Goal: Task Accomplishment & Management: Complete application form

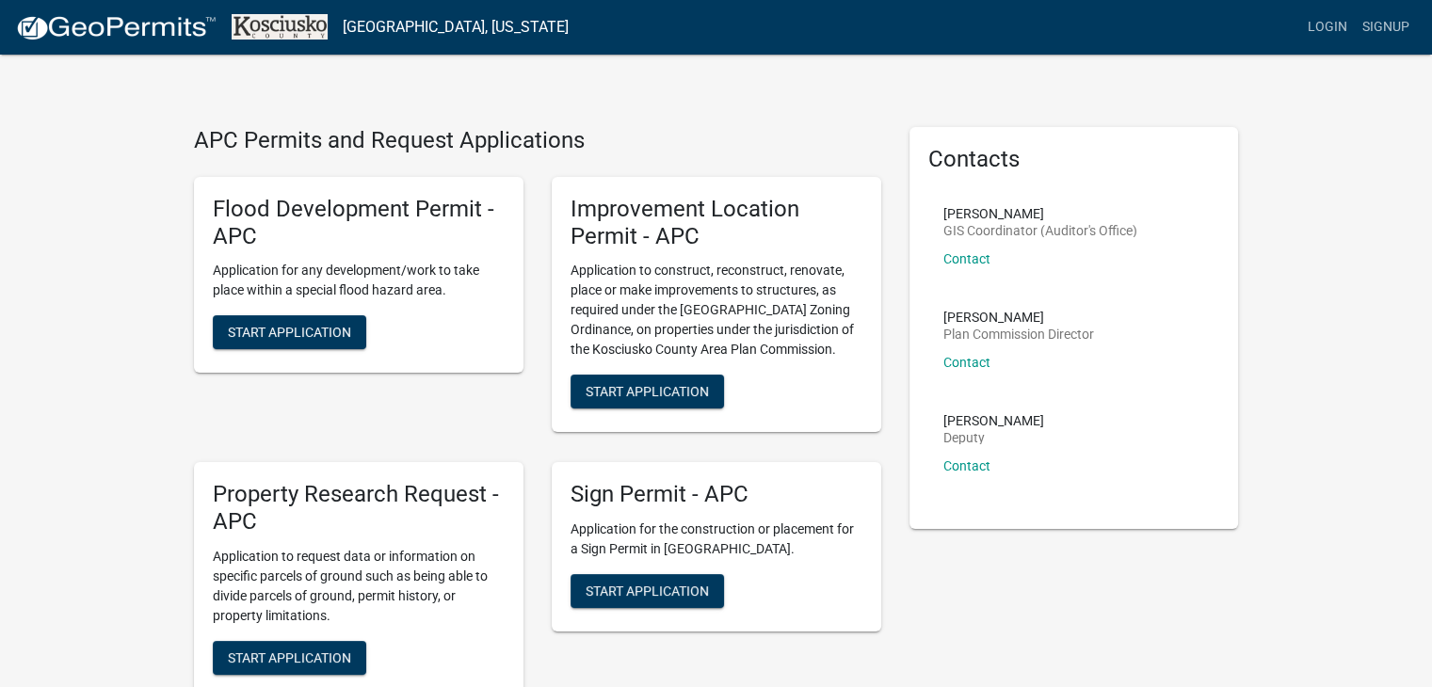
scroll to position [9, 0]
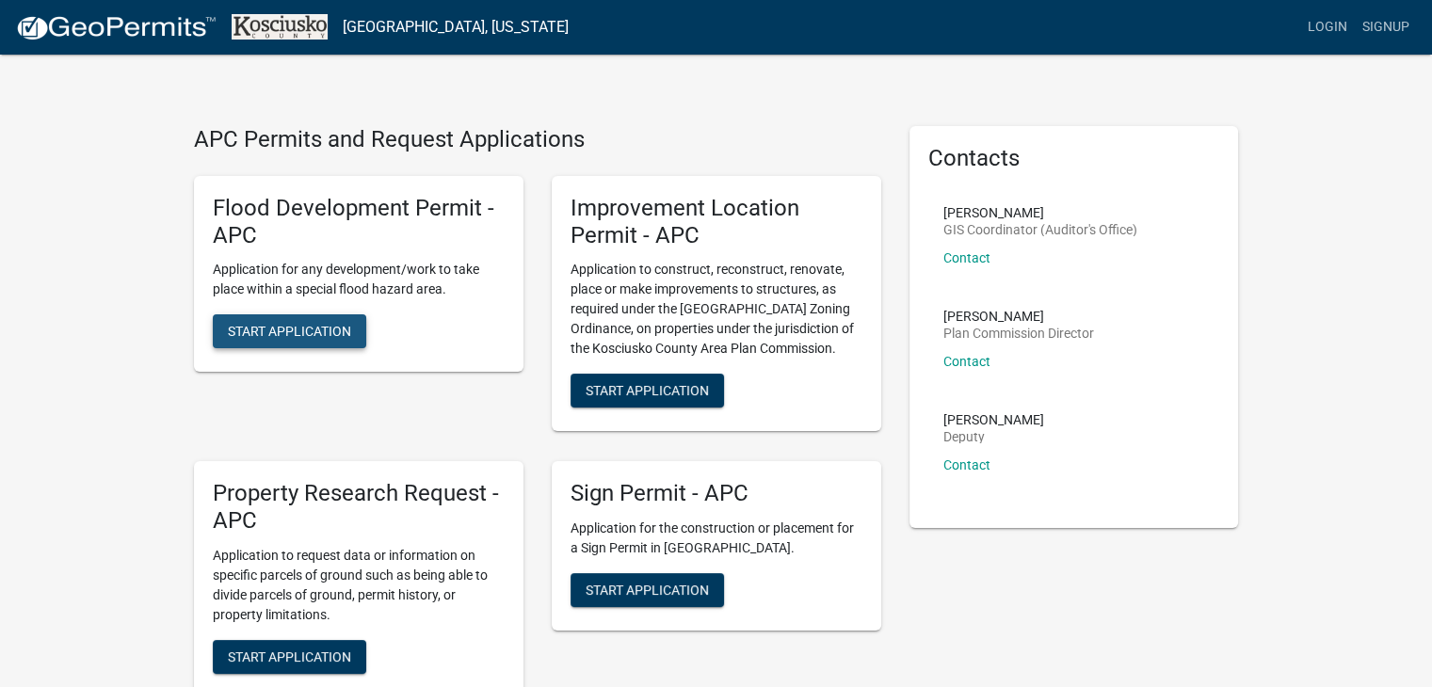
click at [314, 334] on span "Start Application" at bounding box center [289, 331] width 123 height 15
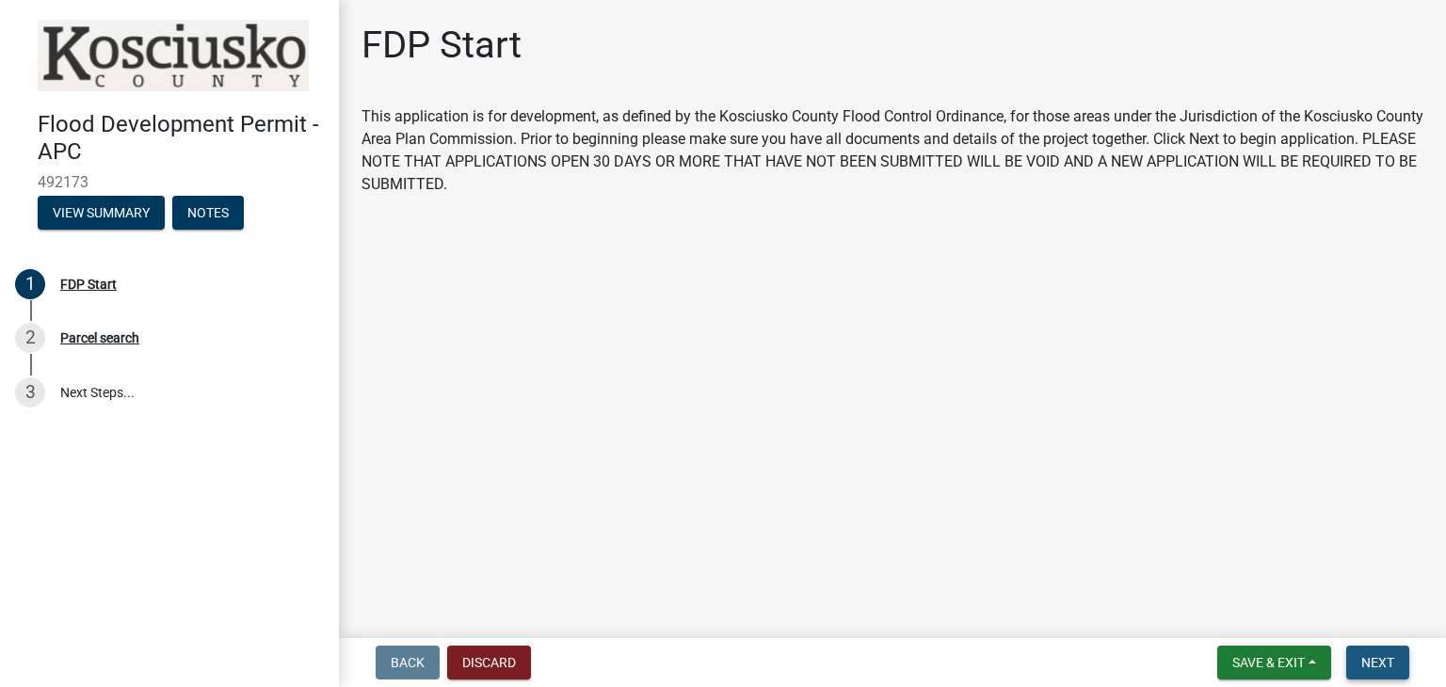
click at [1387, 651] on button "Next" at bounding box center [1377, 663] width 63 height 34
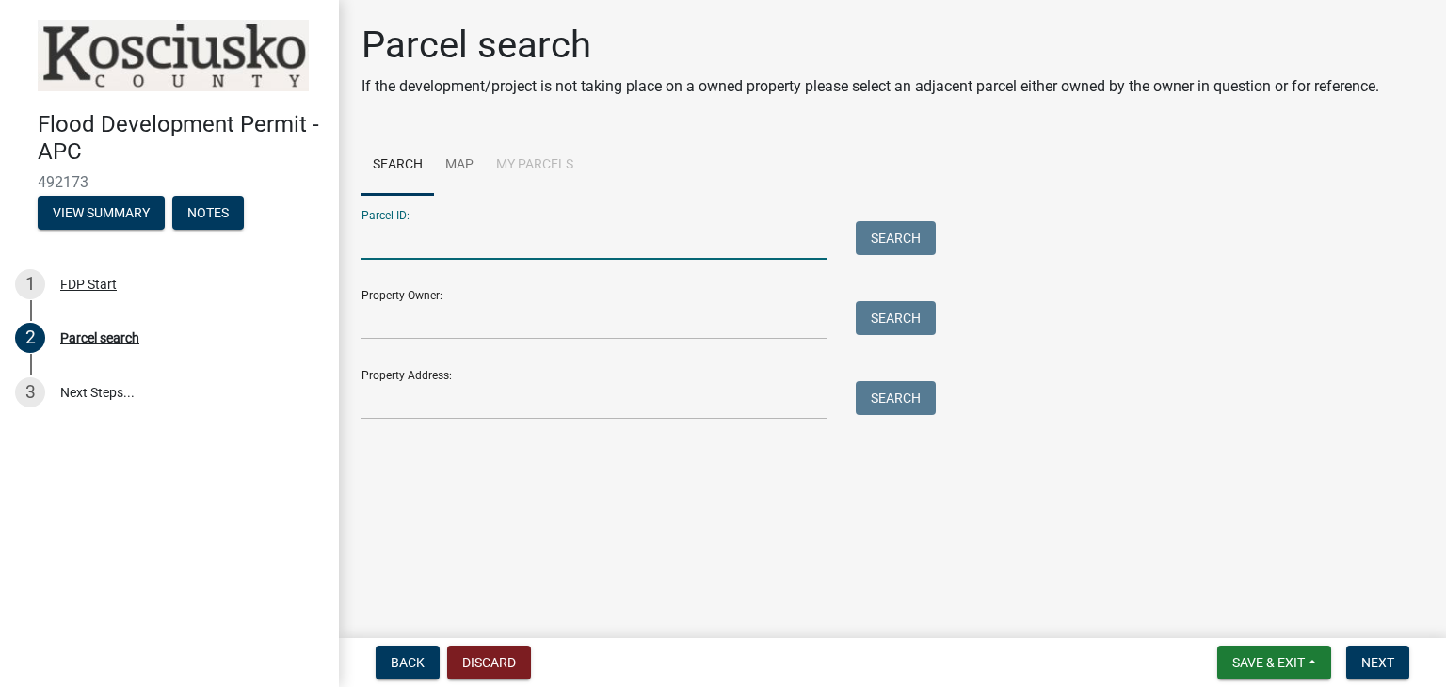
click at [539, 249] on input "Parcel ID:" at bounding box center [595, 240] width 466 height 39
click at [466, 165] on link "Map" at bounding box center [459, 166] width 51 height 60
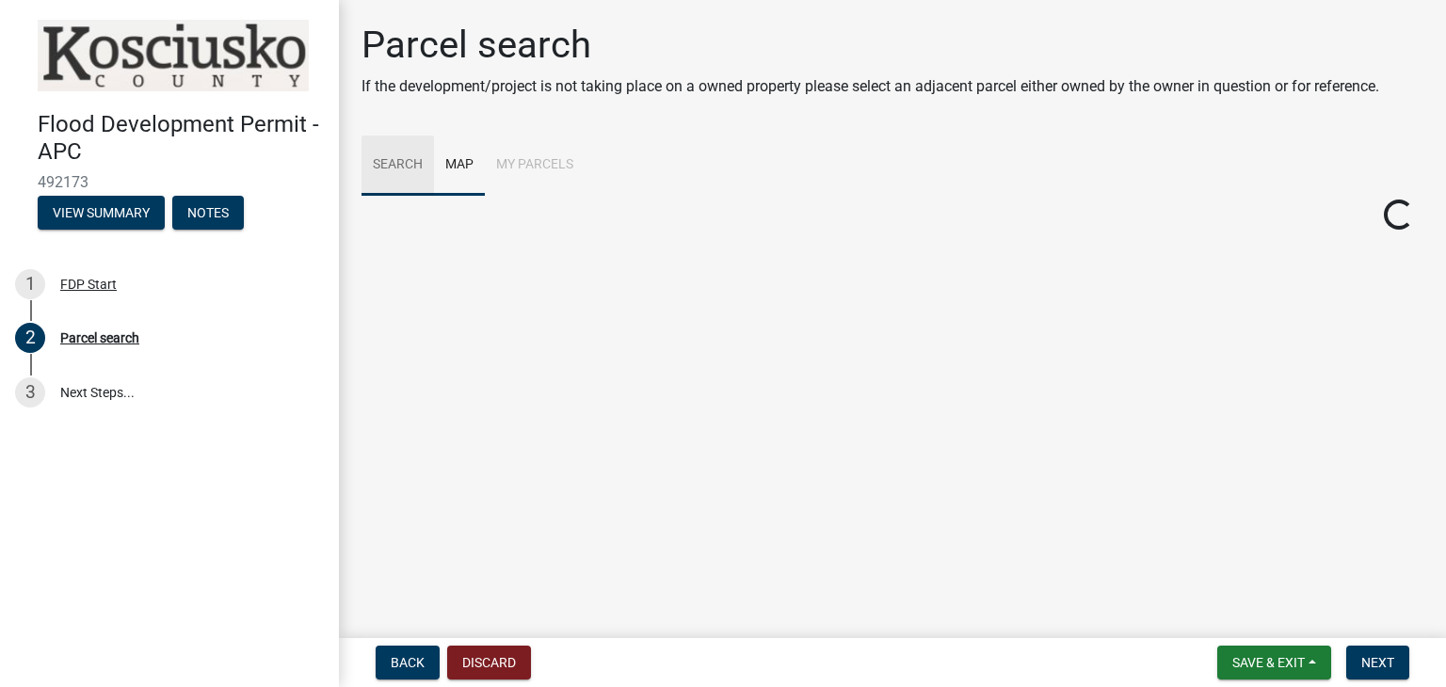
click at [411, 159] on link "Search" at bounding box center [398, 166] width 72 height 60
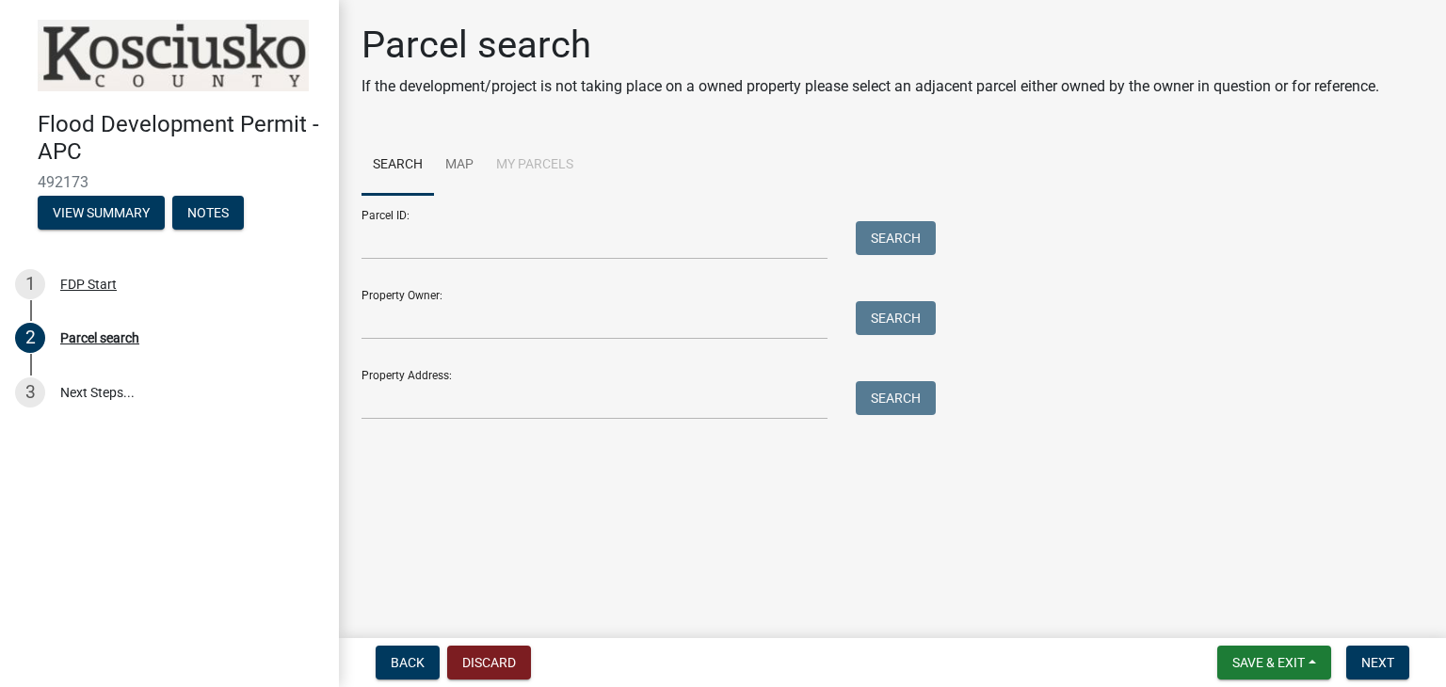
click at [488, 289] on div "Property Owner: Search" at bounding box center [644, 307] width 565 height 65
click at [477, 420] on div "Parcel search If the development/project is not taking place on a owned propert…" at bounding box center [892, 230] width 1090 height 414
click at [483, 407] on input "Property Address:" at bounding box center [595, 400] width 466 height 39
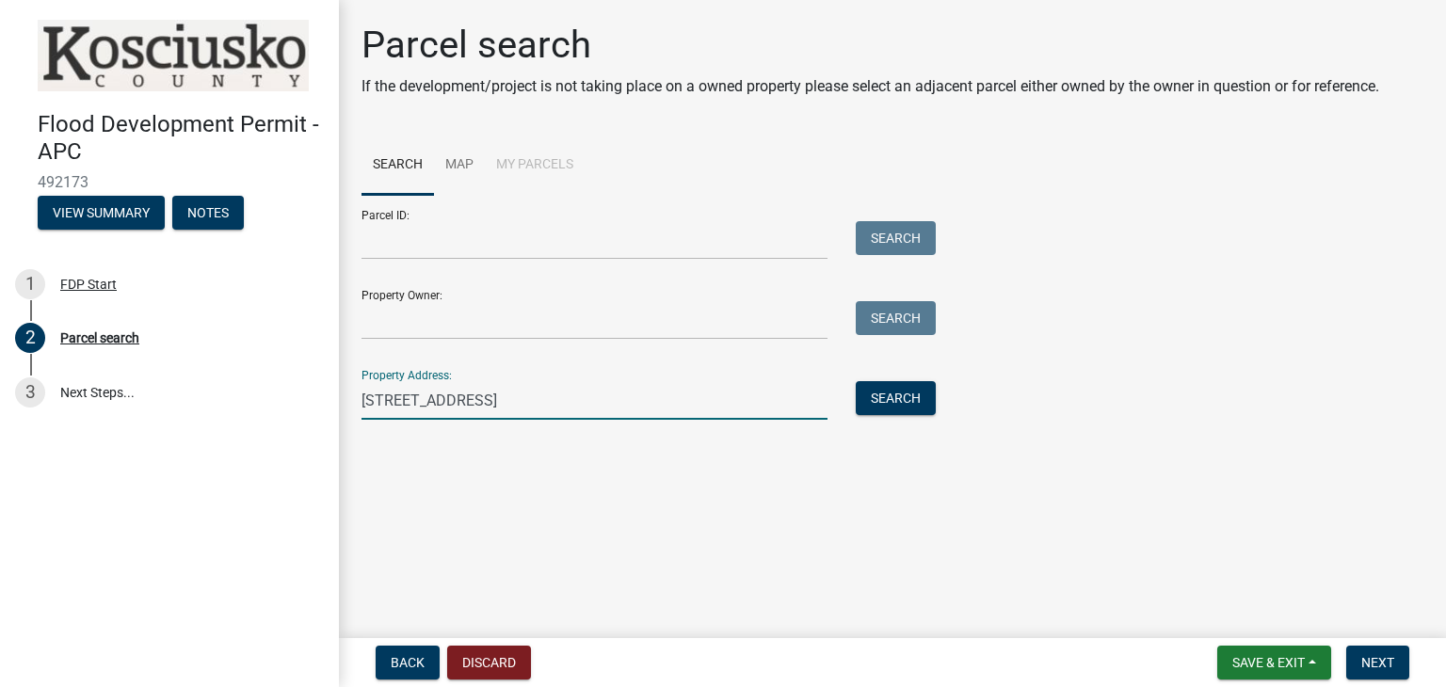
type input "[STREET_ADDRESS]"
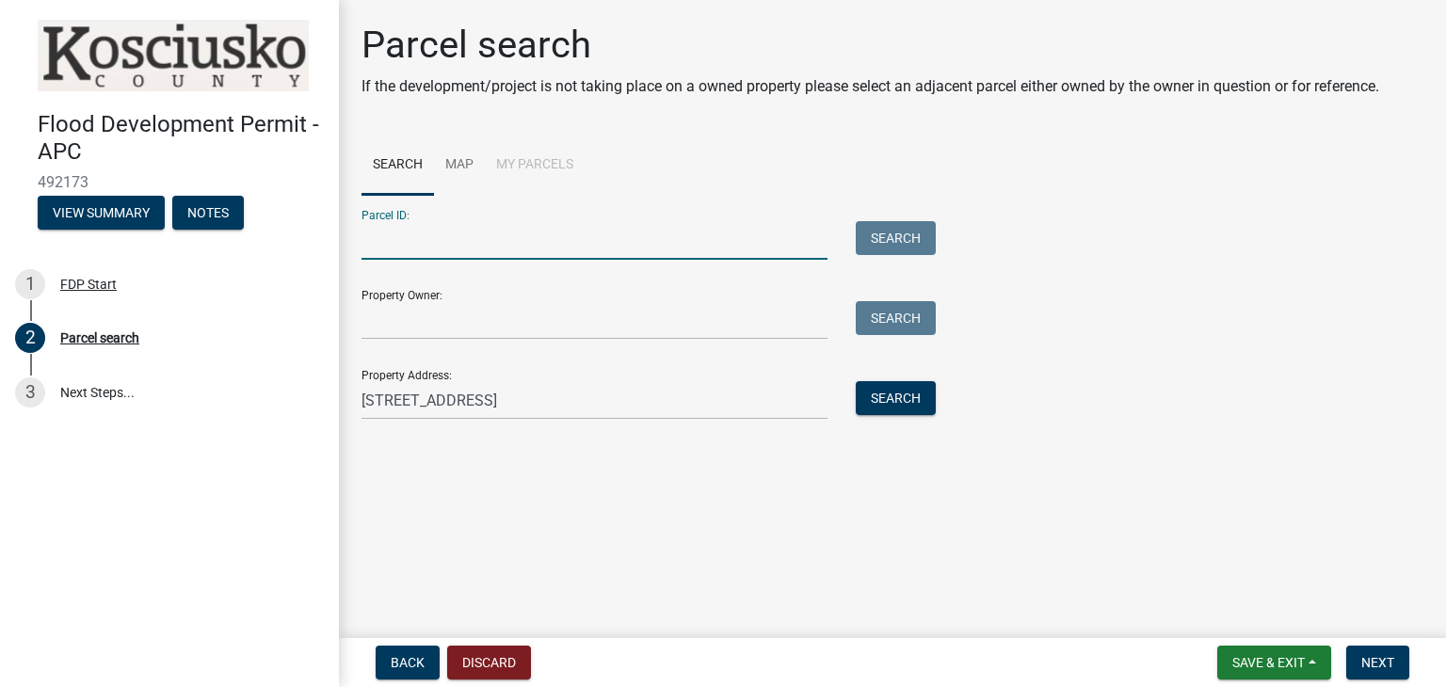
paste input "[PHONE_NUMBER]"
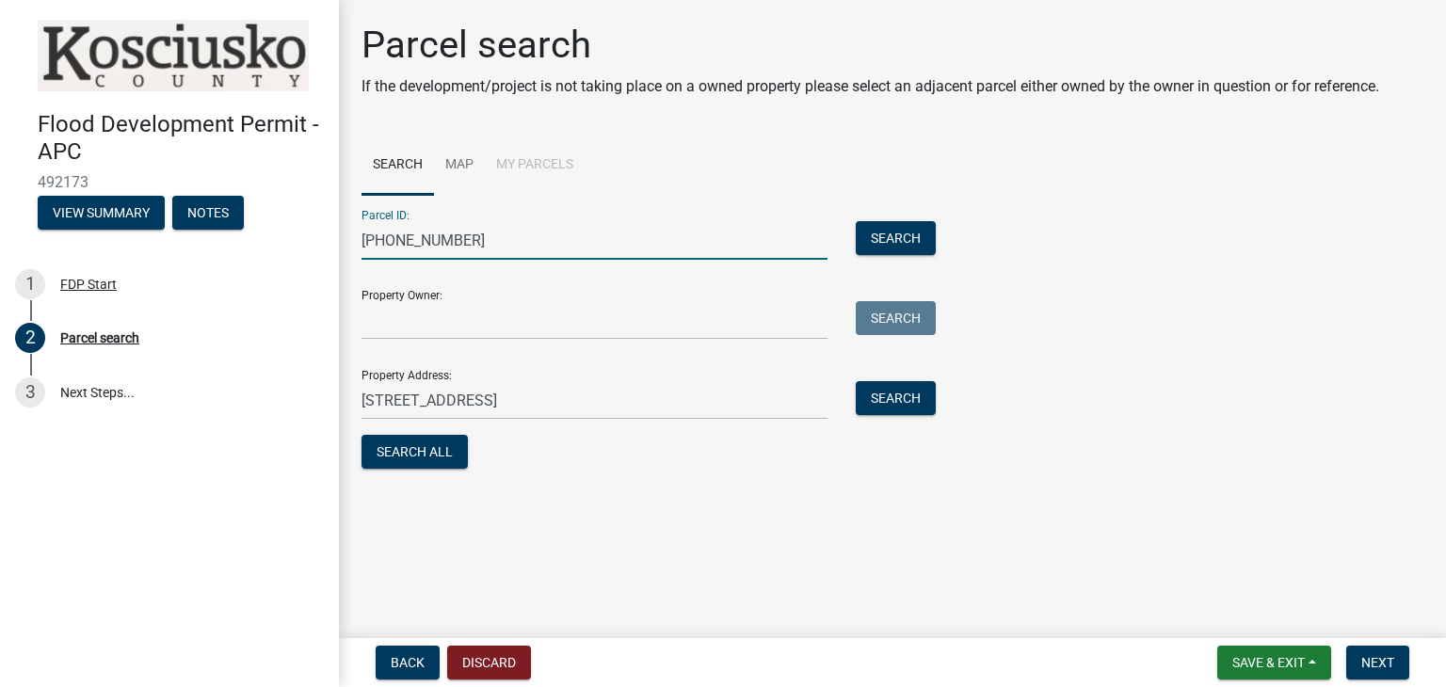
type input "[PHONE_NUMBER]"
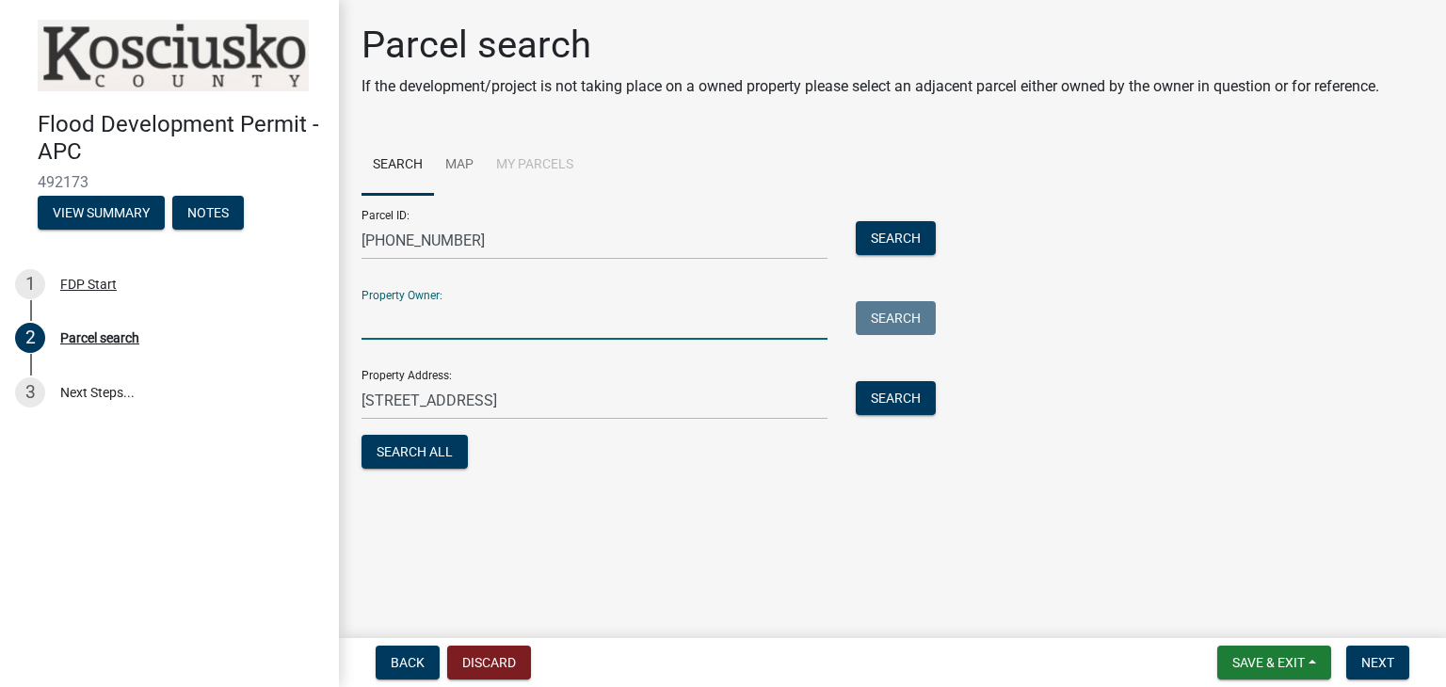
click at [573, 333] on input "Property Owner:" at bounding box center [595, 320] width 466 height 39
type input "[PERSON_NAME]"
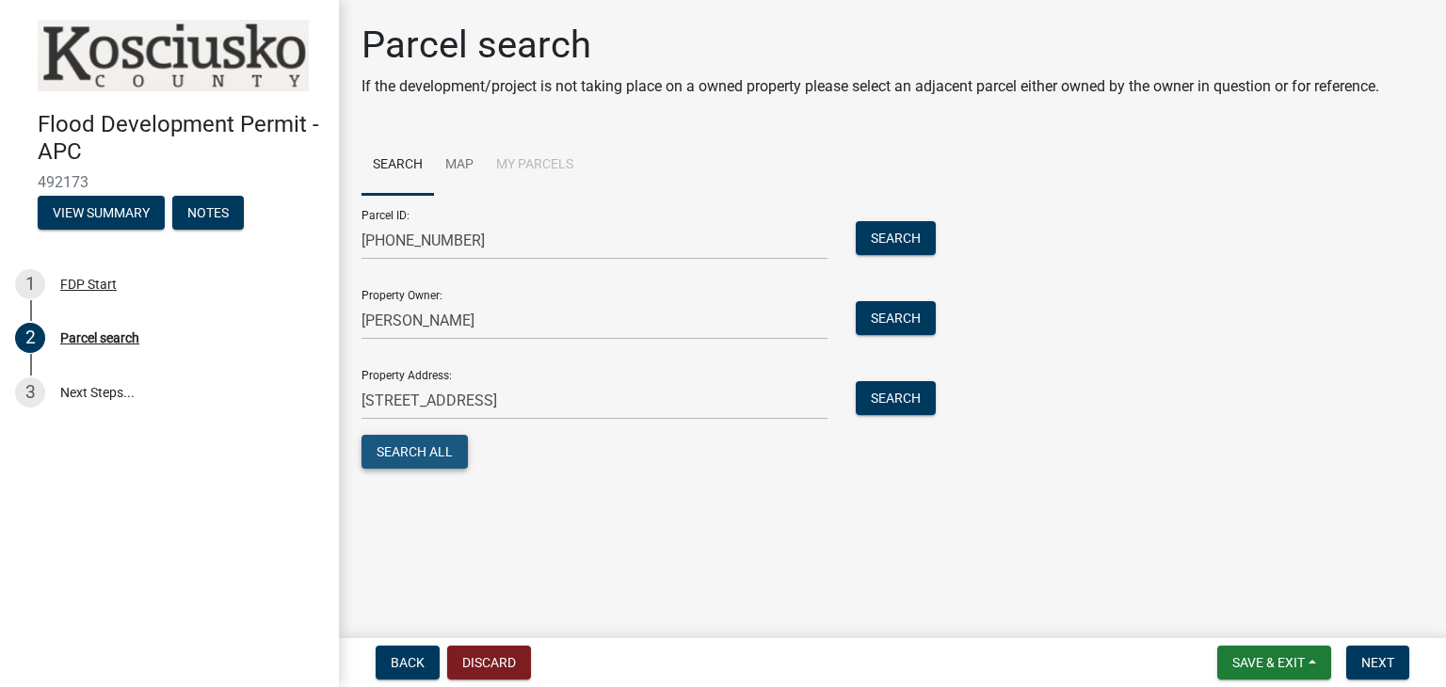
click at [452, 443] on button "Search All" at bounding box center [415, 452] width 106 height 34
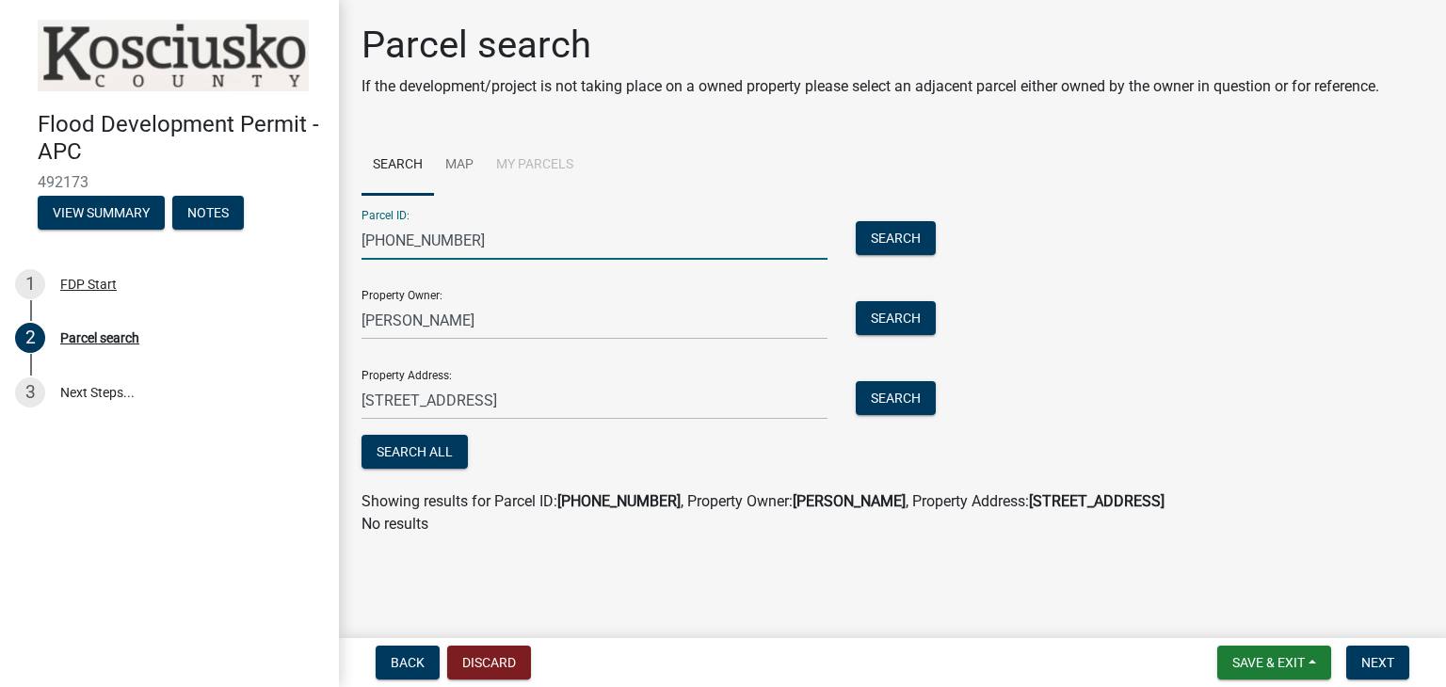
click at [392, 238] on input "[PHONE_NUMBER]" at bounding box center [595, 240] width 466 height 39
type input "[PHONE_NUMBER]"
click at [409, 454] on button "Search All" at bounding box center [415, 452] width 106 height 34
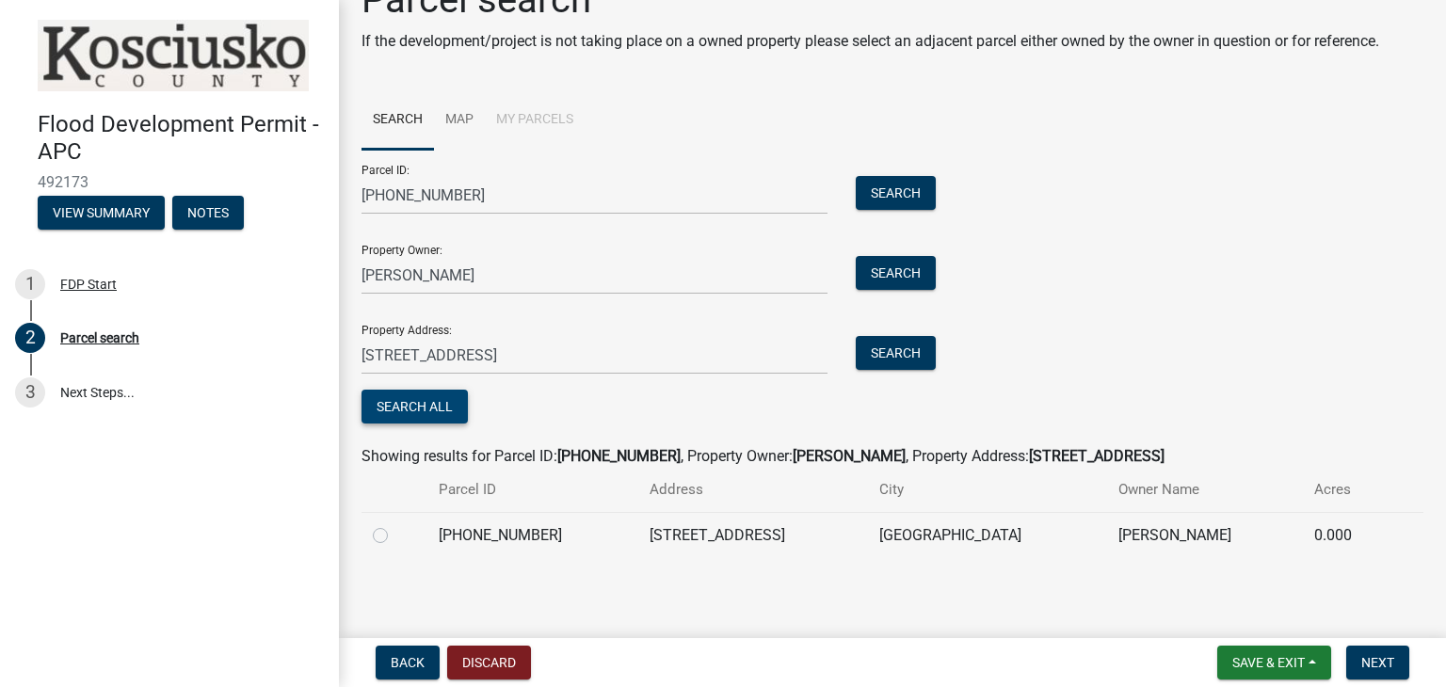
scroll to position [46, 0]
click at [395, 523] on label at bounding box center [395, 523] width 0 height 0
click at [395, 528] on input "radio" at bounding box center [401, 529] width 12 height 12
radio input "true"
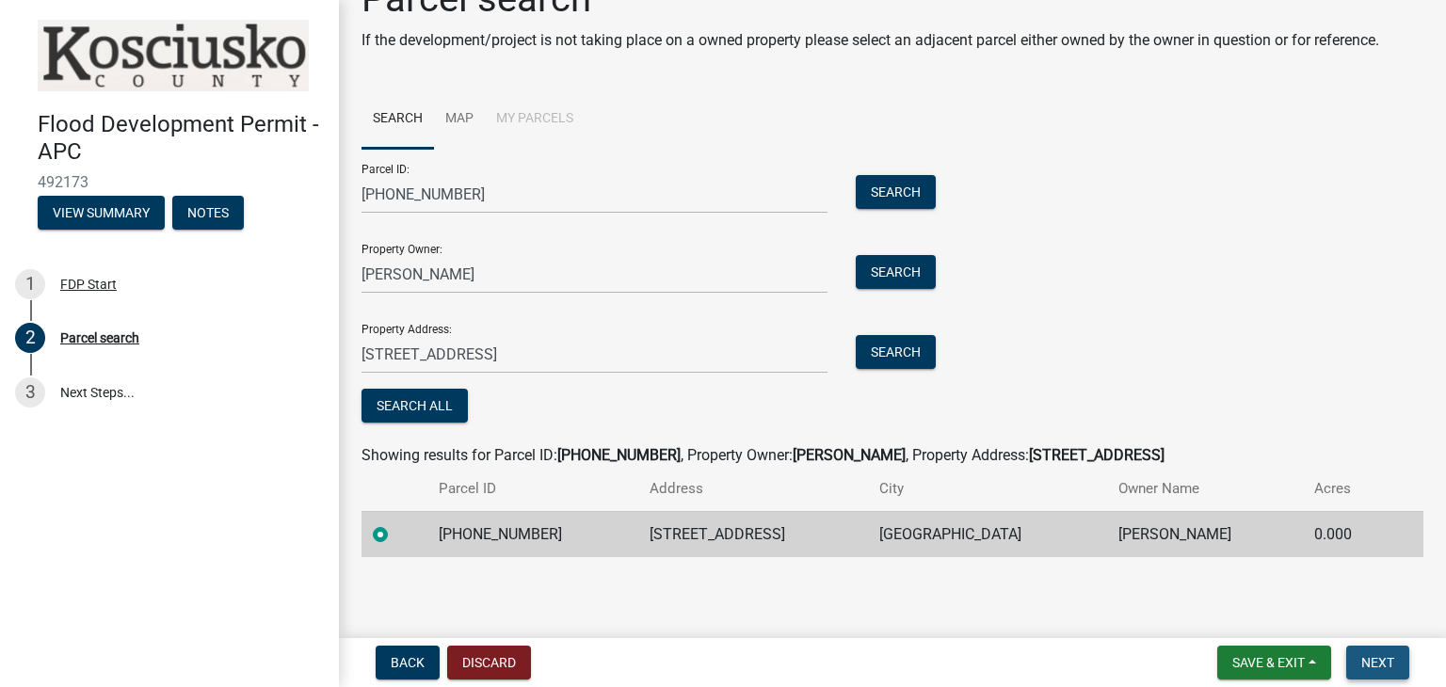
click at [1390, 664] on span "Next" at bounding box center [1377, 662] width 33 height 15
click at [541, 533] on td "[PHONE_NUMBER]" at bounding box center [533, 534] width 212 height 46
click at [1386, 663] on span "Next" at bounding box center [1377, 662] width 33 height 15
drag, startPoint x: 1386, startPoint y: 663, endPoint x: 902, endPoint y: 588, distance: 489.6
click at [902, 588] on main "Parcel search If the development/project is not taking place on a owned propert…" at bounding box center [892, 315] width 1107 height 631
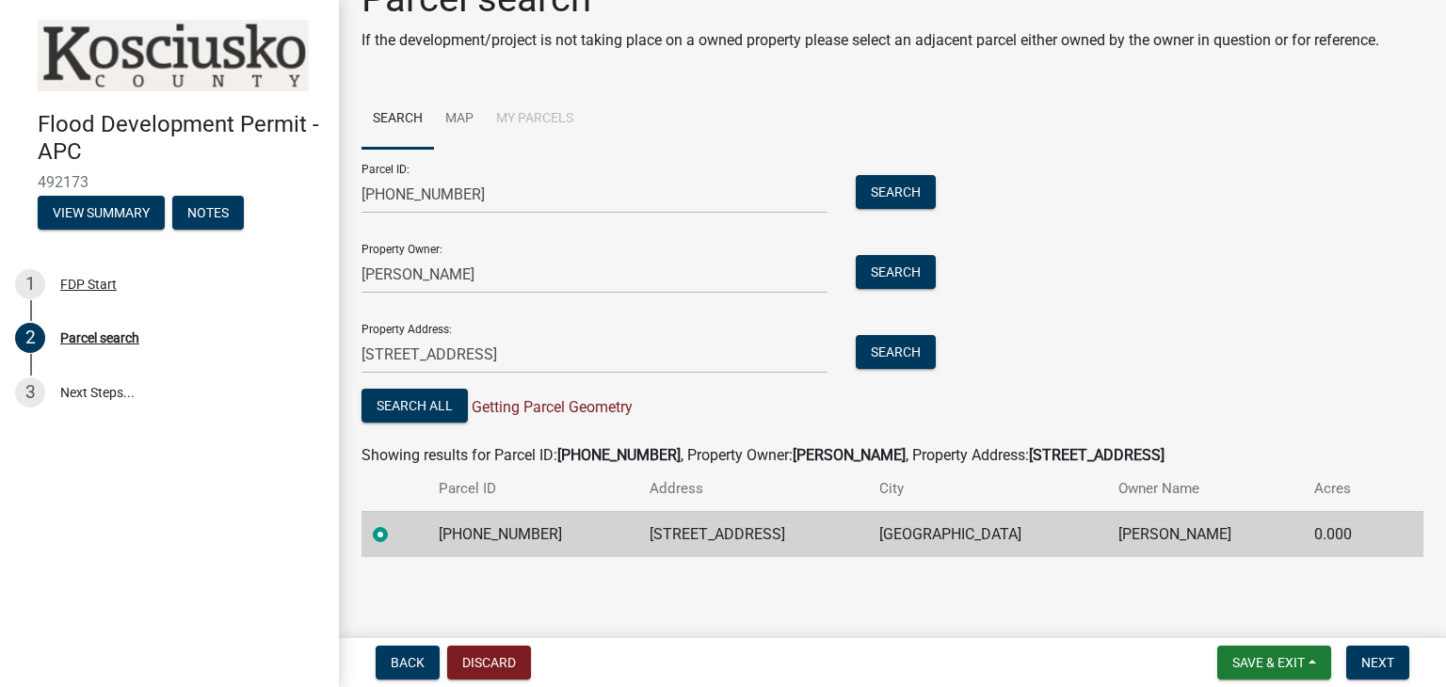
click at [837, 521] on td "[STREET_ADDRESS]" at bounding box center [753, 534] width 230 height 46
click at [395, 523] on label at bounding box center [395, 523] width 0 height 0
click at [395, 531] on input "radio" at bounding box center [401, 529] width 12 height 12
click at [395, 523] on label at bounding box center [395, 523] width 0 height 0
click at [395, 531] on input "radio" at bounding box center [401, 529] width 12 height 12
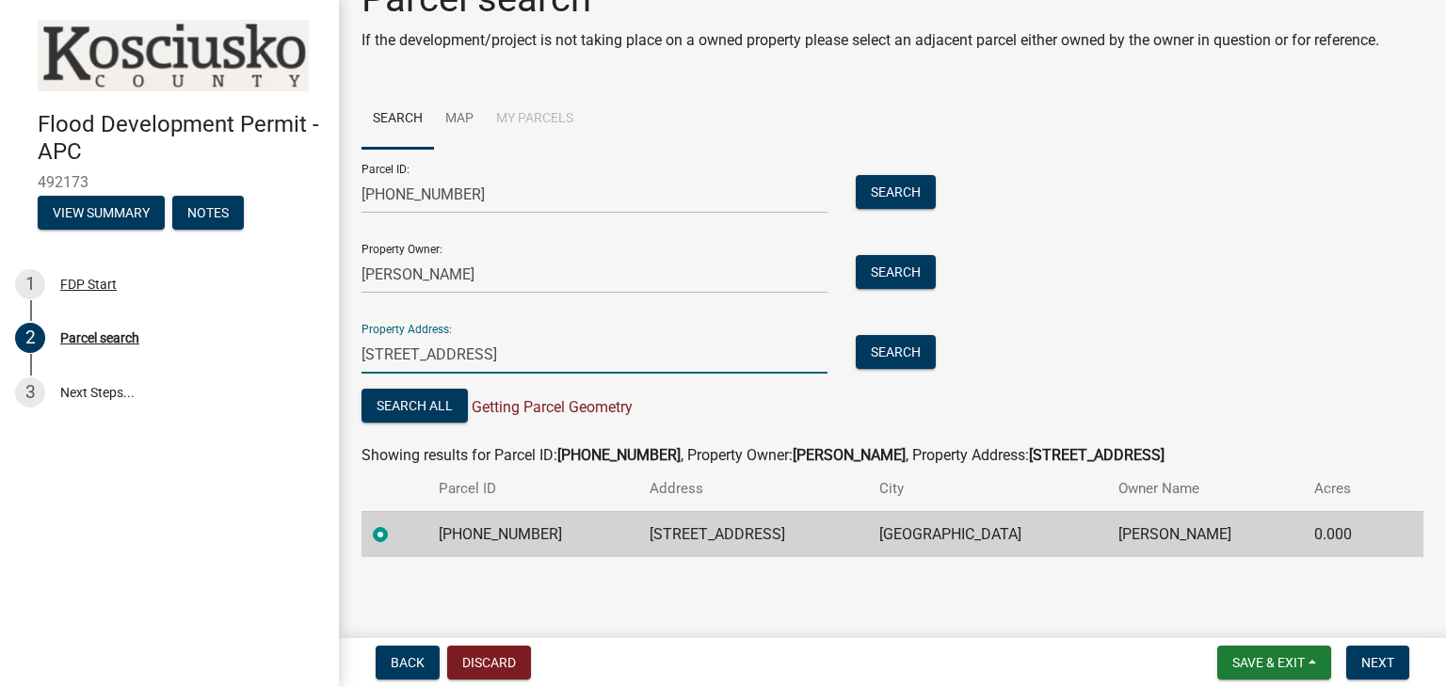
click at [508, 365] on input "[STREET_ADDRESS]" at bounding box center [595, 354] width 466 height 39
type input "[STREET_ADDRESS]"
click at [800, 404] on div "Search All Getting Parcel Geometry" at bounding box center [644, 408] width 565 height 39
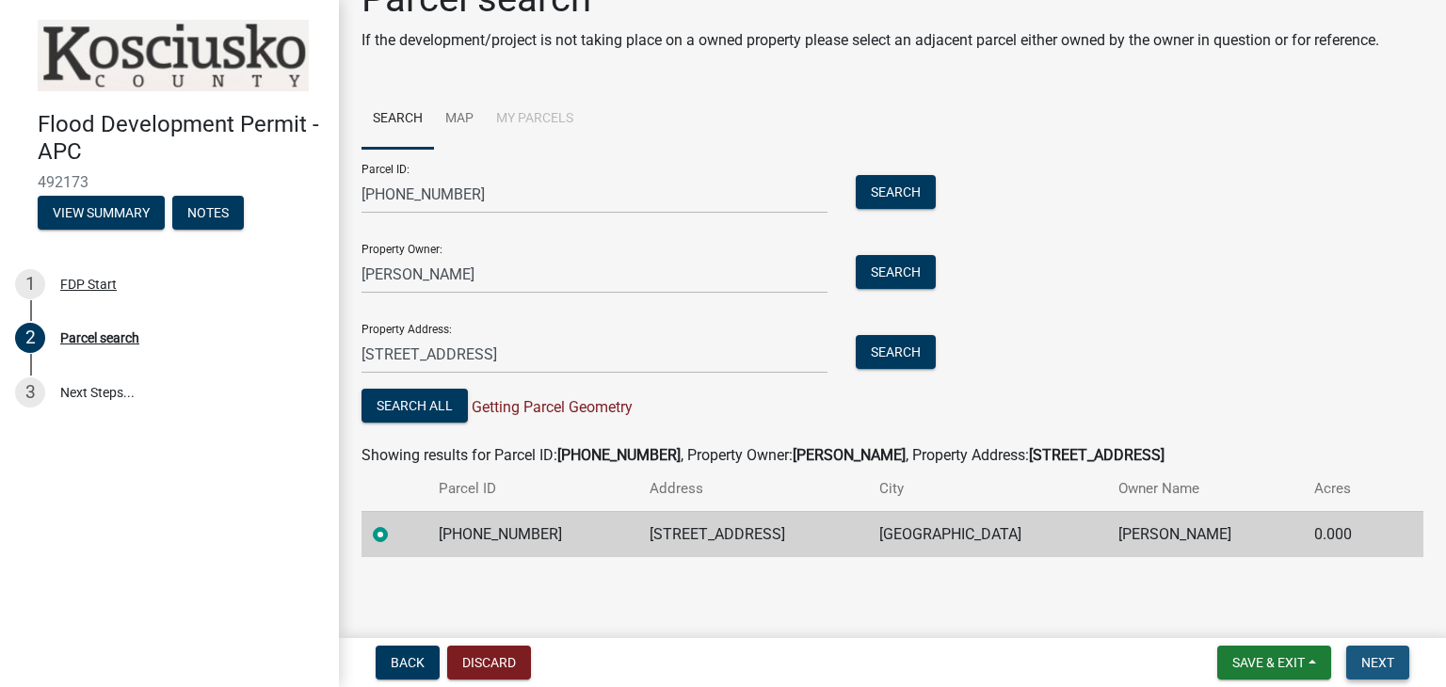
click at [1406, 668] on button "Next" at bounding box center [1377, 663] width 63 height 34
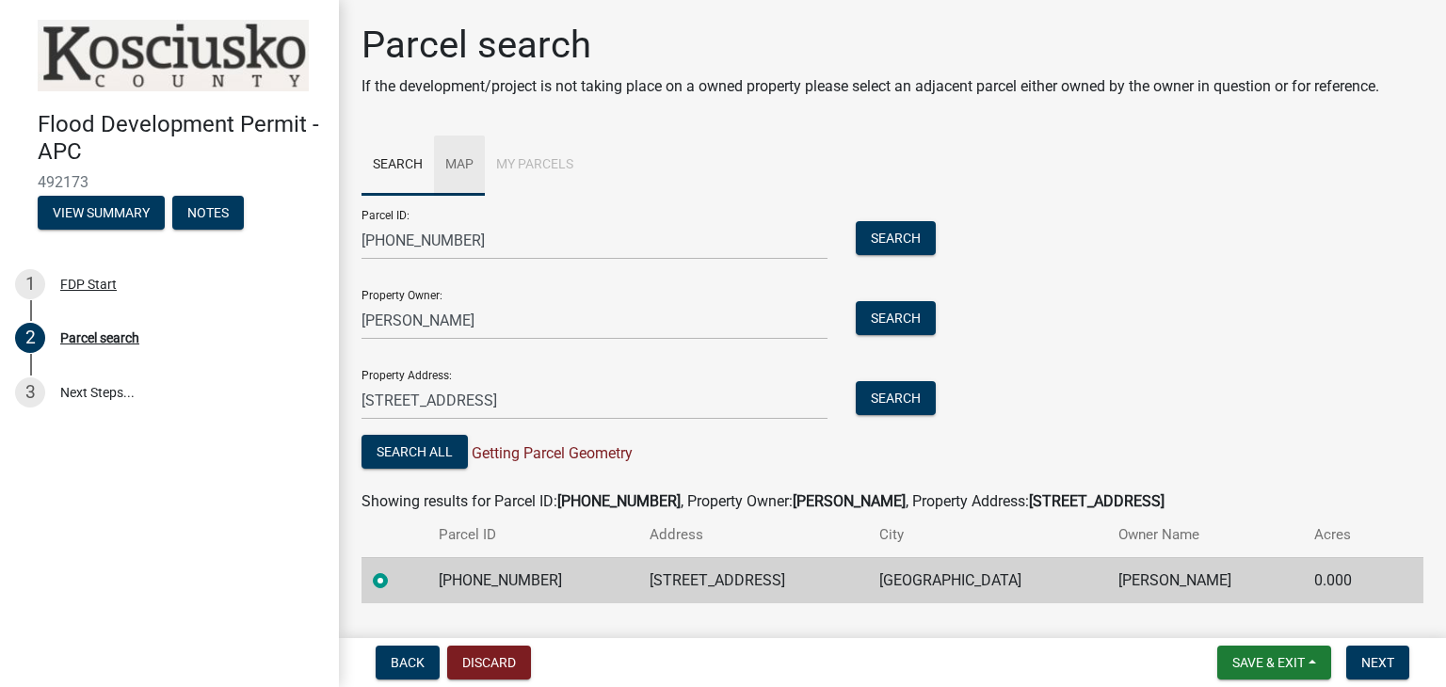
click at [464, 177] on link "Map" at bounding box center [459, 166] width 51 height 60
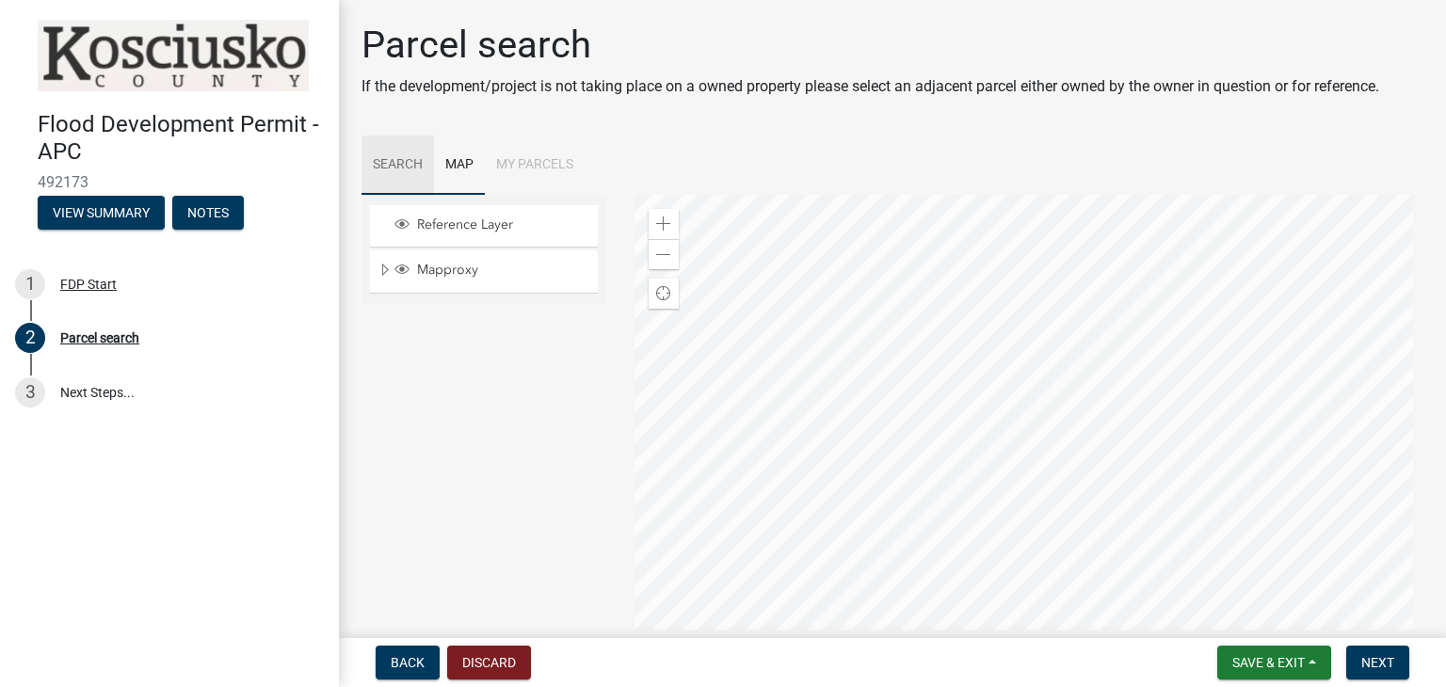
click at [411, 158] on link "Search" at bounding box center [398, 166] width 72 height 60
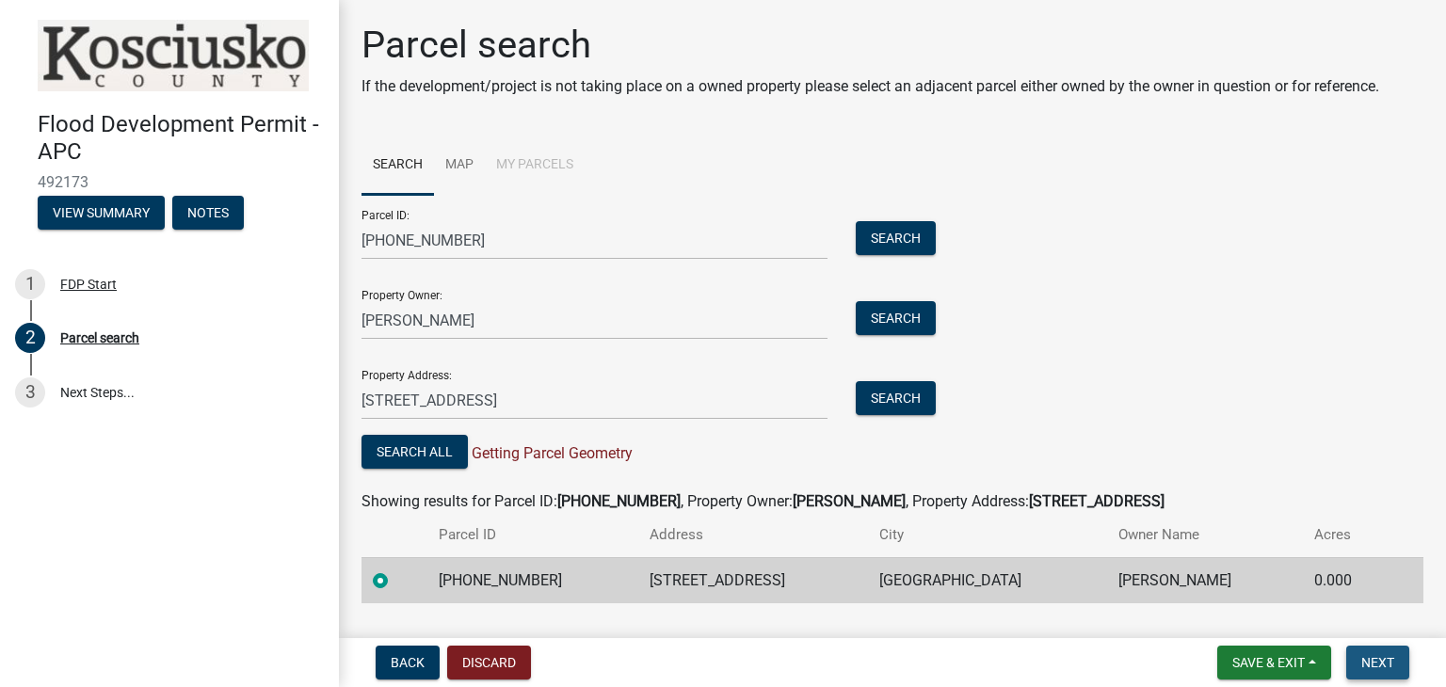
click at [1363, 648] on button "Next" at bounding box center [1377, 663] width 63 height 34
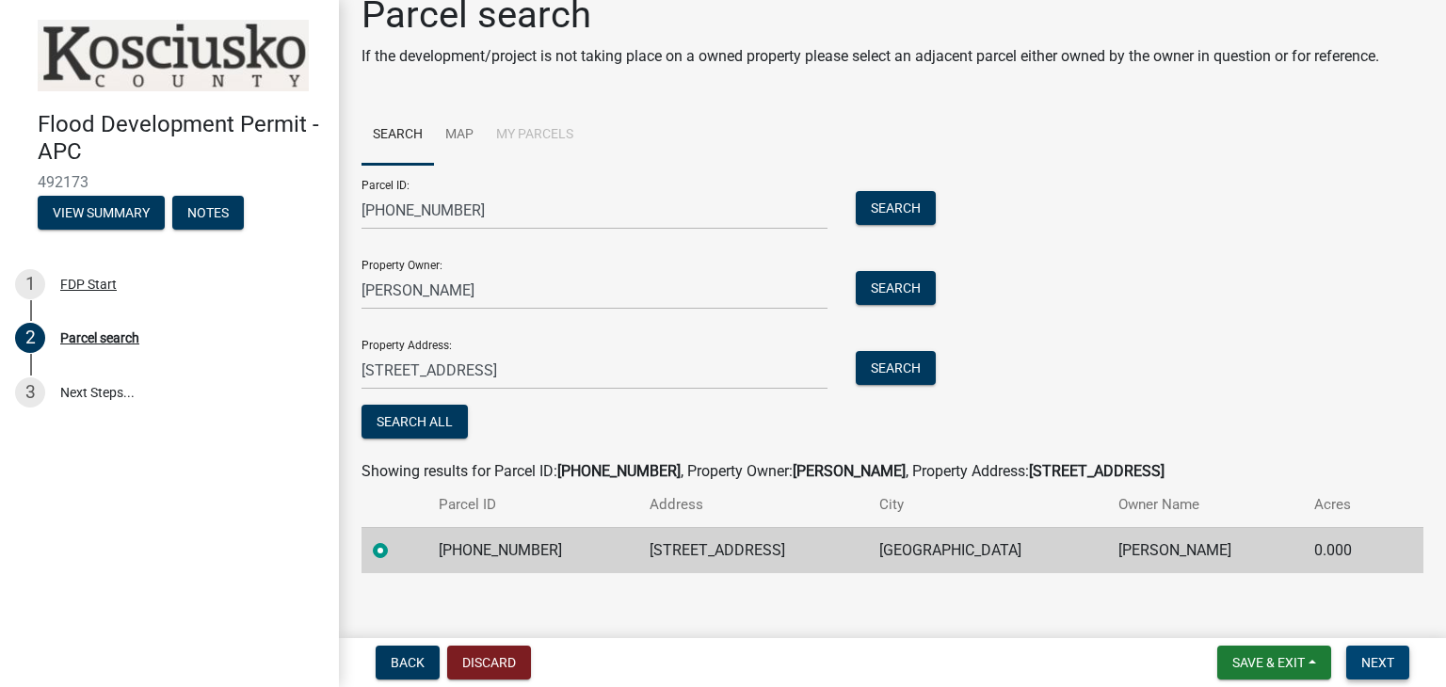
scroll to position [46, 0]
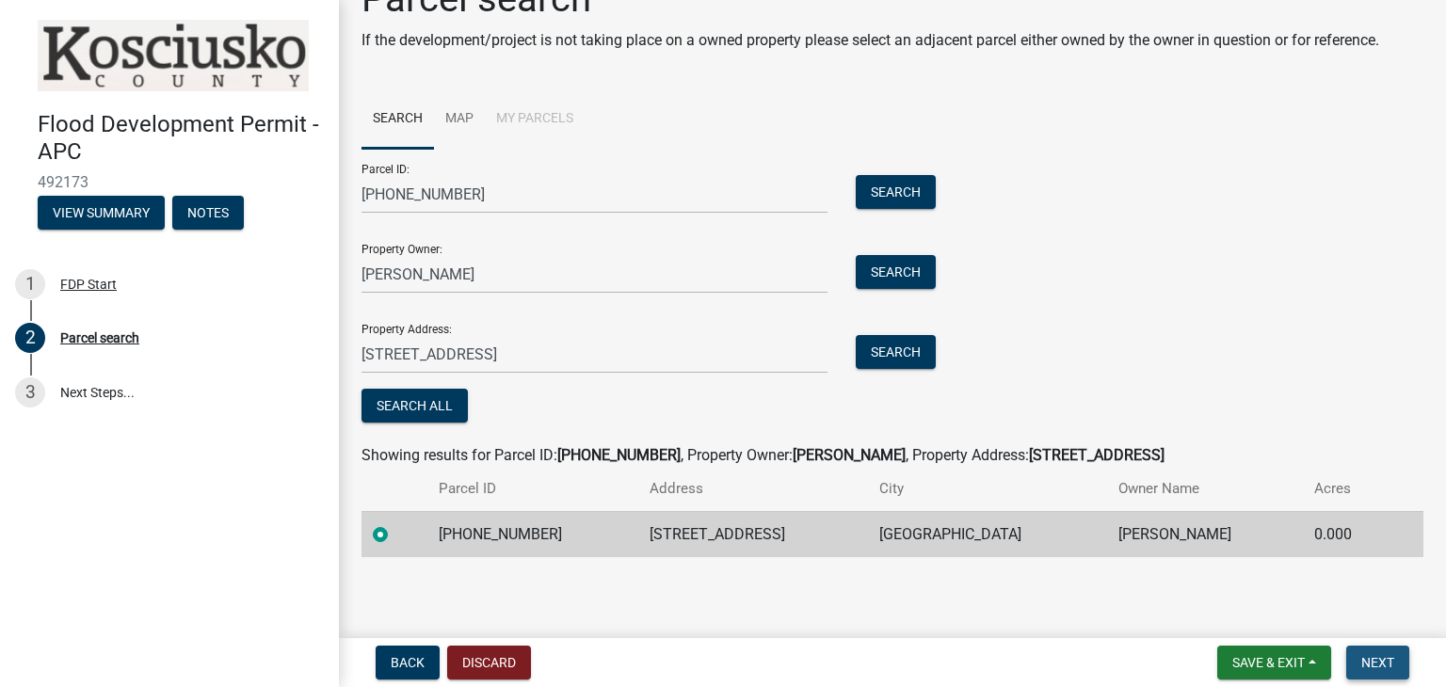
click at [1390, 660] on span "Next" at bounding box center [1377, 662] width 33 height 15
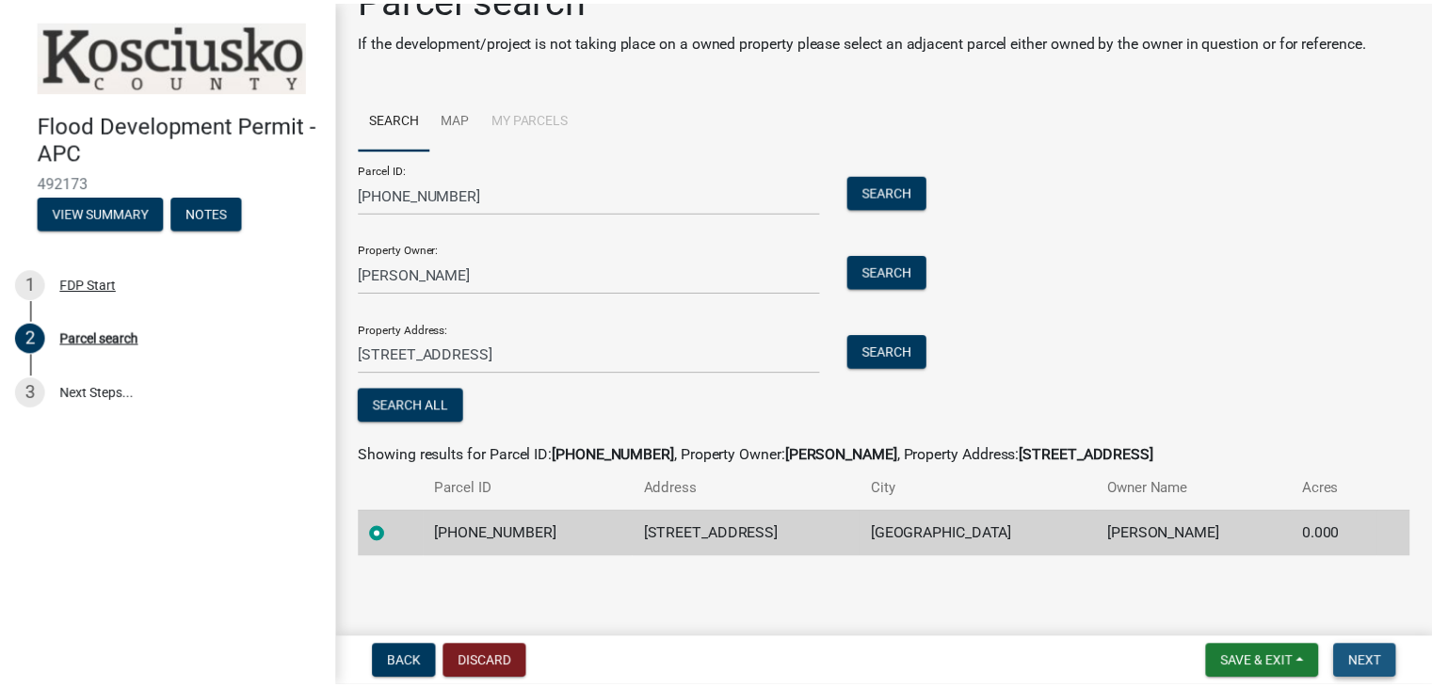
scroll to position [0, 0]
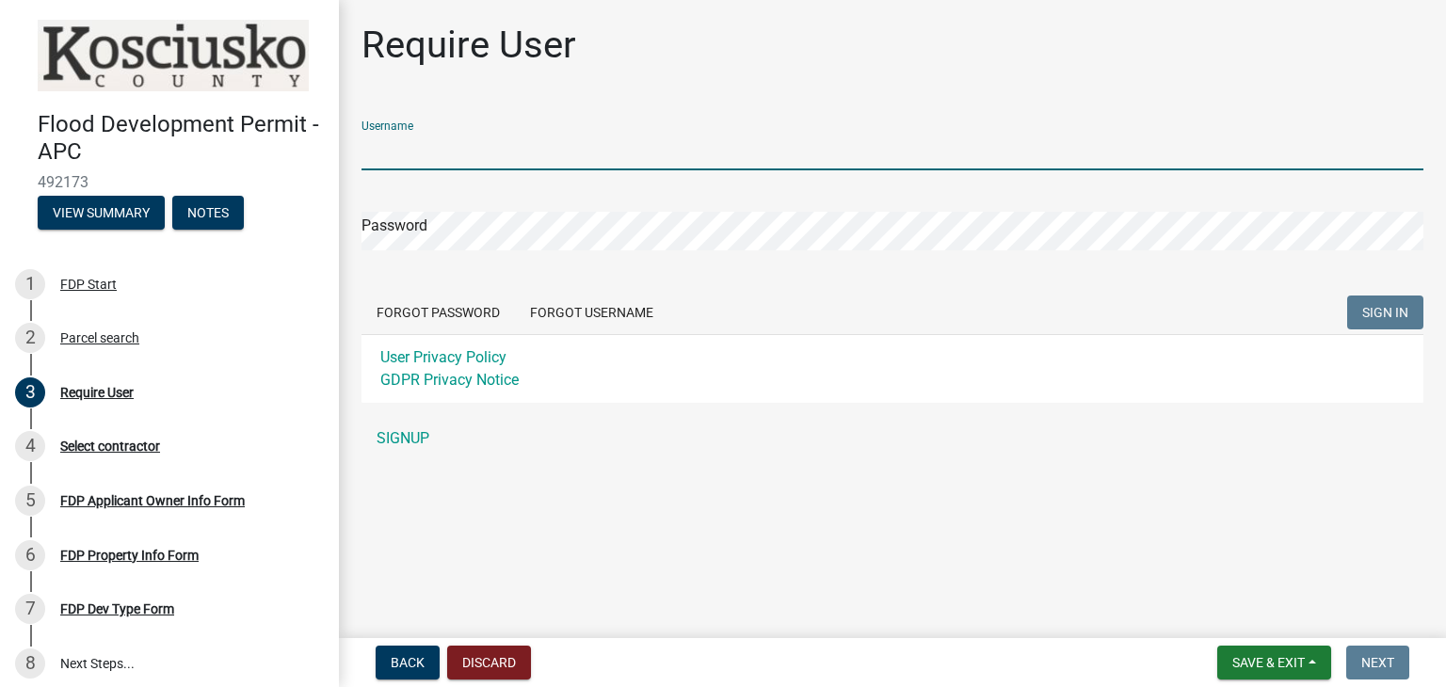
click at [791, 144] on input "Username" at bounding box center [893, 151] width 1062 height 39
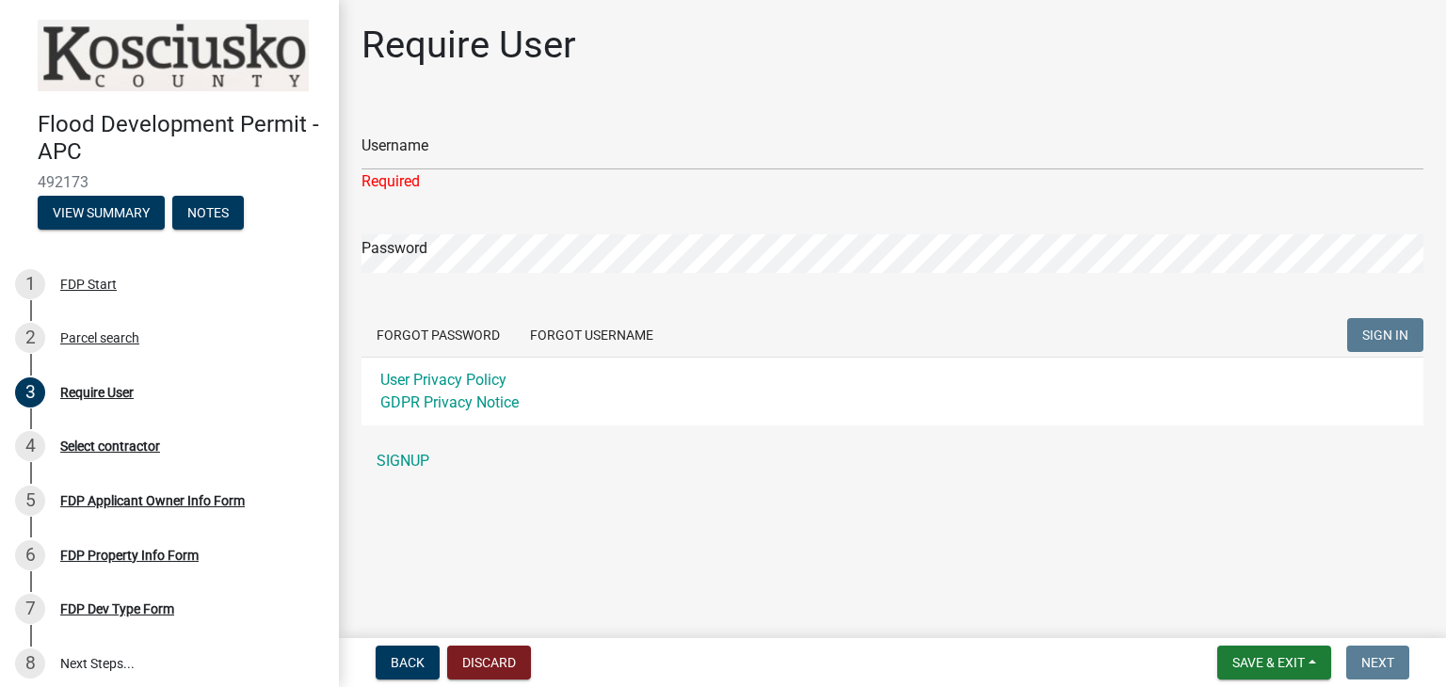
click at [421, 440] on div "Username Required Password Forgot Password Forgot Username SIGN IN User Privacy…" at bounding box center [893, 292] width 1062 height 375
click at [408, 459] on link "SIGNUP" at bounding box center [893, 461] width 1062 height 38
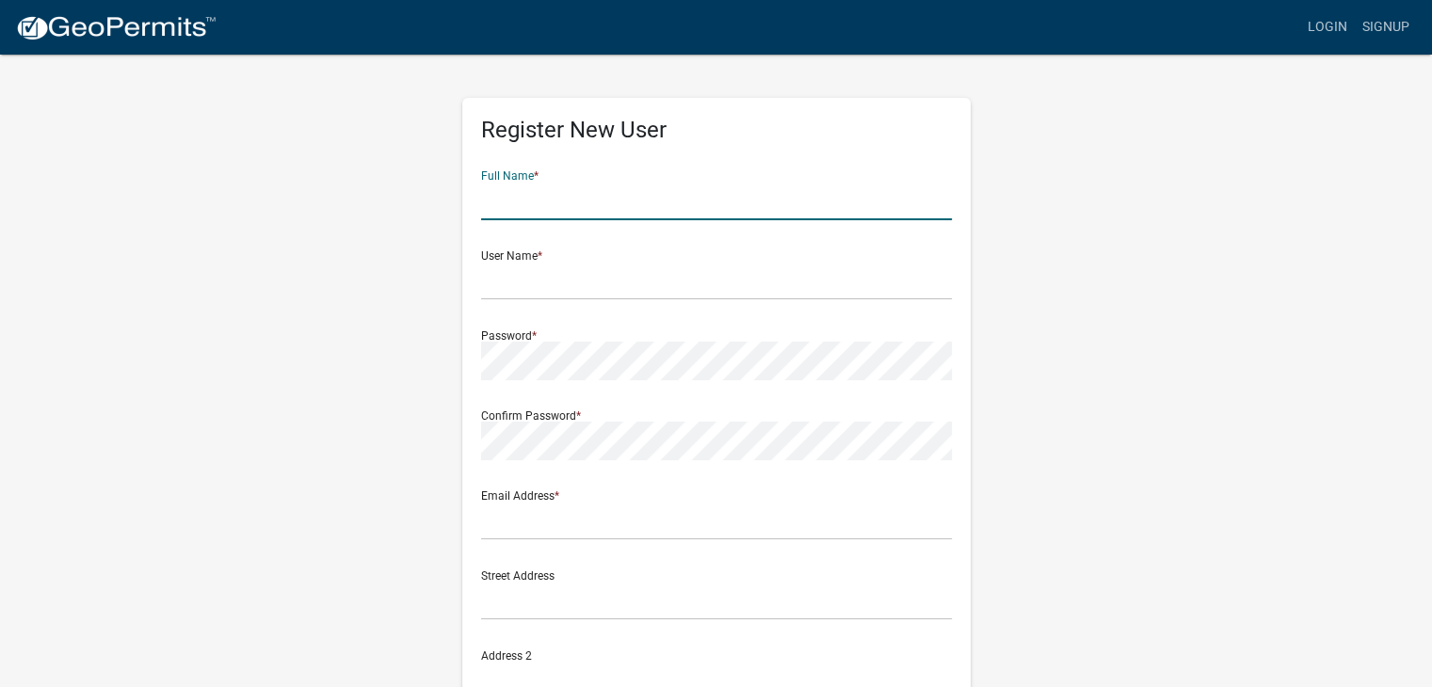
click at [620, 208] on input "text" at bounding box center [716, 201] width 471 height 39
type input "[PERSON_NAME]"
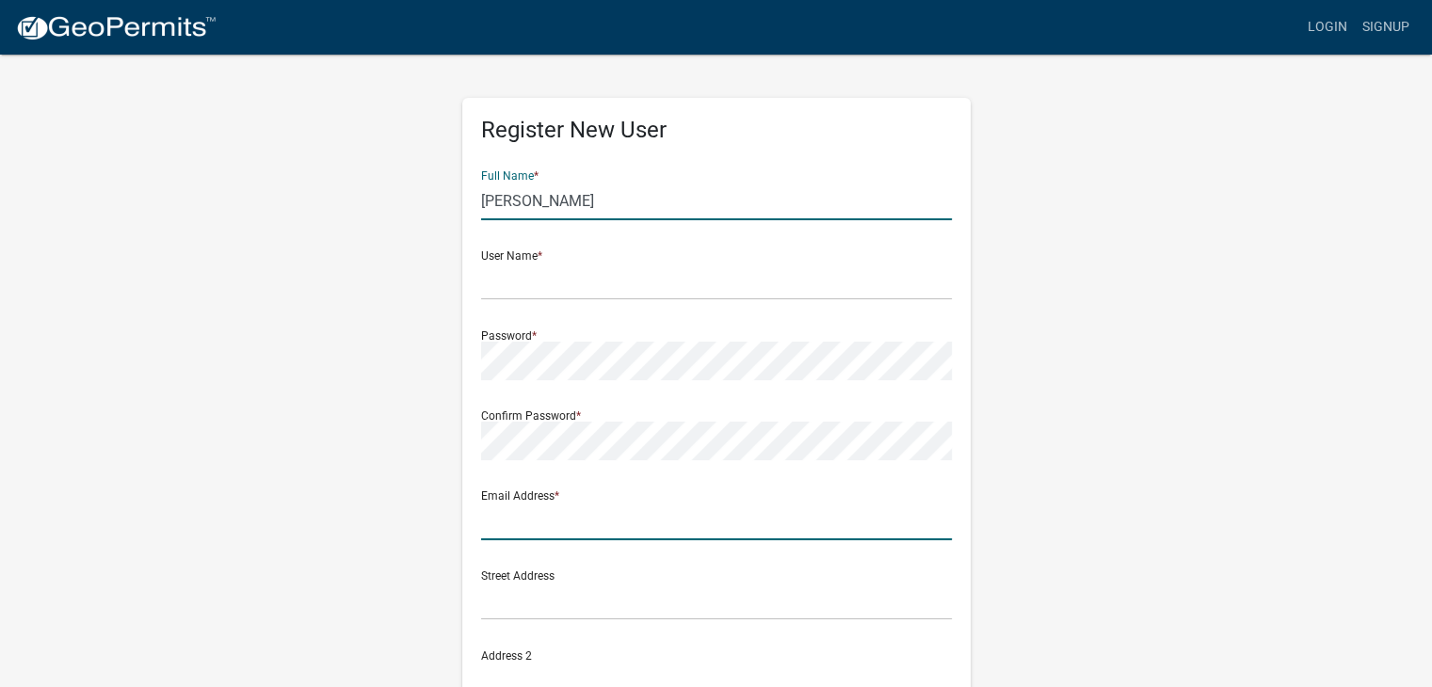
type input "[EMAIL_ADDRESS][DOMAIN_NAME]"
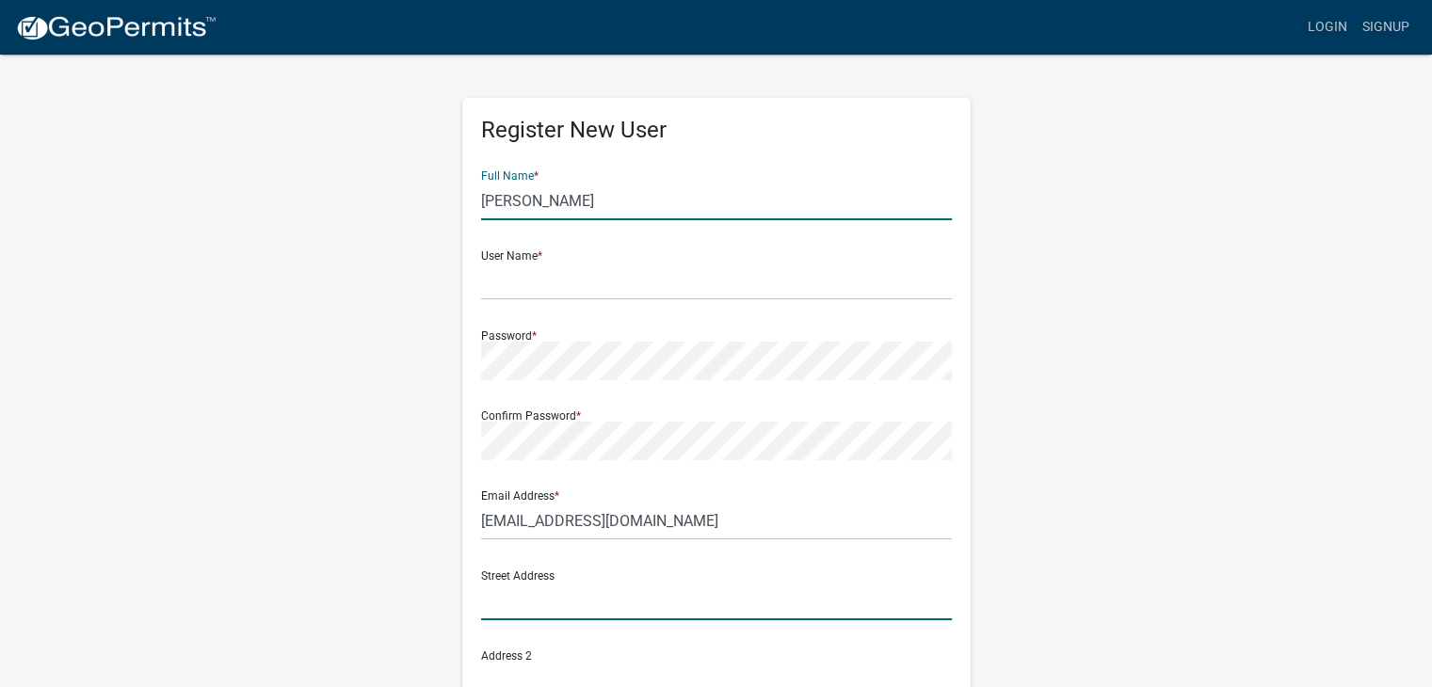
type input "13156 N 100 E"
type input "Milford"
type input "IN"
type input "46542"
type input "5745512185"
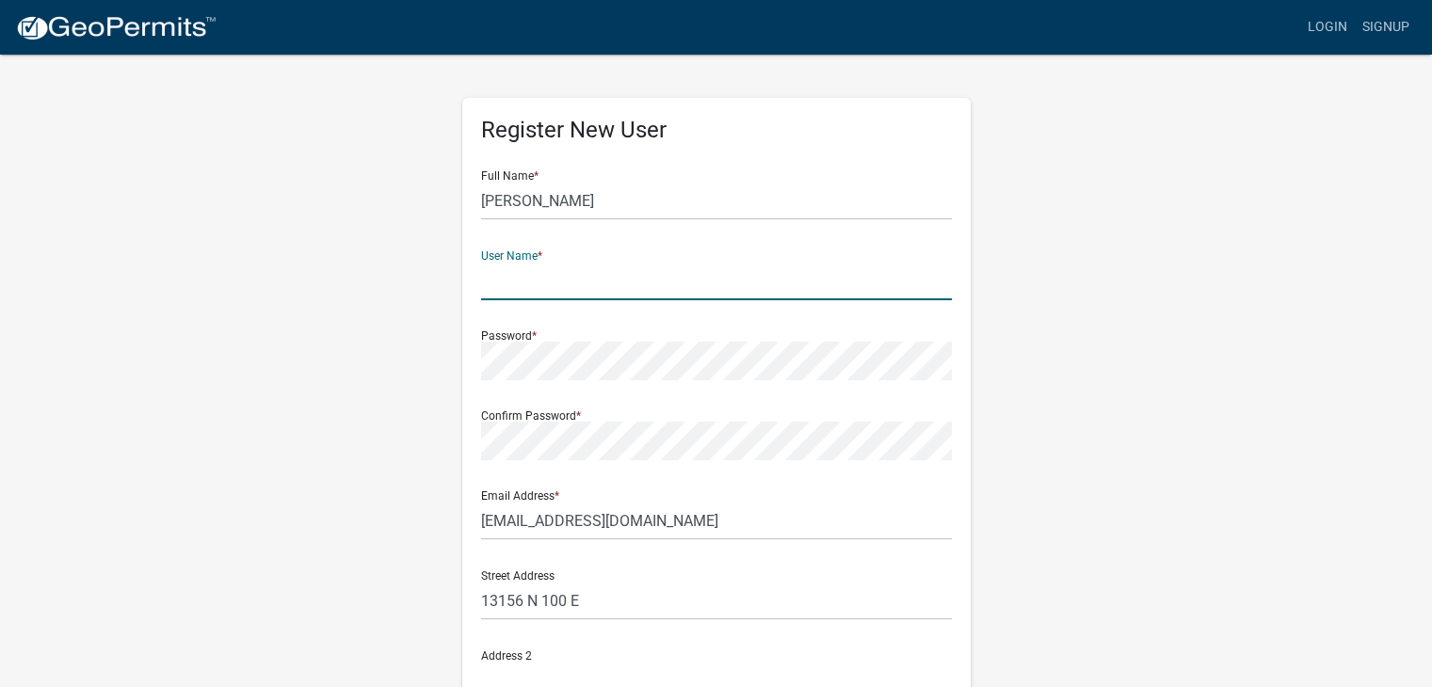
click at [573, 281] on input "text" at bounding box center [716, 281] width 471 height 39
type input "[EMAIL_ADDRESS][DOMAIN_NAME]"
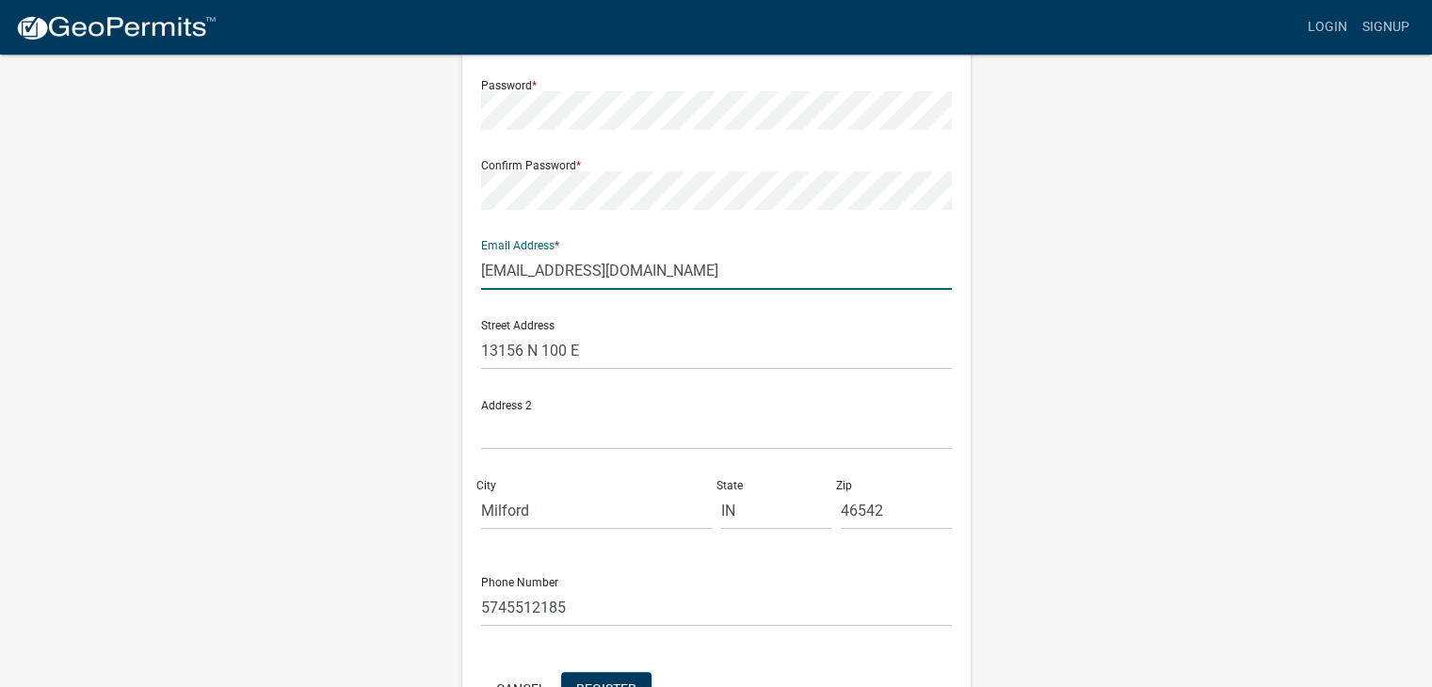
scroll to position [241, 0]
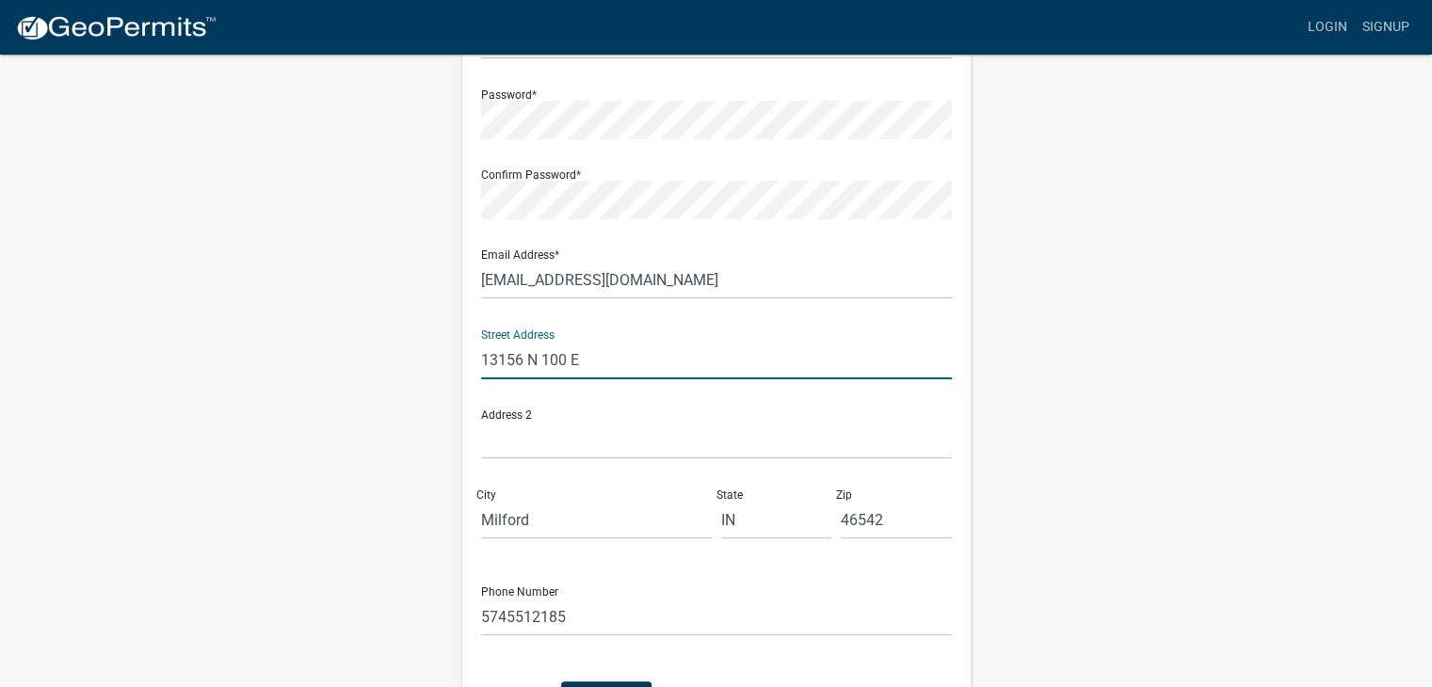
click at [600, 351] on input "13156 N 100 E" at bounding box center [716, 360] width 471 height 39
type input "1"
type input "5427 W 550 N"
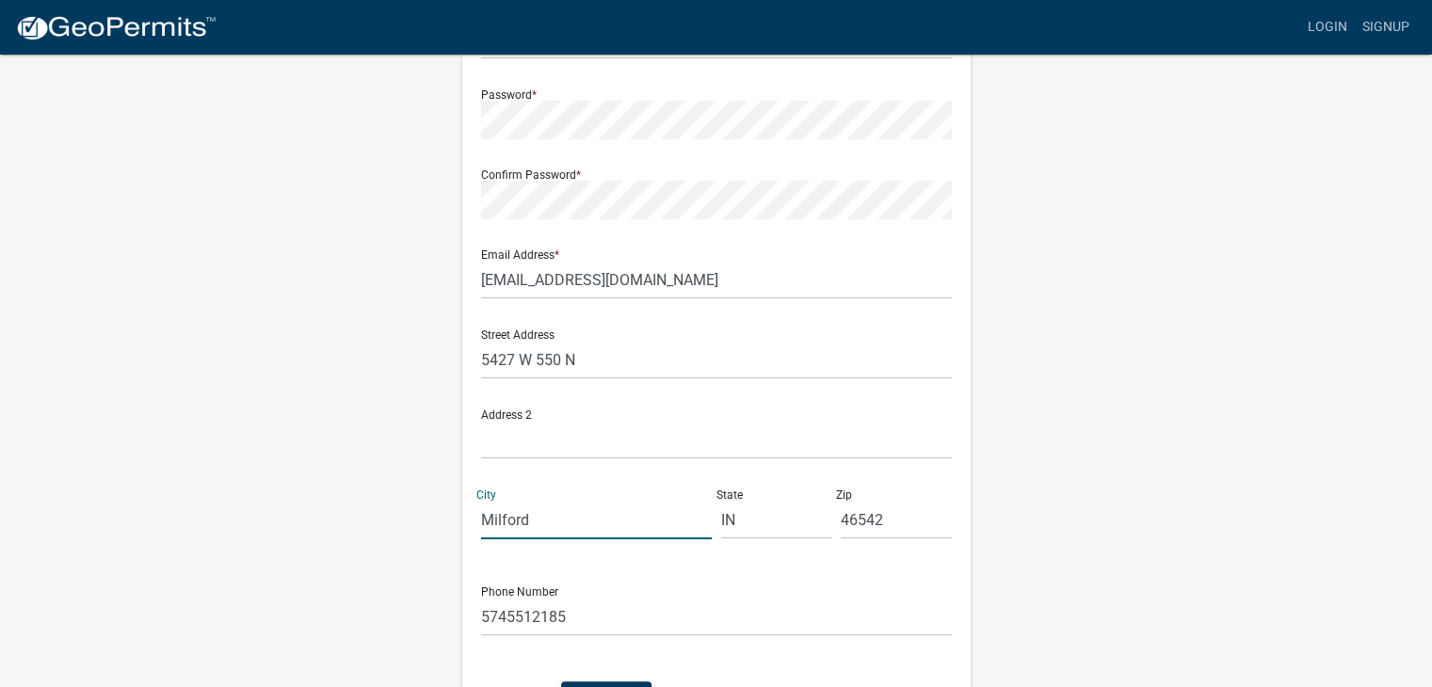
click at [539, 527] on input "Milford" at bounding box center [596, 520] width 231 height 39
type input "M"
type input "[GEOGRAPHIC_DATA]"
click at [845, 514] on input "46542" at bounding box center [896, 520] width 111 height 39
click at [874, 520] on input "46542" at bounding box center [896, 520] width 111 height 39
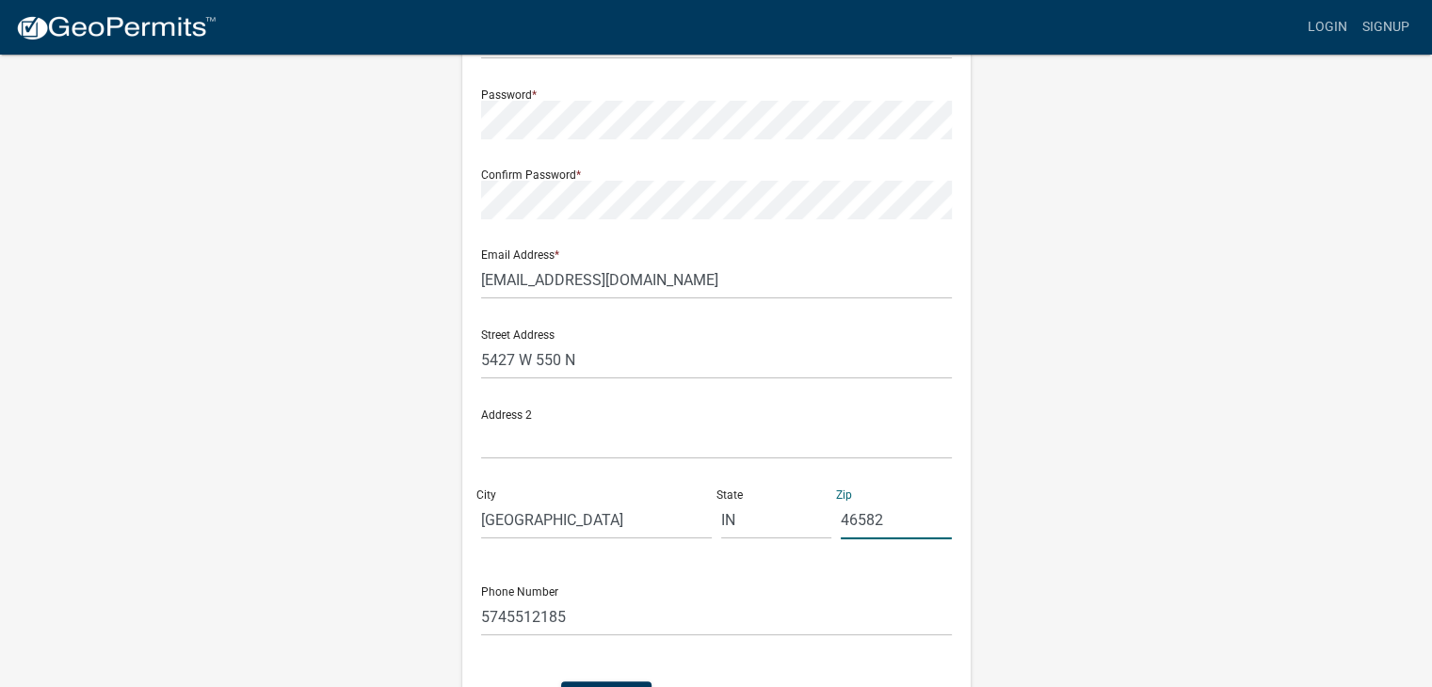
type input "46582"
click at [829, 562] on form "Full Name * [PERSON_NAME] User Name * [EMAIL_ADDRESS][DOMAIN_NAME] Password * C…" at bounding box center [716, 317] width 471 height 806
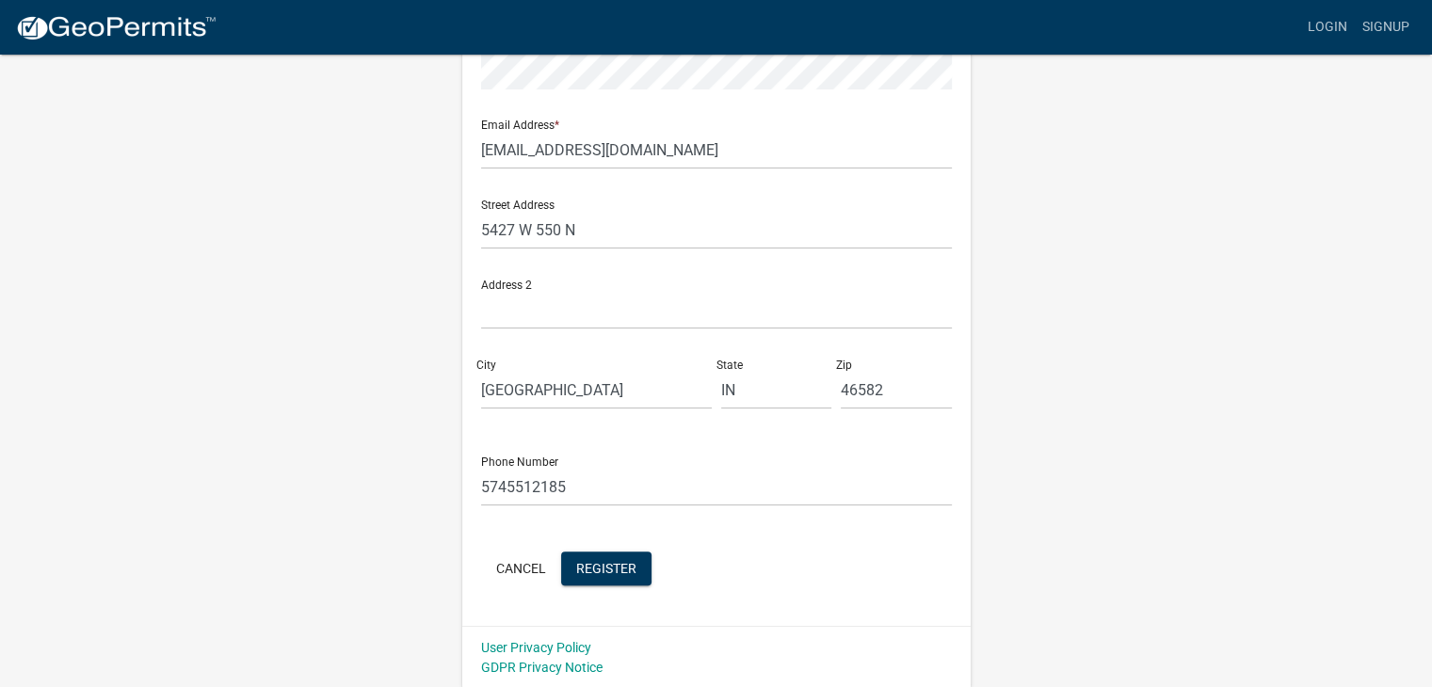
scroll to position [373, 0]
click at [614, 561] on span "Register" at bounding box center [606, 565] width 60 height 15
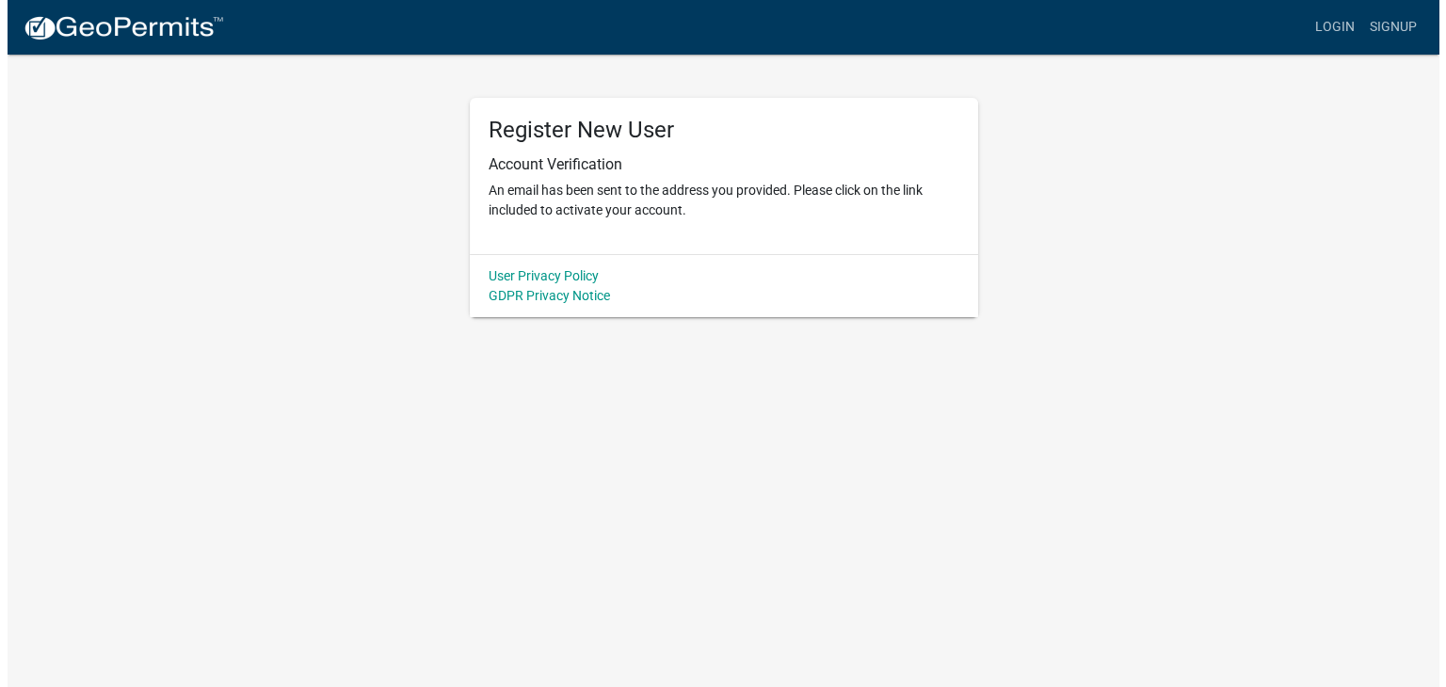
scroll to position [0, 0]
click at [1348, 20] on link "Login" at bounding box center [1341, 27] width 55 height 36
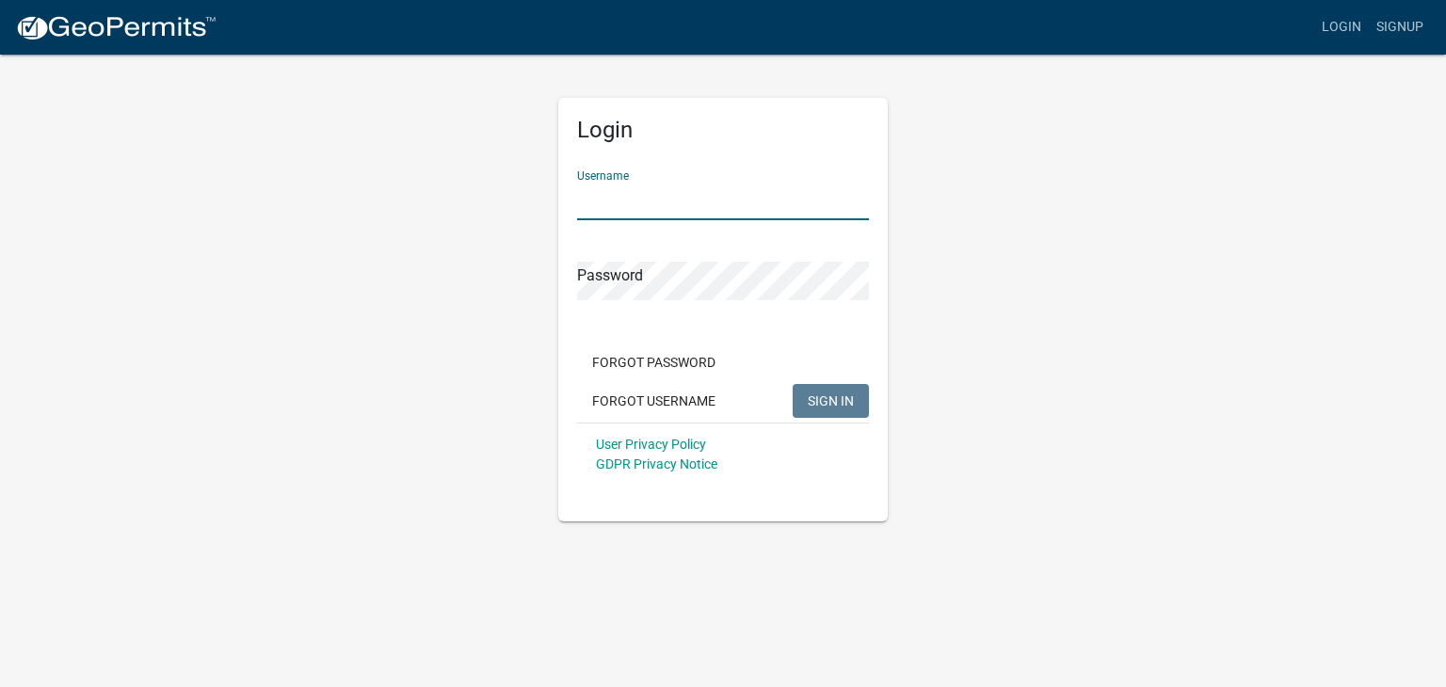
click at [716, 199] on input "Username" at bounding box center [723, 201] width 292 height 39
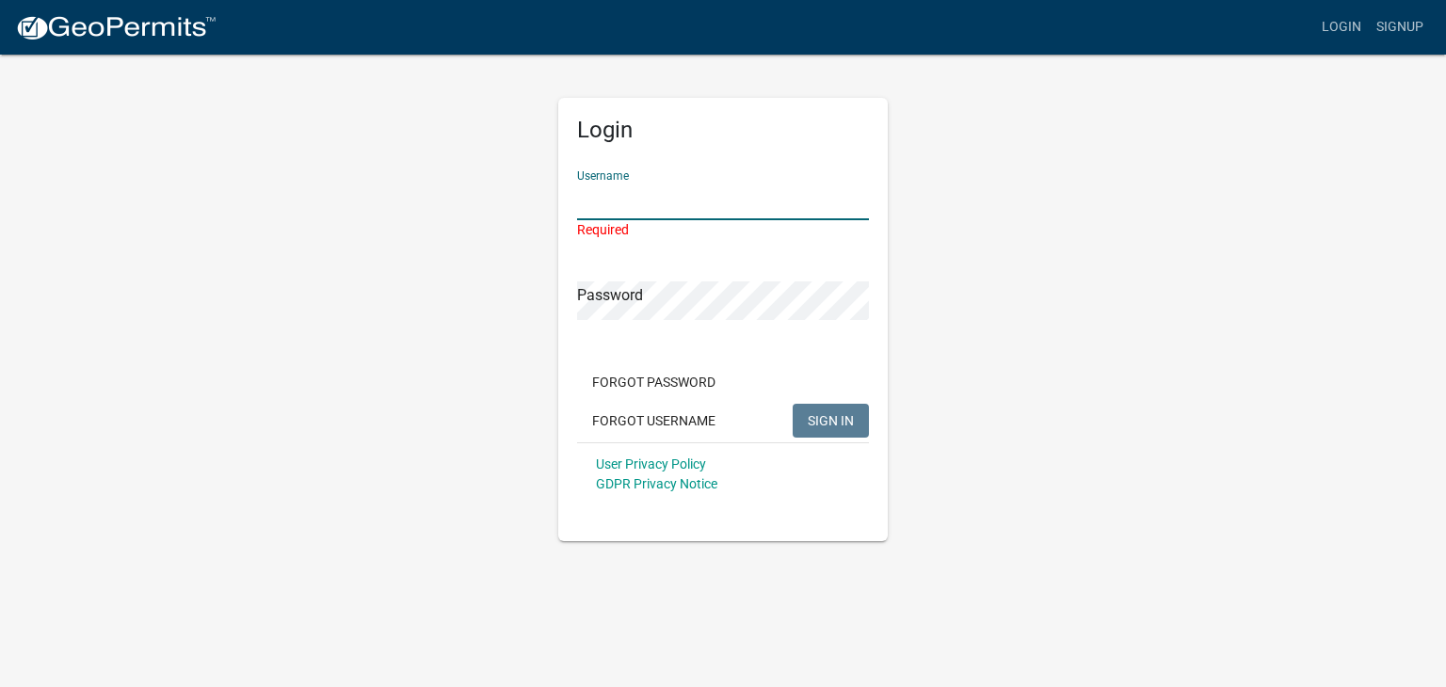
type input "[EMAIL_ADDRESS][DOMAIN_NAME]"
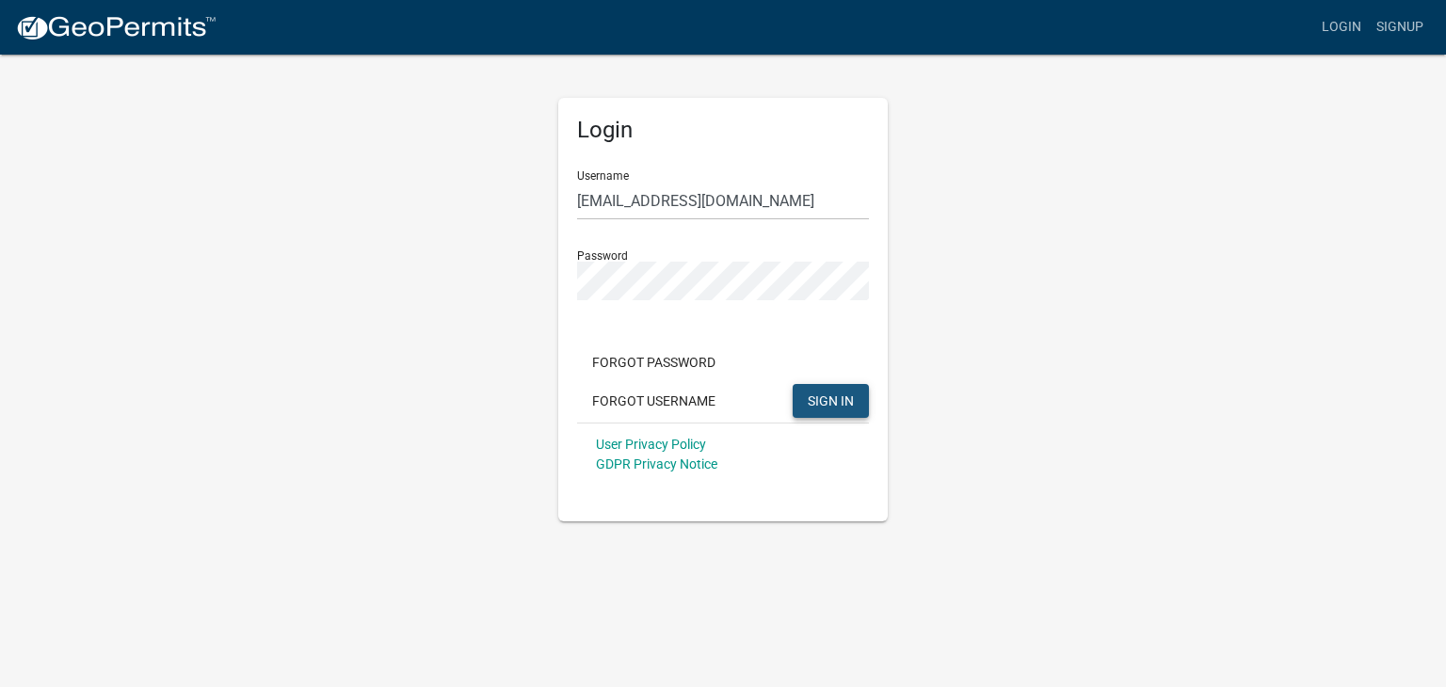
click at [808, 394] on span "SIGN IN" at bounding box center [831, 400] width 46 height 15
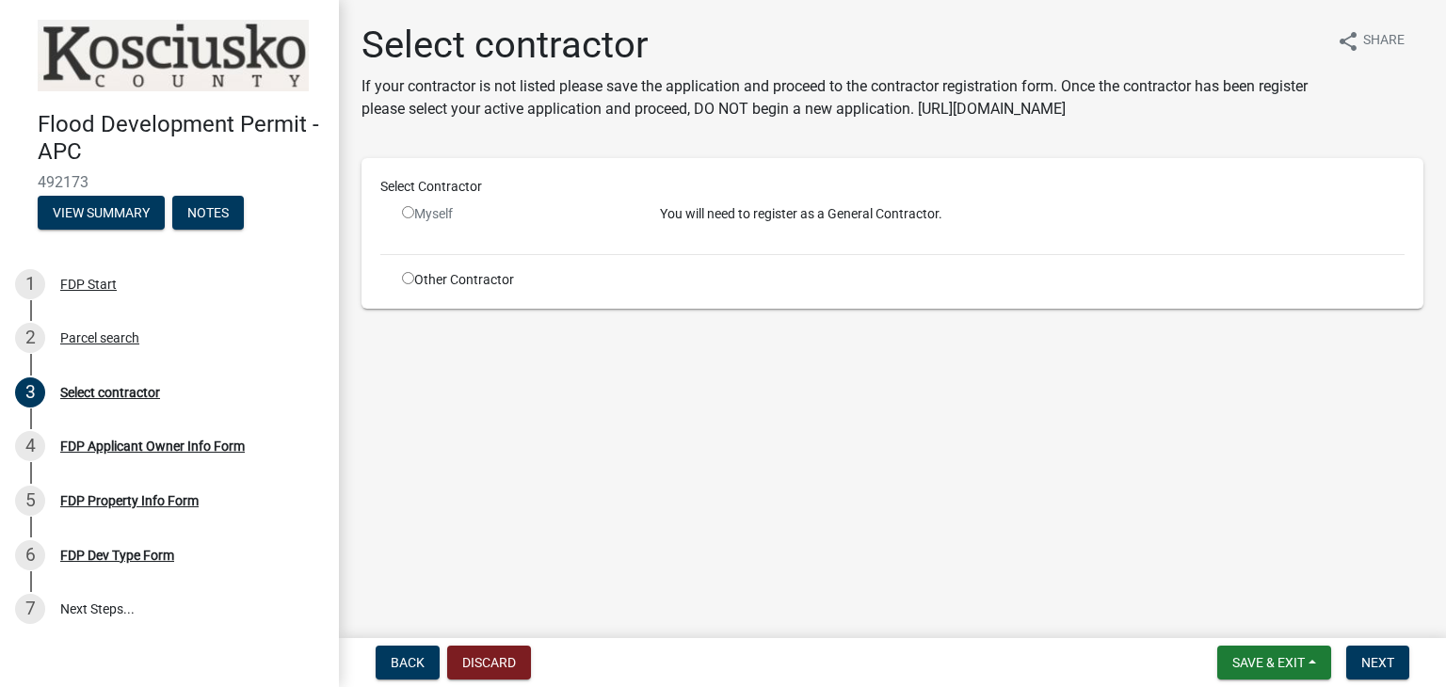
click at [404, 209] on input "radio" at bounding box center [408, 212] width 12 height 12
click at [407, 211] on input "radio" at bounding box center [408, 212] width 12 height 12
radio input "false"
click at [410, 280] on input "radio" at bounding box center [408, 278] width 12 height 12
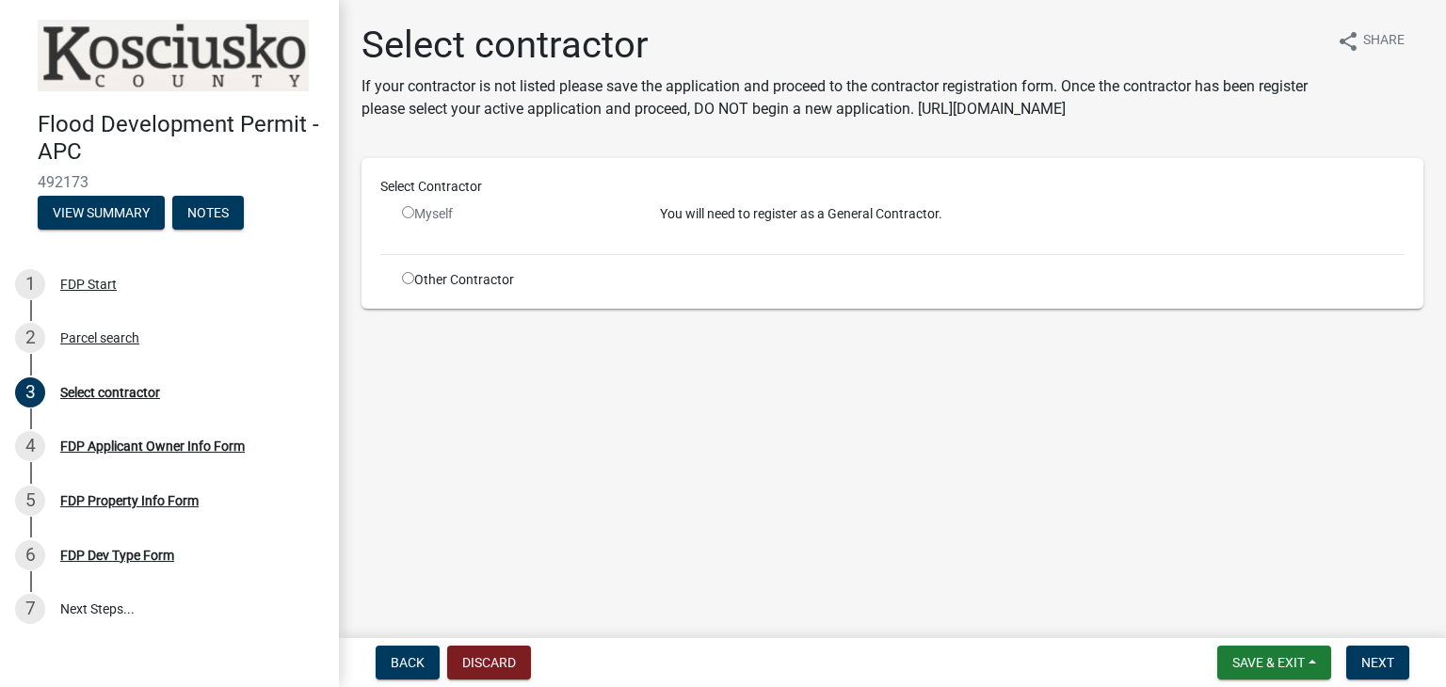
radio input "true"
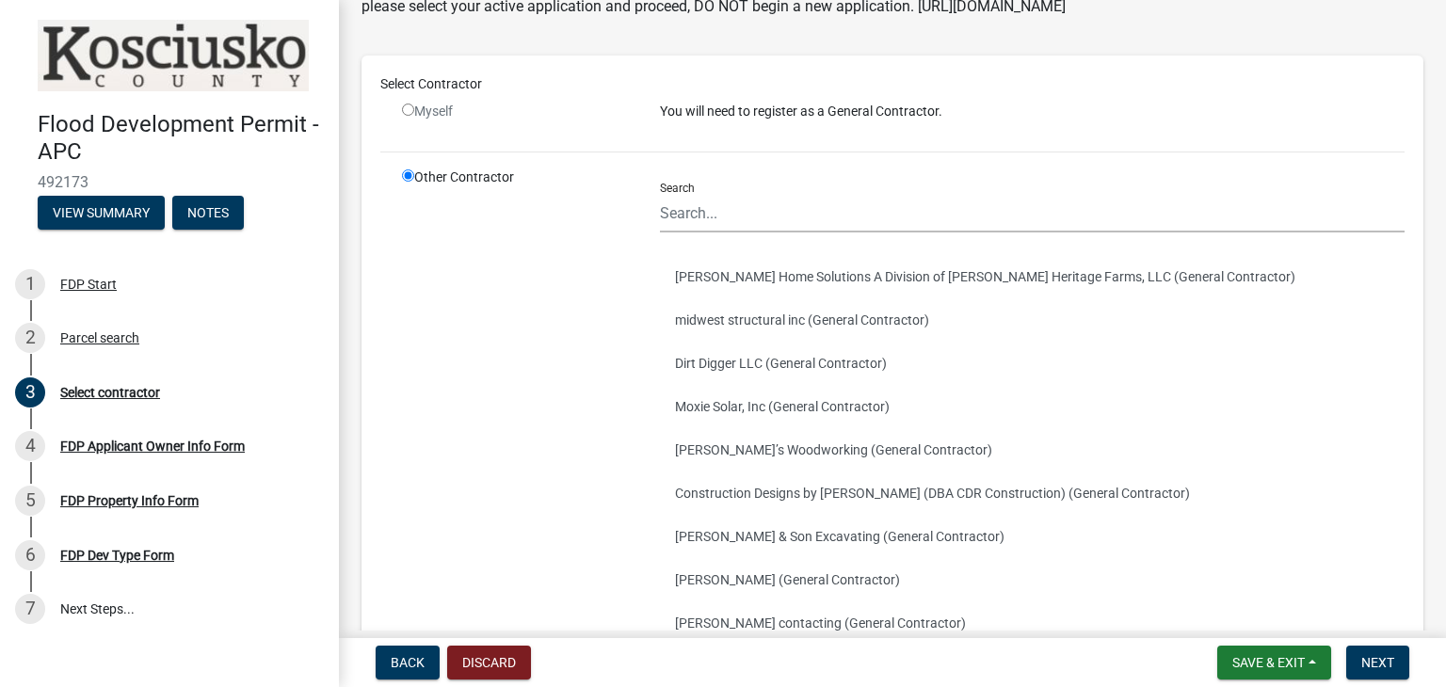
scroll to position [104, 0]
click at [702, 212] on input "Search" at bounding box center [1032, 212] width 745 height 39
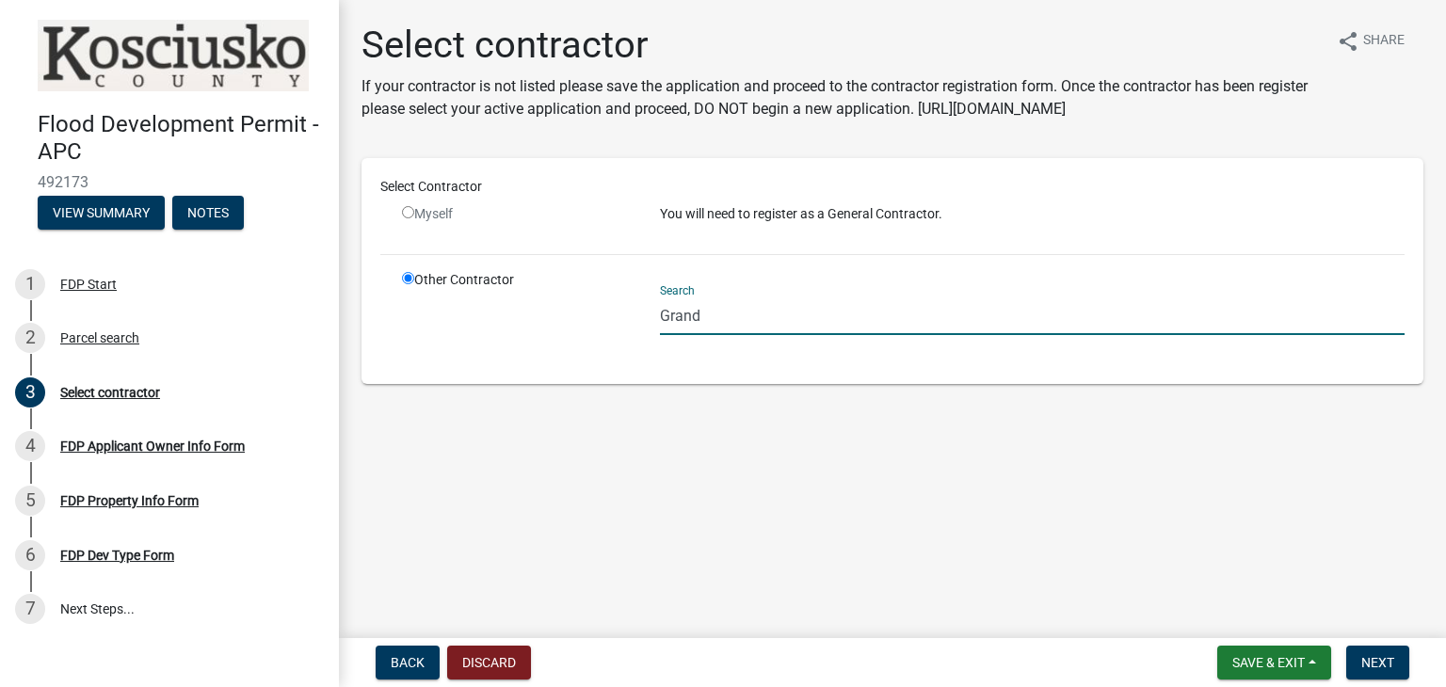
scroll to position [0, 0]
type input "Grand"
click at [407, 212] on input "radio" at bounding box center [408, 212] width 12 height 12
radio input "false"
radio input "true"
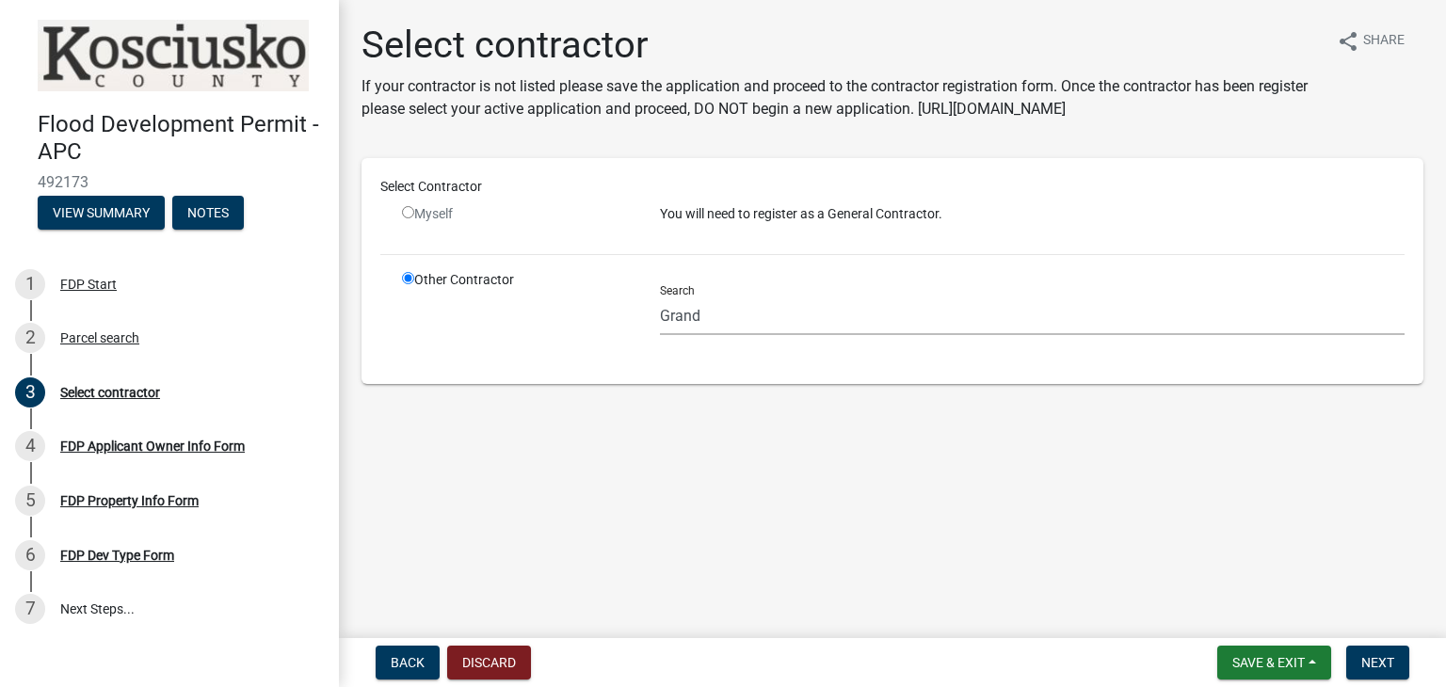
click at [407, 212] on input "radio" at bounding box center [408, 212] width 12 height 12
radio input "false"
radio input "true"
click at [775, 314] on input "Grand" at bounding box center [1032, 316] width 745 height 39
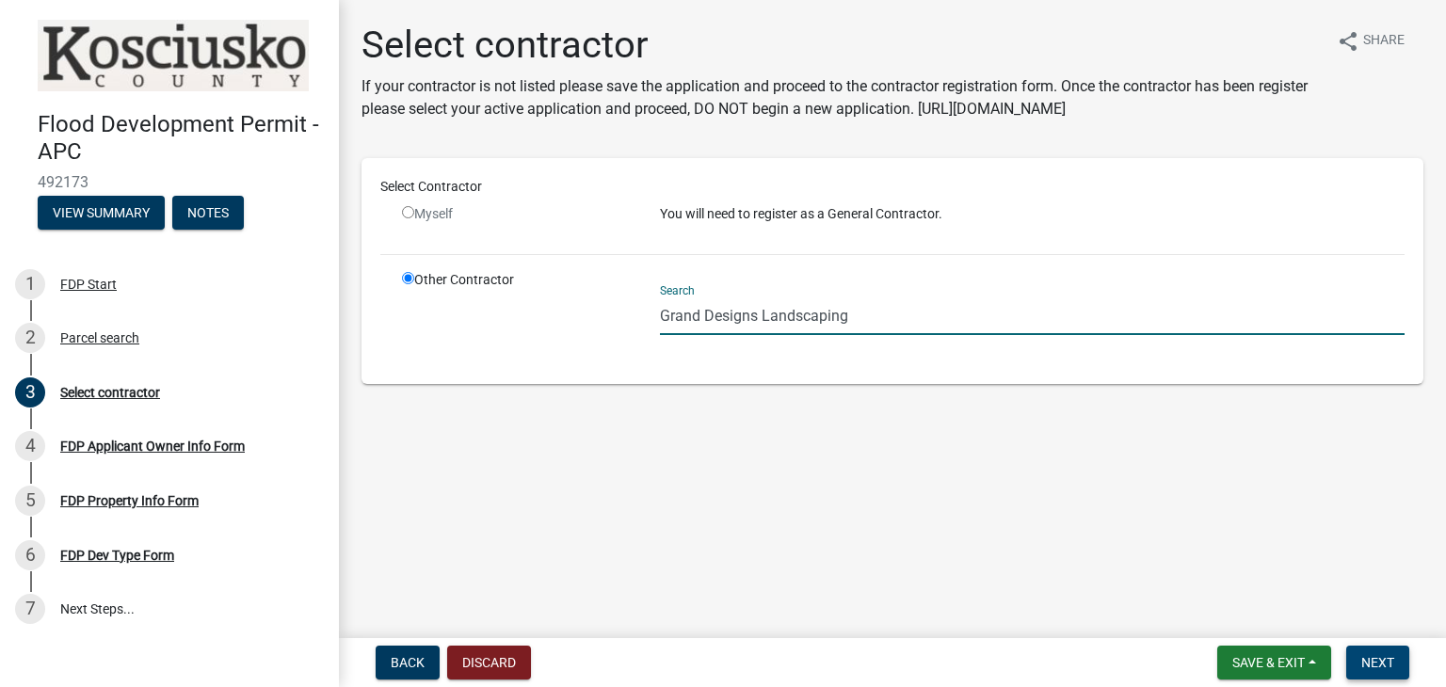
type input "Grand Designs Landscaping"
click at [1393, 655] on span "Next" at bounding box center [1377, 662] width 33 height 15
click at [801, 212] on p "You will need to register as a General Contractor." at bounding box center [1032, 214] width 745 height 20
click at [407, 211] on input "radio" at bounding box center [408, 212] width 12 height 12
radio input "false"
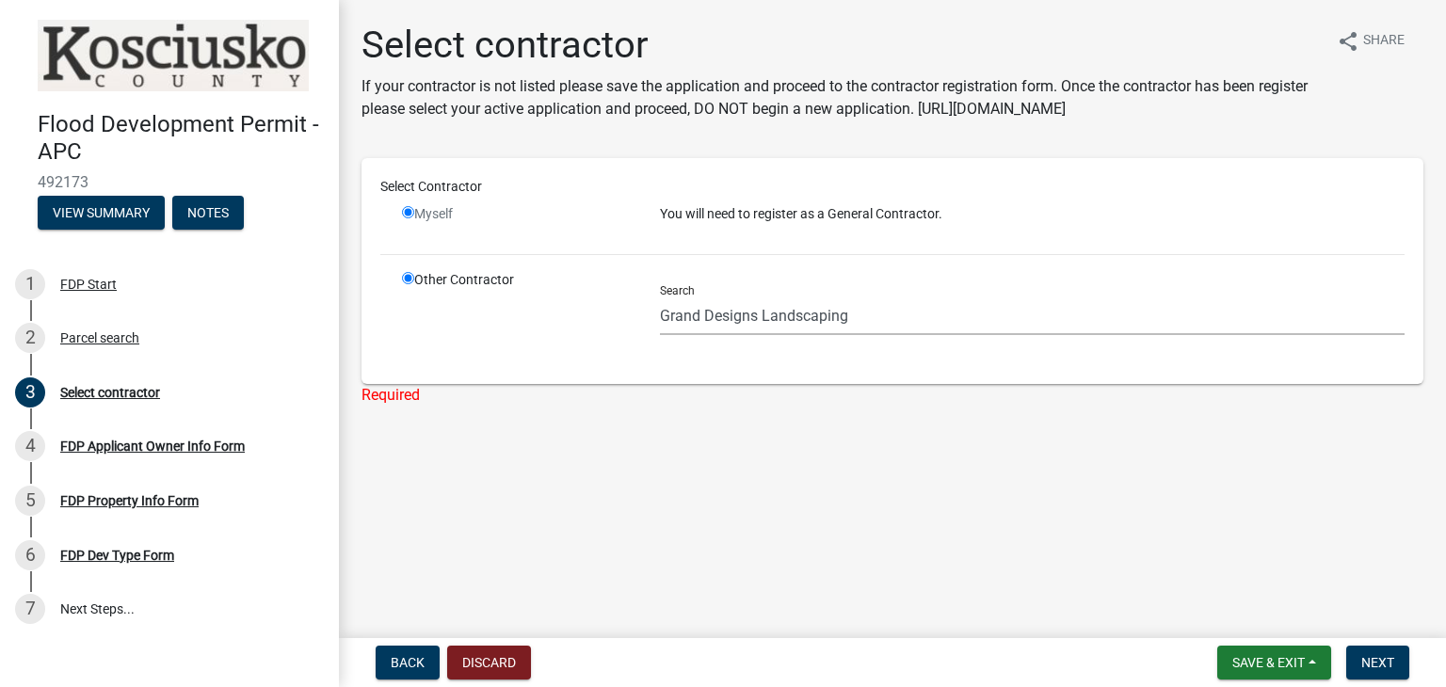
radio input "true"
click at [407, 211] on input "radio" at bounding box center [408, 212] width 12 height 12
radio input "false"
radio input "true"
click at [407, 211] on input "radio" at bounding box center [408, 212] width 12 height 12
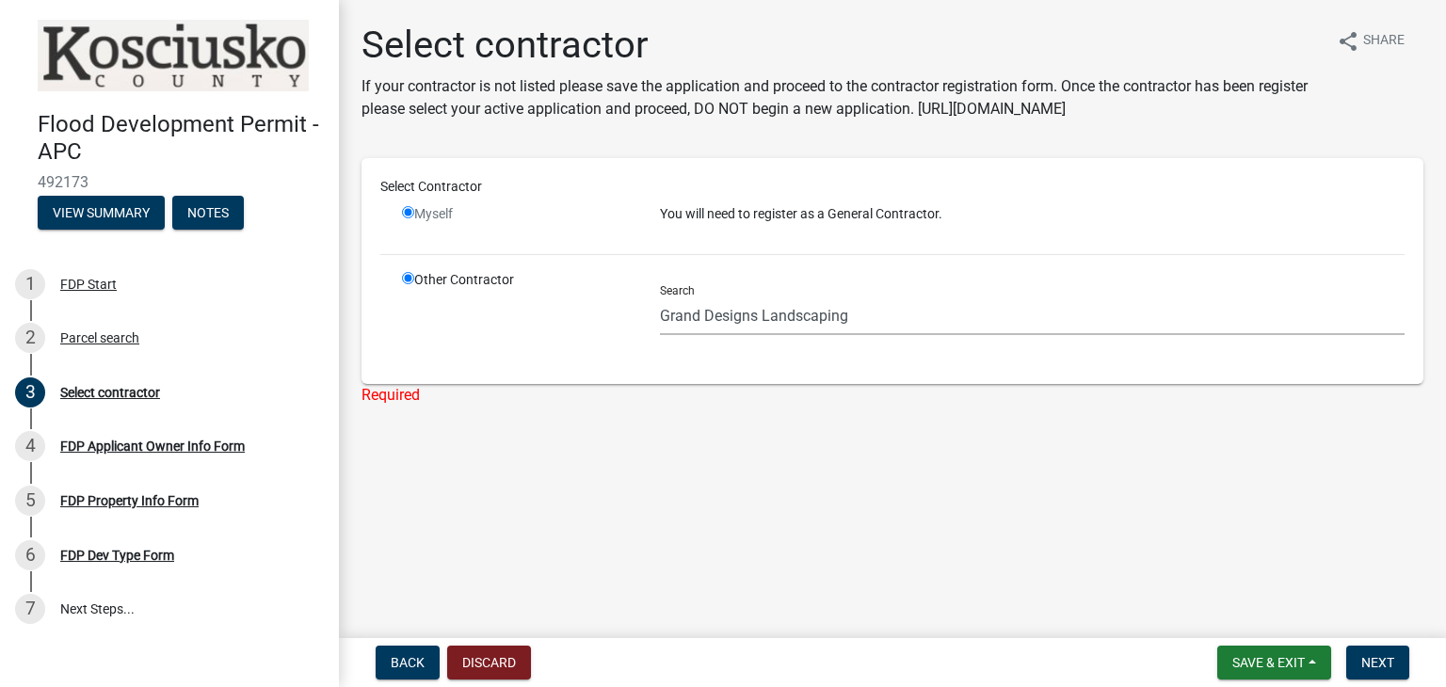
radio input "false"
radio input "true"
click at [407, 211] on input "radio" at bounding box center [408, 212] width 12 height 12
radio input "false"
radio input "true"
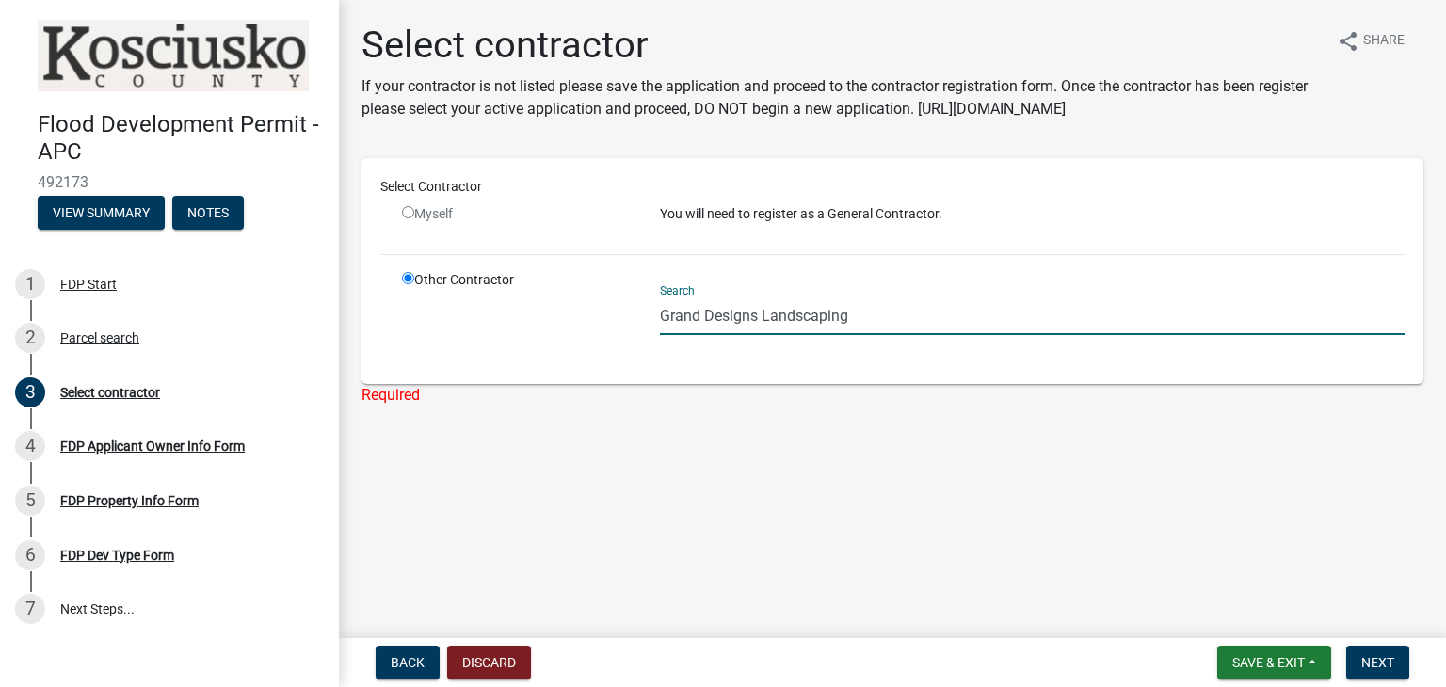
click at [874, 321] on input "Grand Designs Landscaping" at bounding box center [1032, 316] width 745 height 39
type input "G"
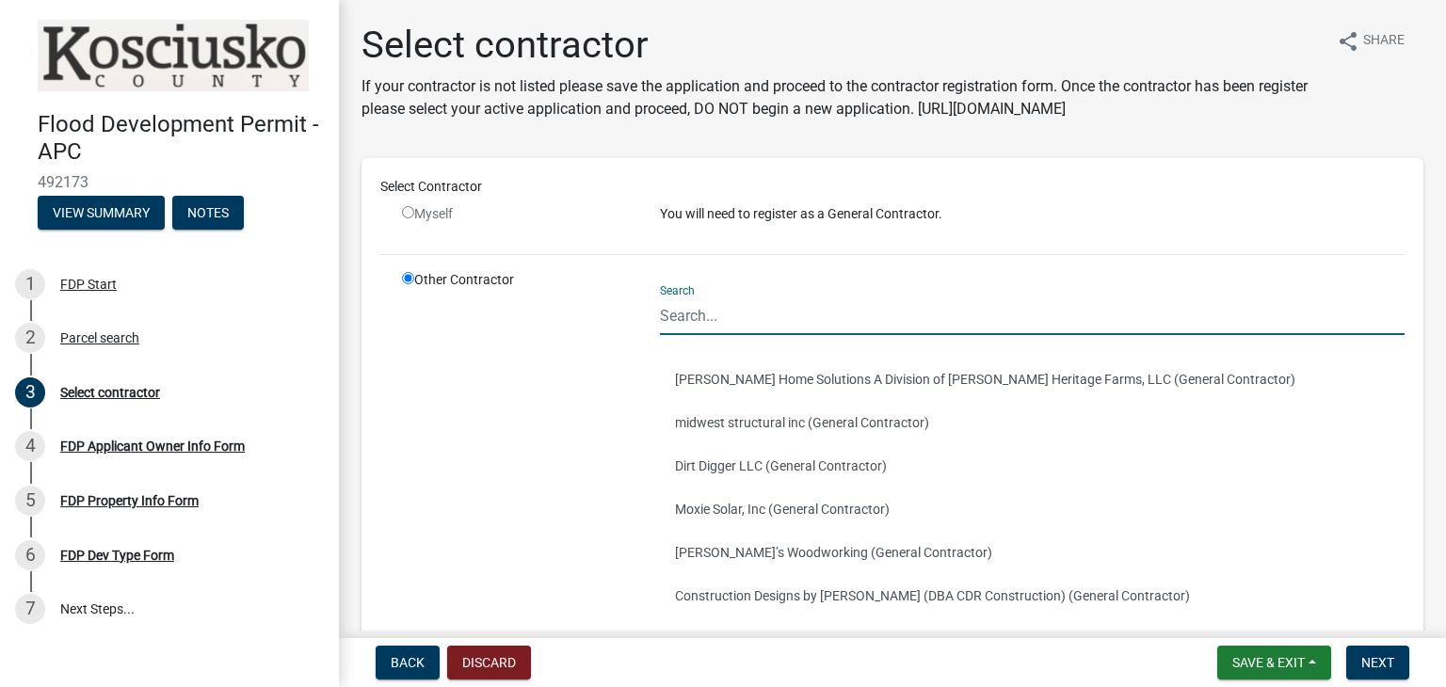
type input "H"
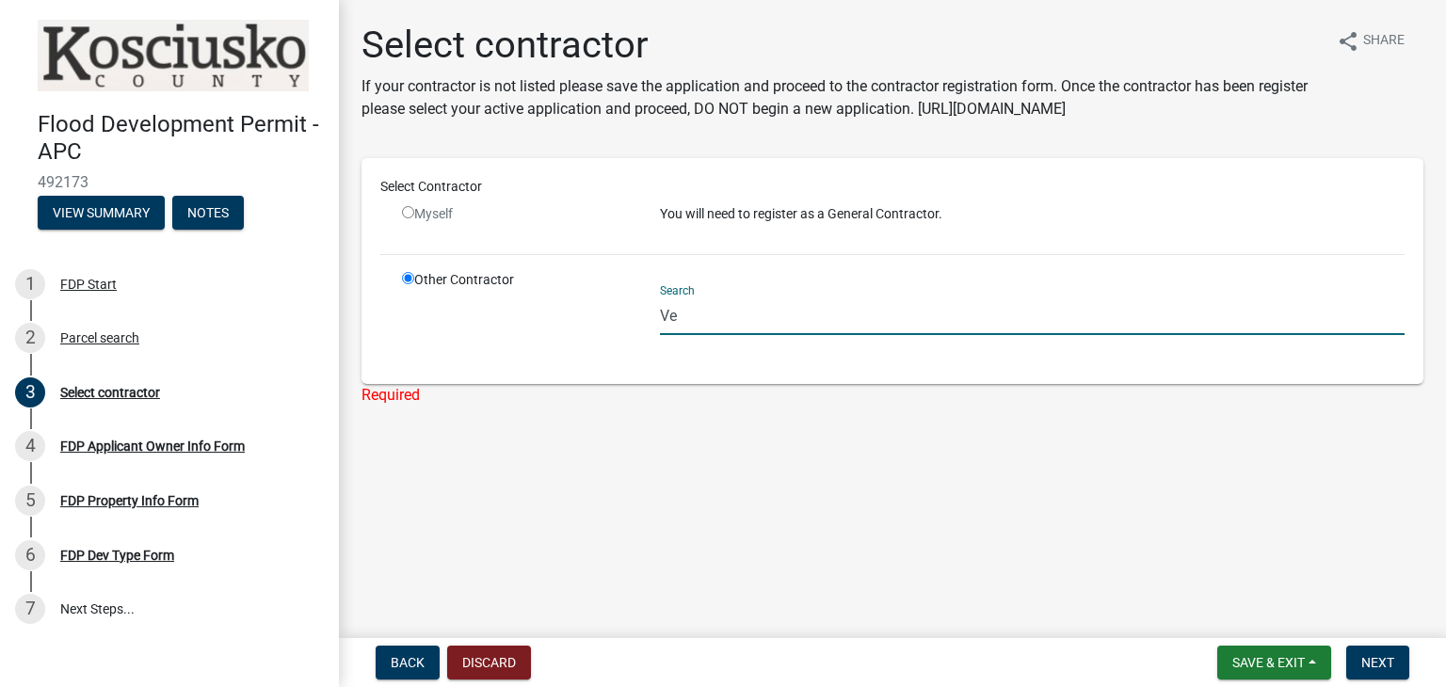
type input "V"
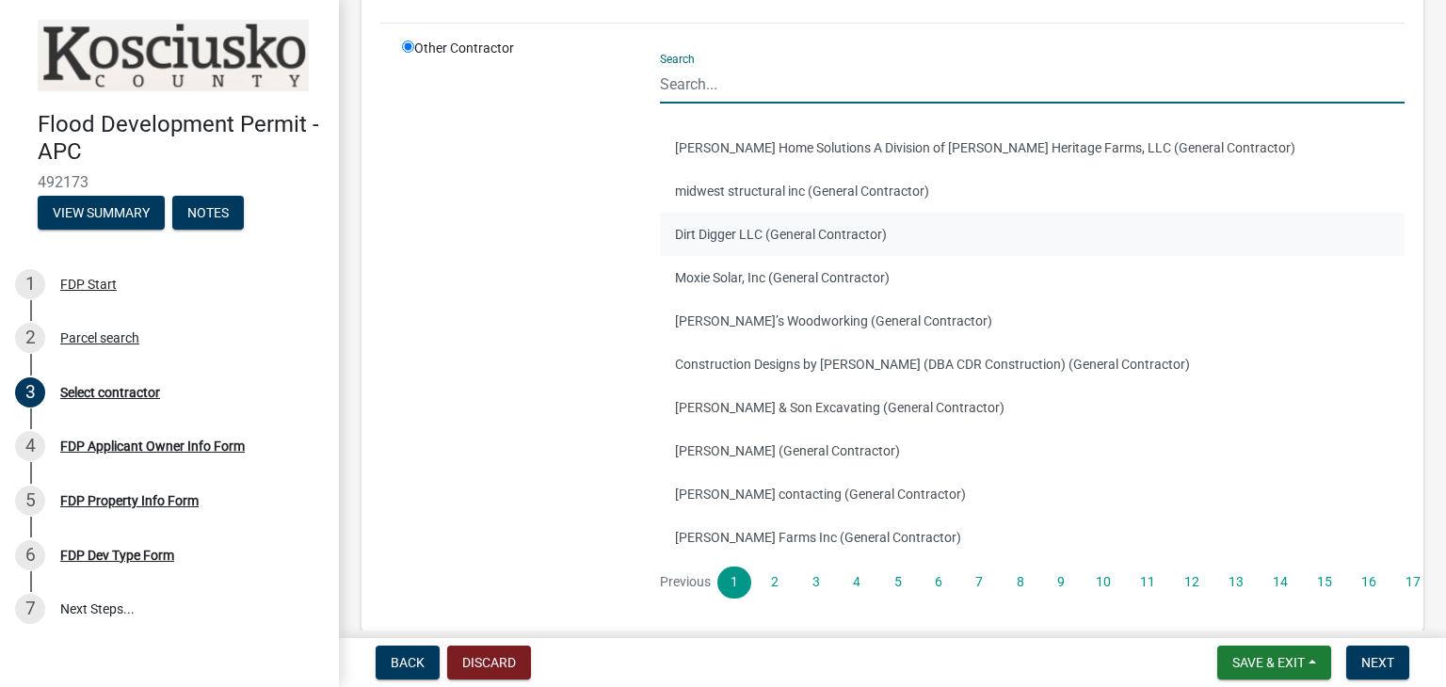
scroll to position [344, 0]
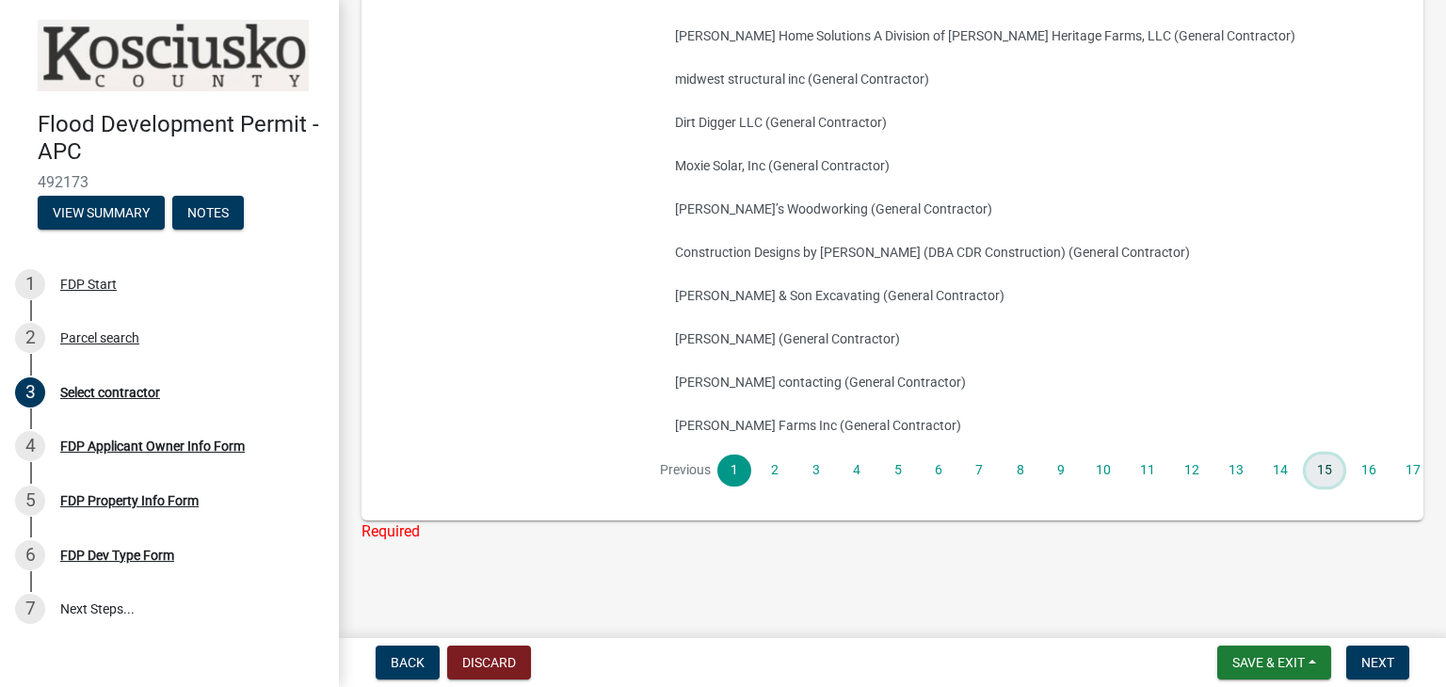
click at [1324, 467] on link "15" at bounding box center [1325, 471] width 38 height 32
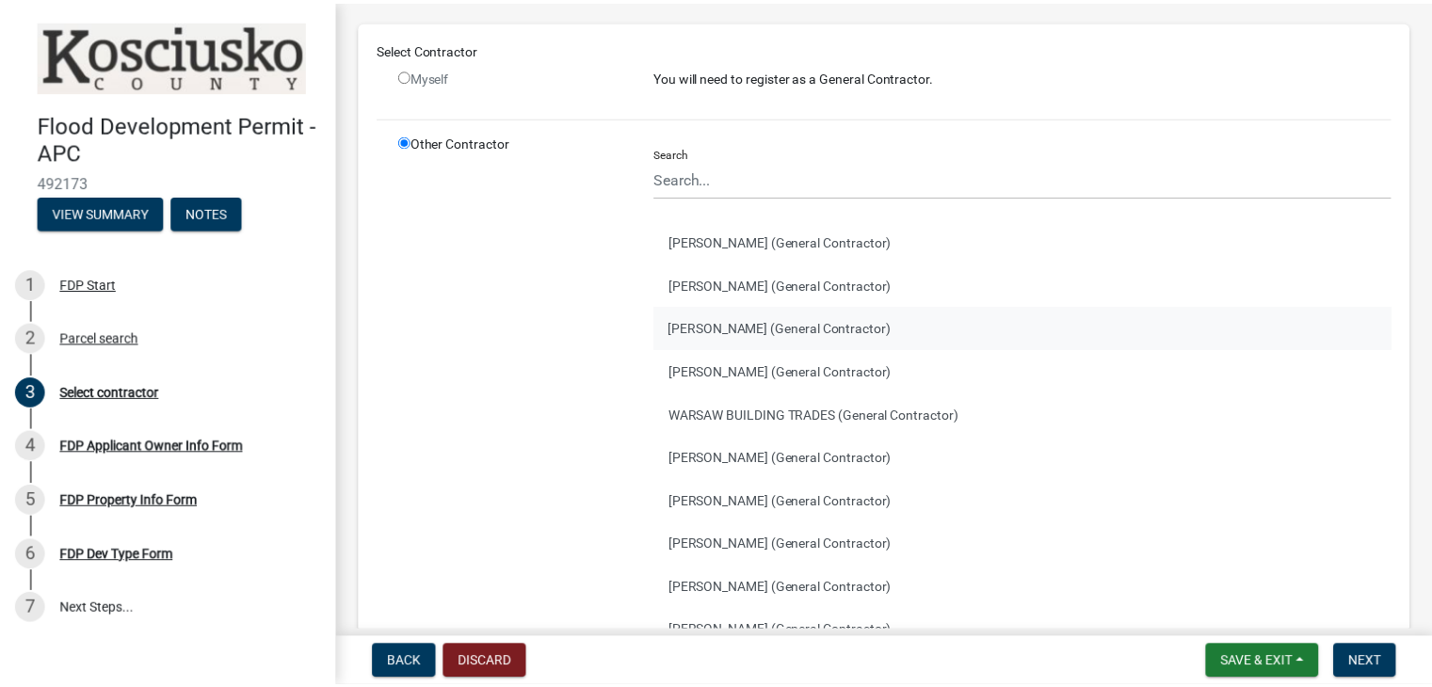
scroll to position [0, 0]
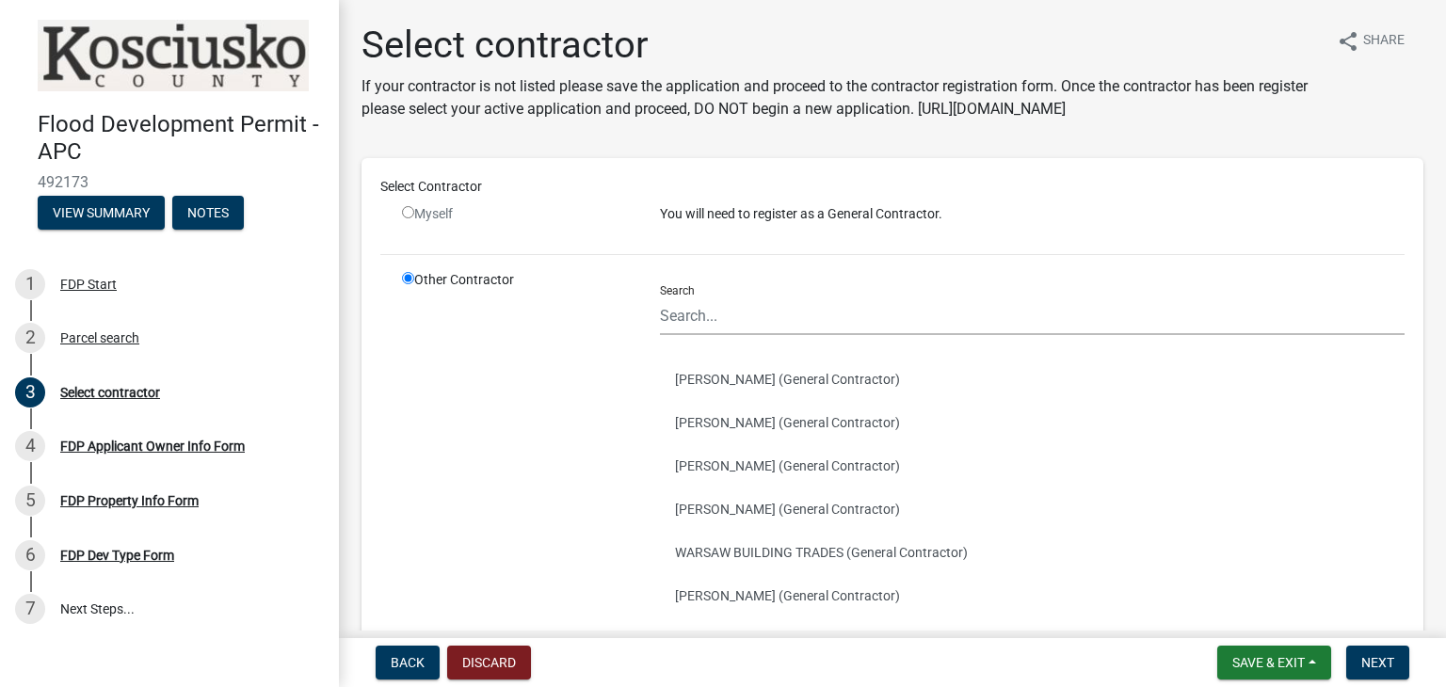
click at [399, 216] on div "Myself" at bounding box center [517, 221] width 258 height 35
click at [1305, 656] on button "Save & Exit" at bounding box center [1274, 663] width 114 height 34
click at [1254, 622] on button "Save & Exit" at bounding box center [1256, 613] width 151 height 45
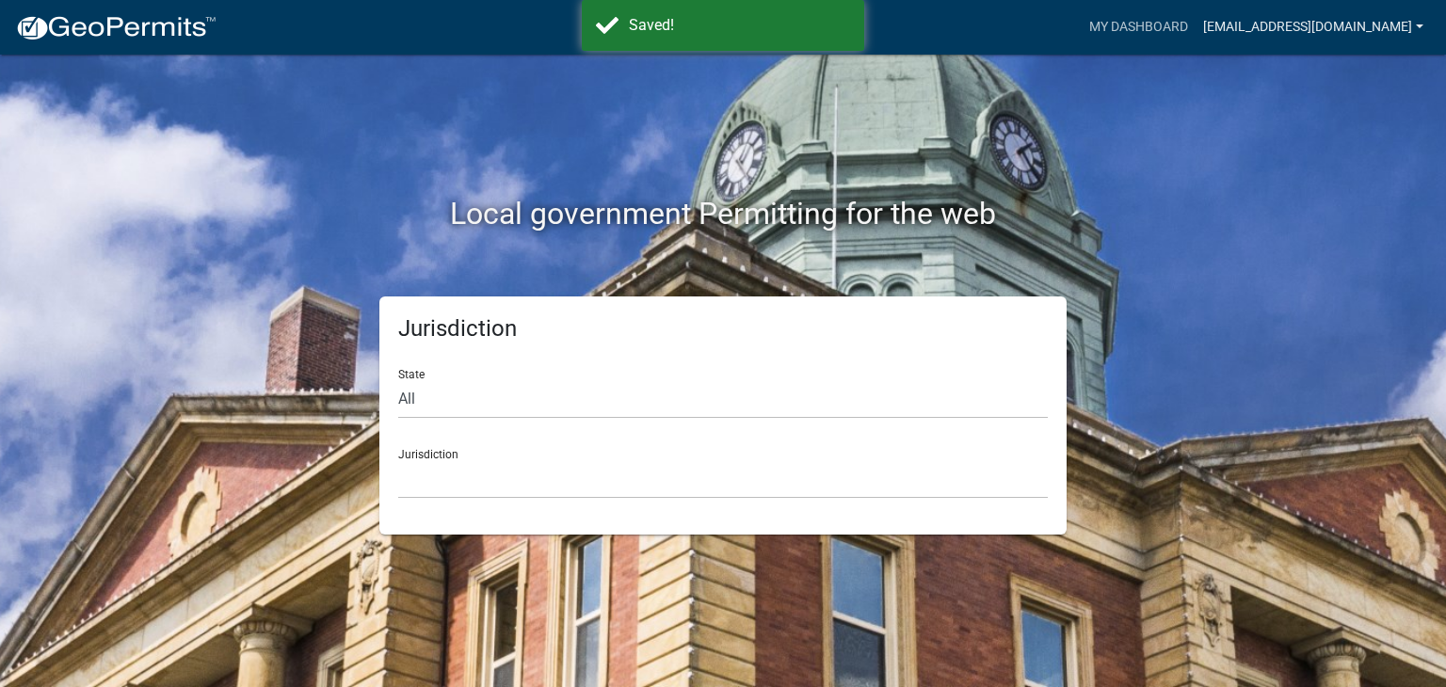
click at [1260, 24] on link "[EMAIL_ADDRESS][DOMAIN_NAME]" at bounding box center [1313, 27] width 235 height 36
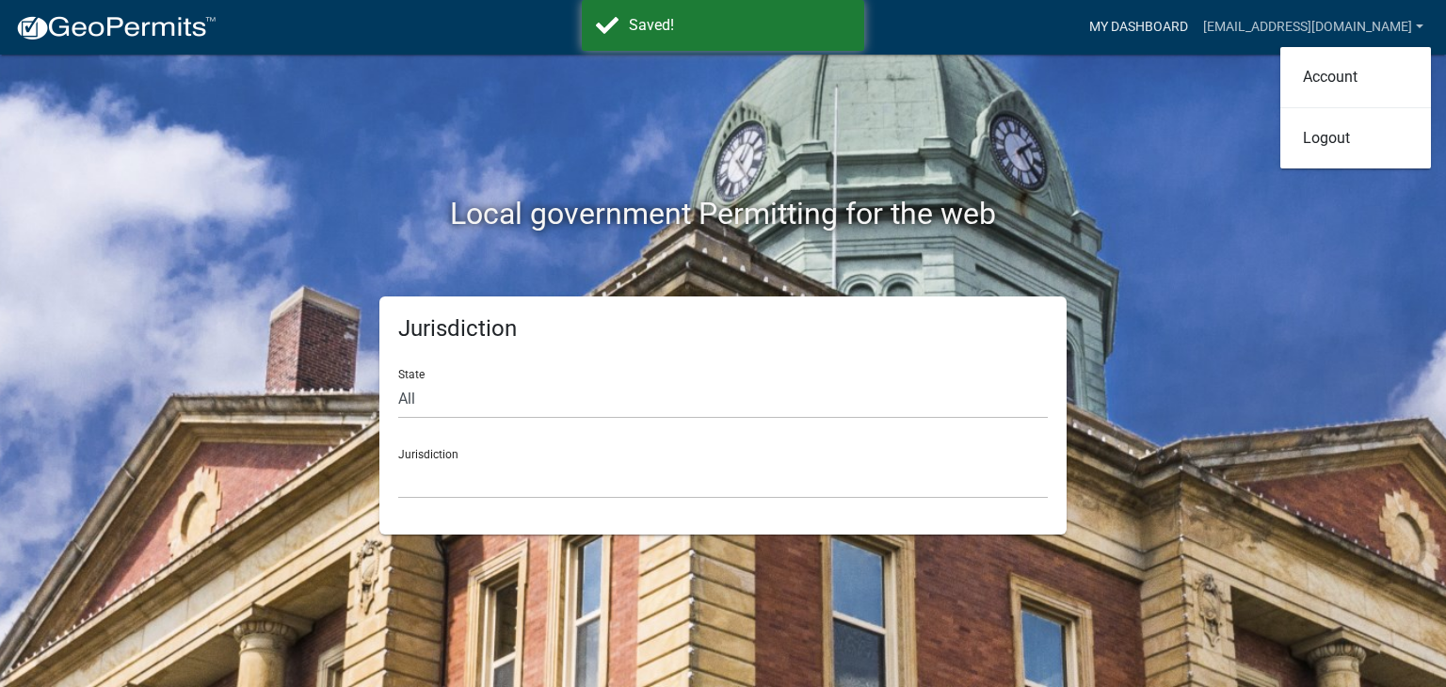
click at [1082, 27] on link "My Dashboard" at bounding box center [1139, 27] width 114 height 36
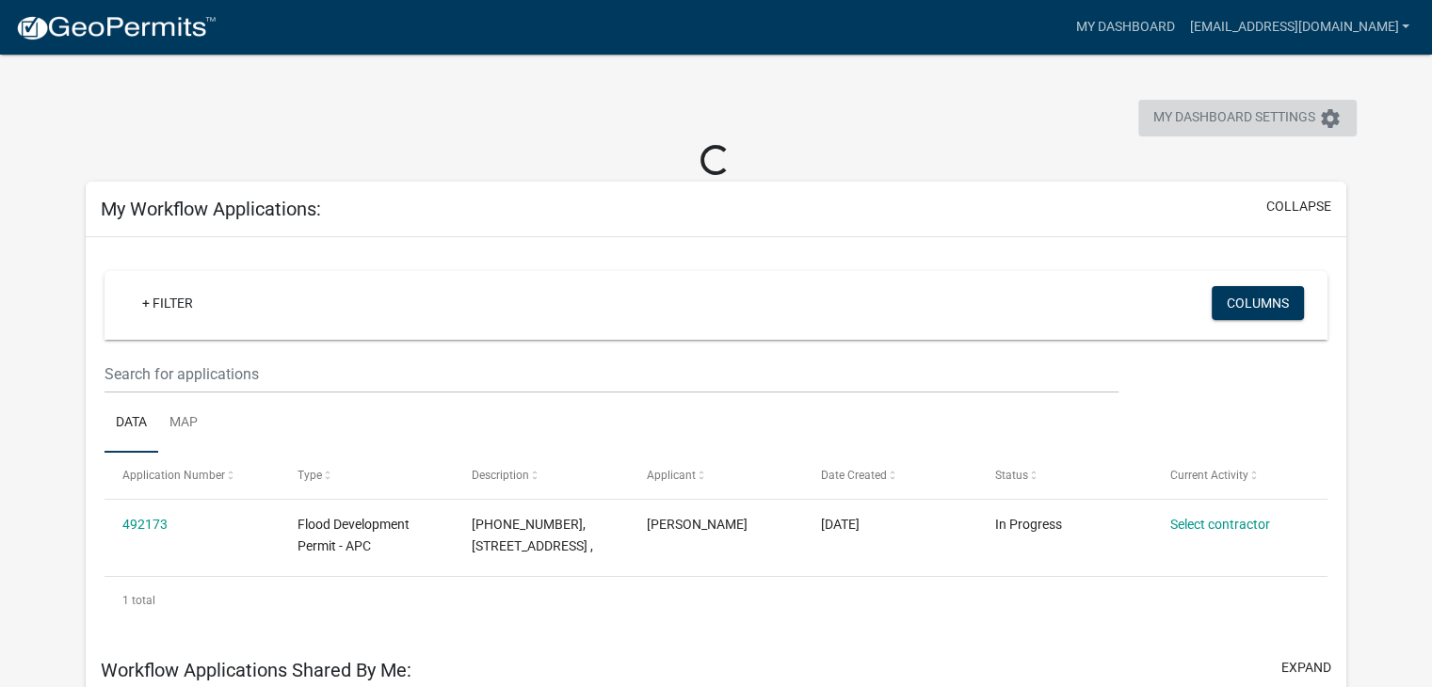
click at [1254, 133] on button "My Dashboard Settings settings" at bounding box center [1247, 118] width 218 height 37
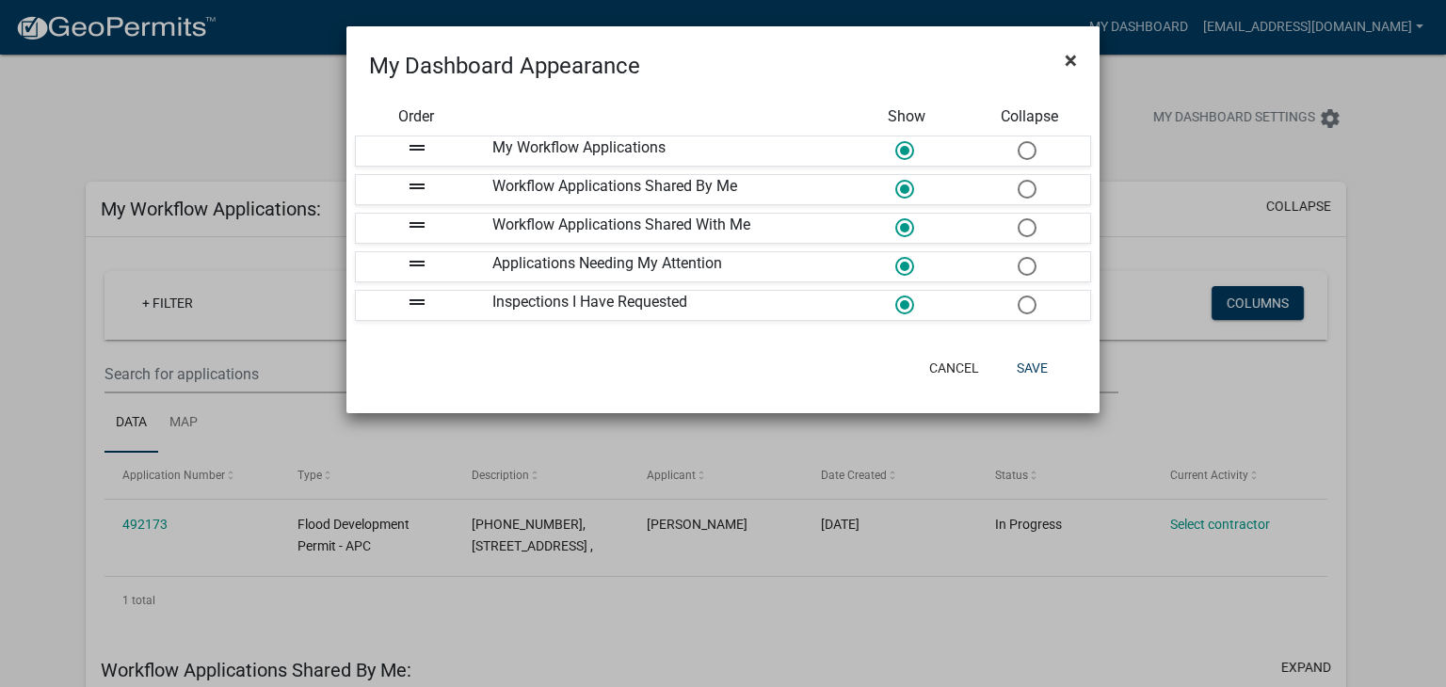
click at [1060, 46] on button "×" at bounding box center [1071, 60] width 42 height 53
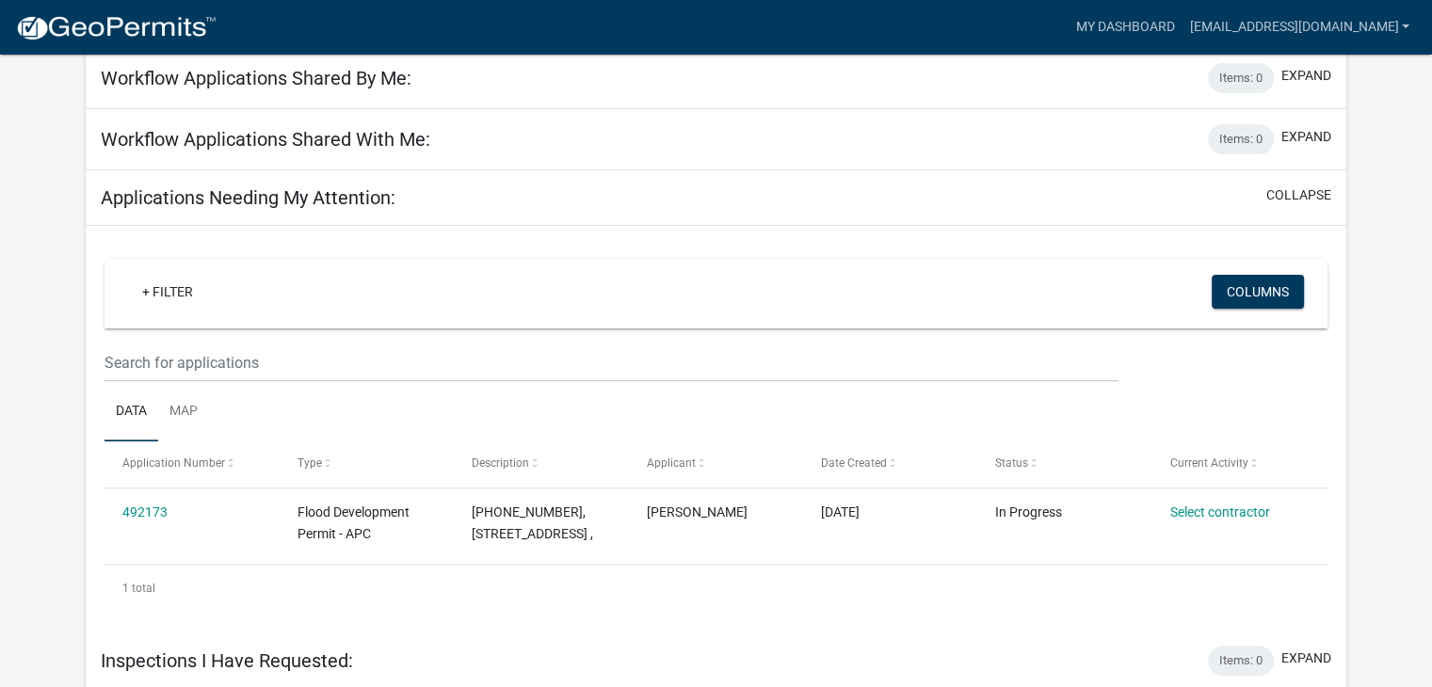
scroll to position [565, 0]
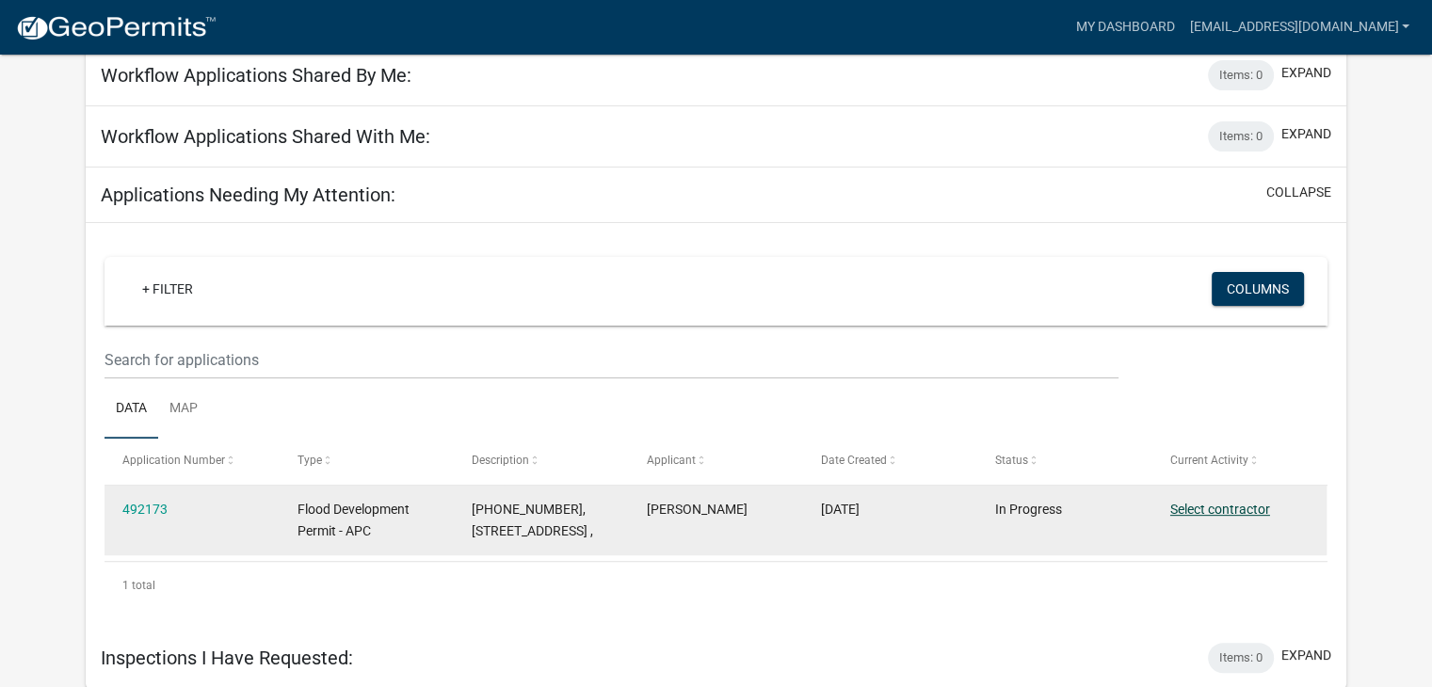
click at [1236, 508] on link "Select contractor" at bounding box center [1220, 509] width 100 height 15
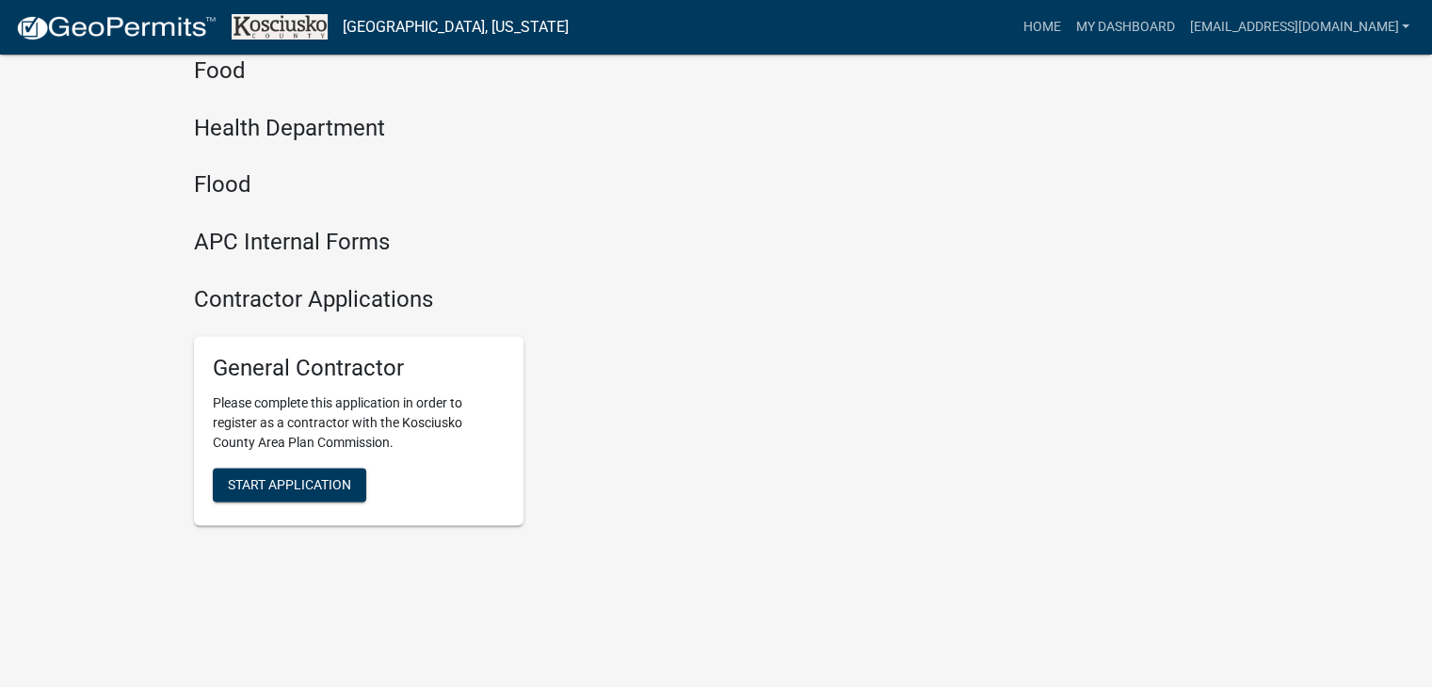
scroll to position [2494, 0]
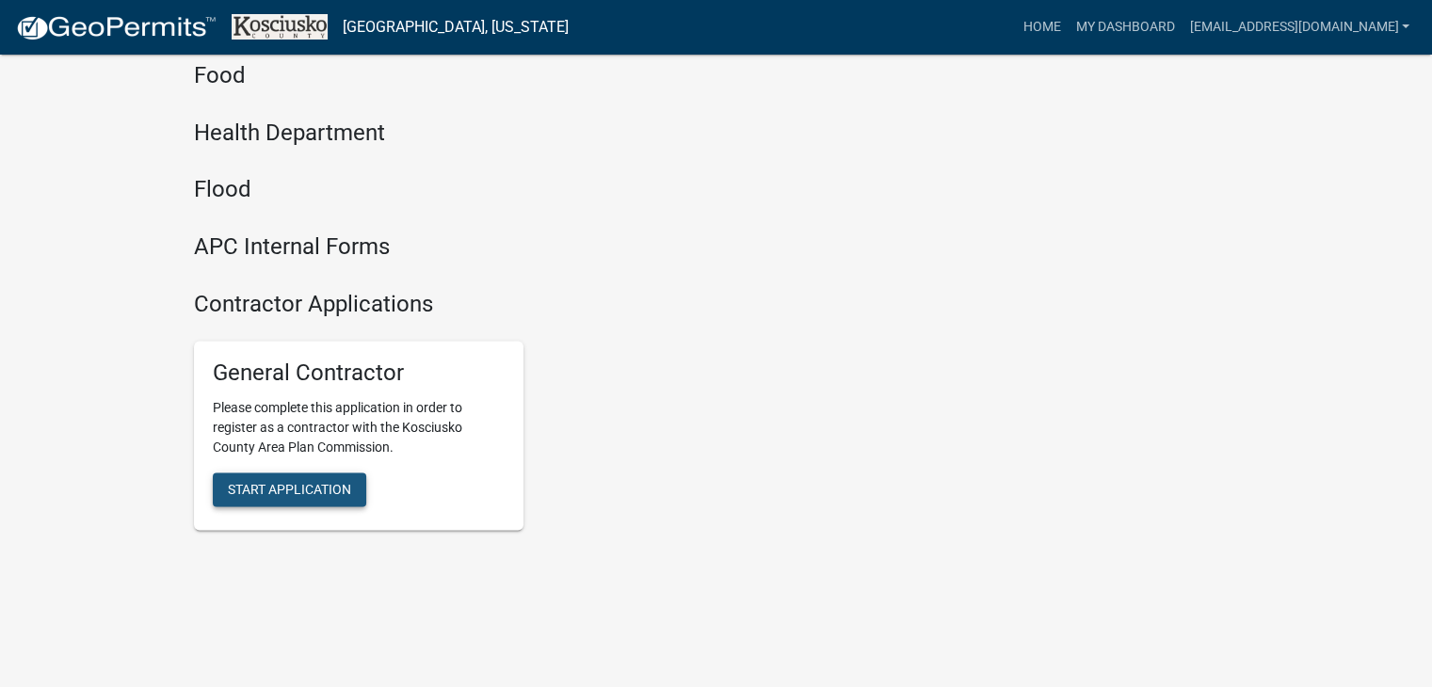
click at [311, 491] on span "Start Application" at bounding box center [289, 488] width 123 height 15
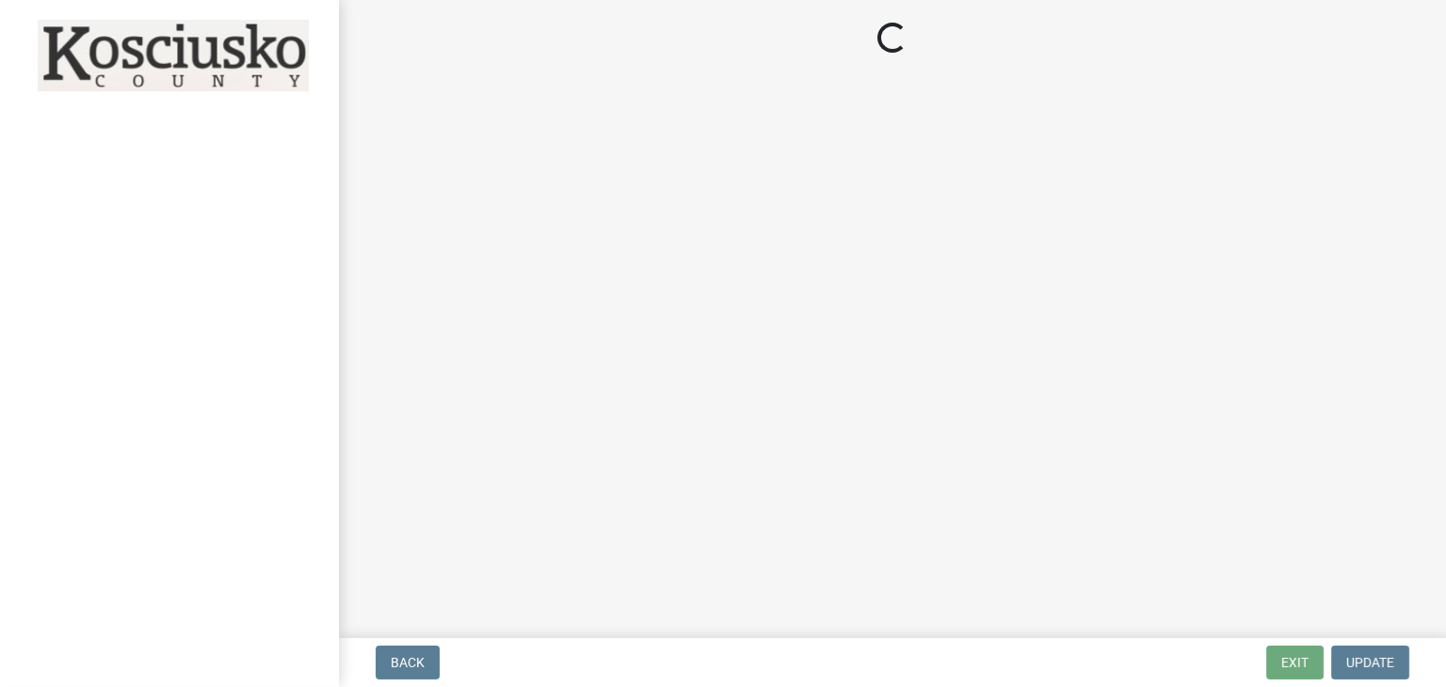
select select "IN"
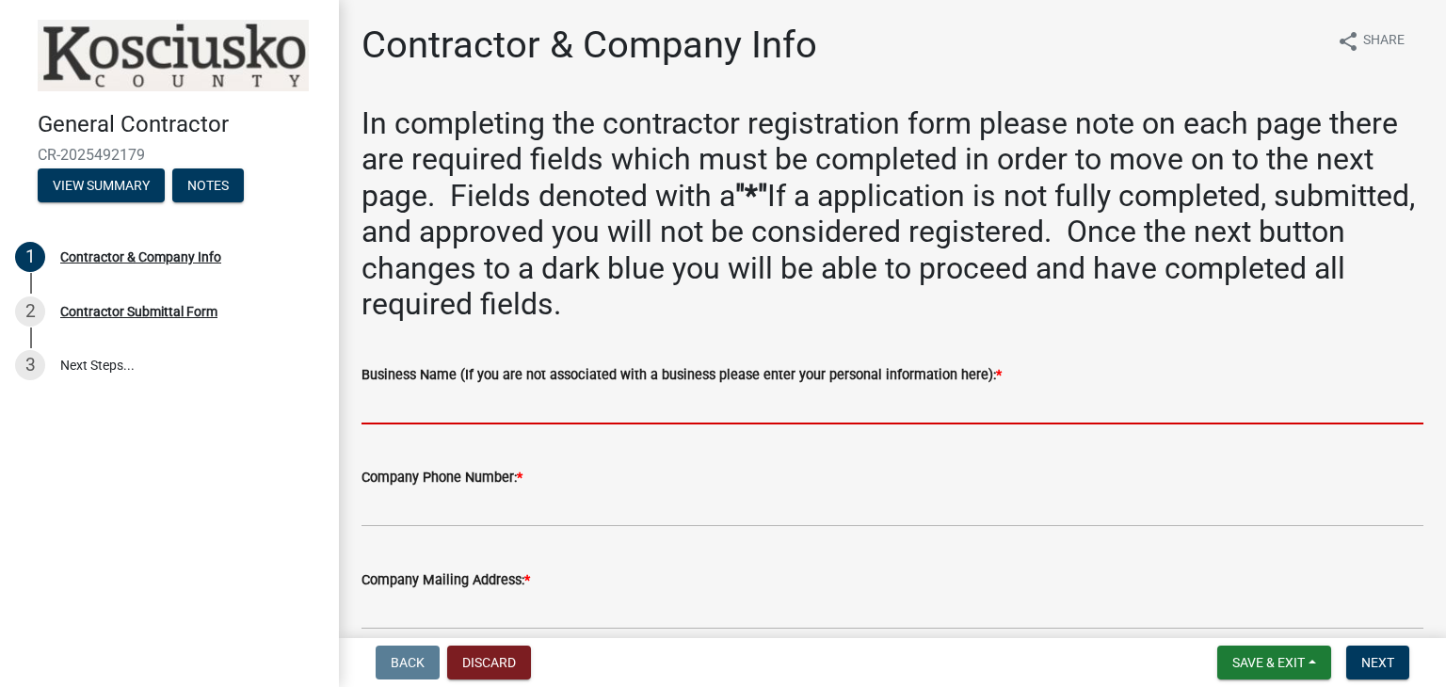
click at [579, 423] on input "Business Name (If you are not associated with a business please enter your pers…" at bounding box center [893, 405] width 1062 height 39
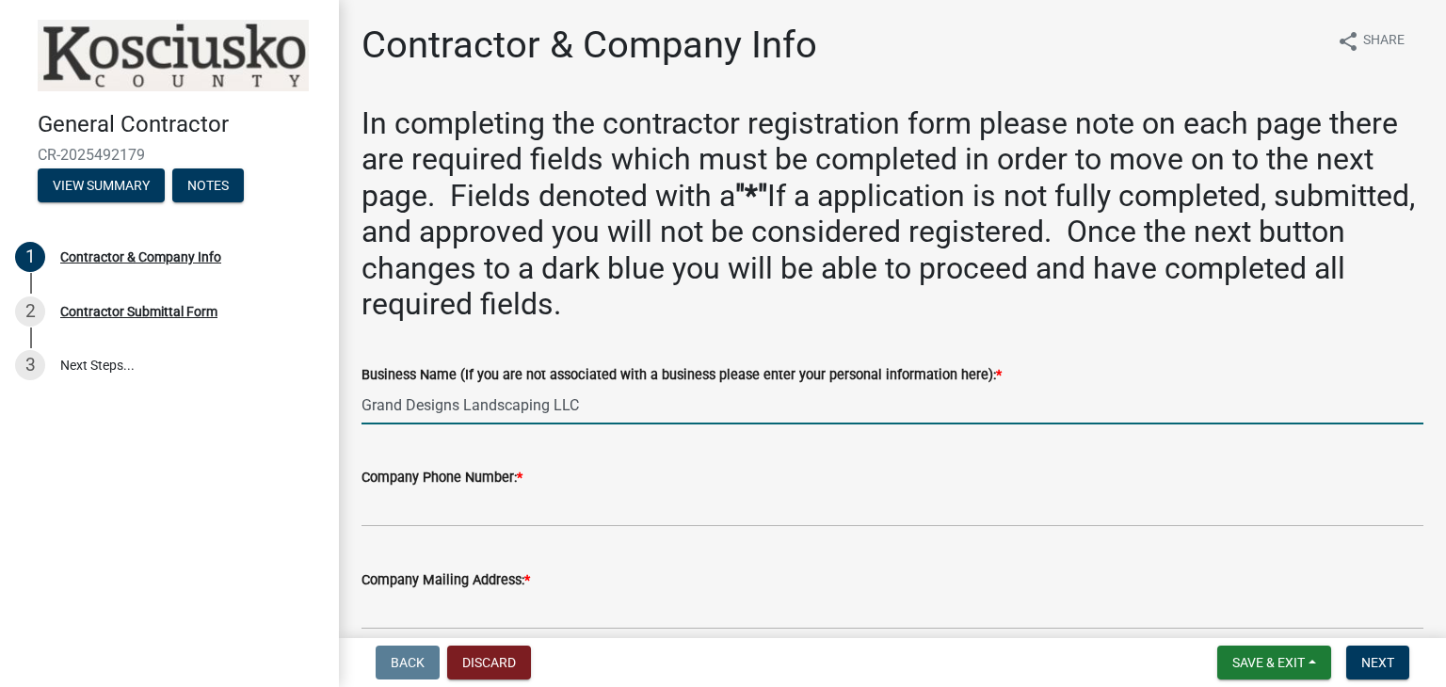
type input "Grand Designs Landscaping LLC"
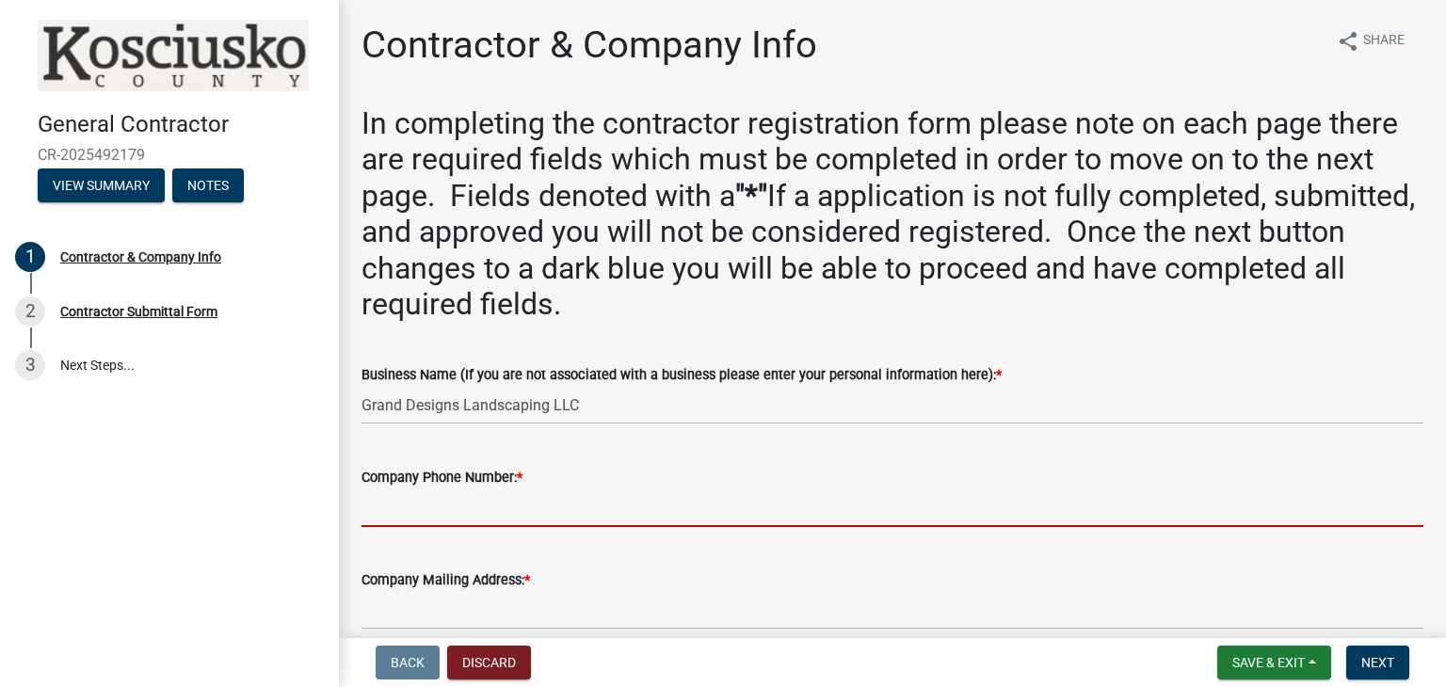
click at [512, 510] on input "Company Phone Number: *" at bounding box center [893, 508] width 1062 height 39
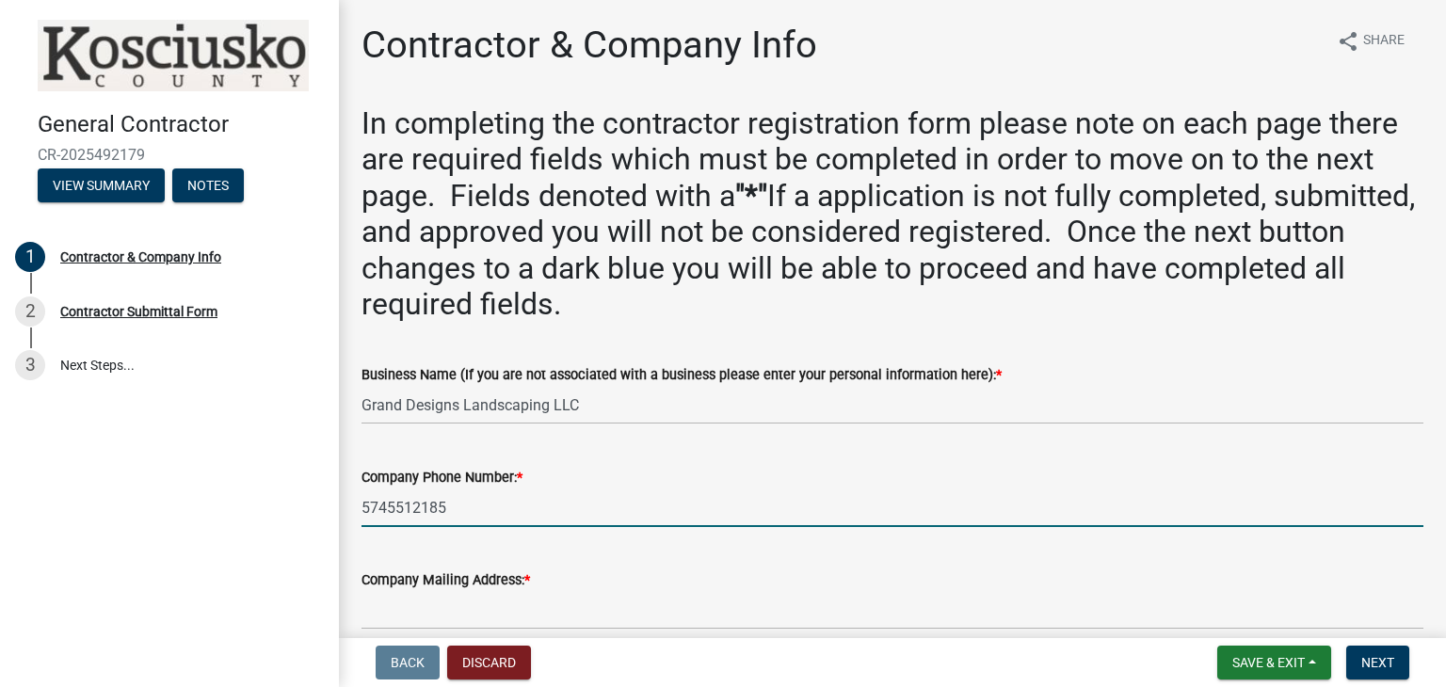
type input "5745512185"
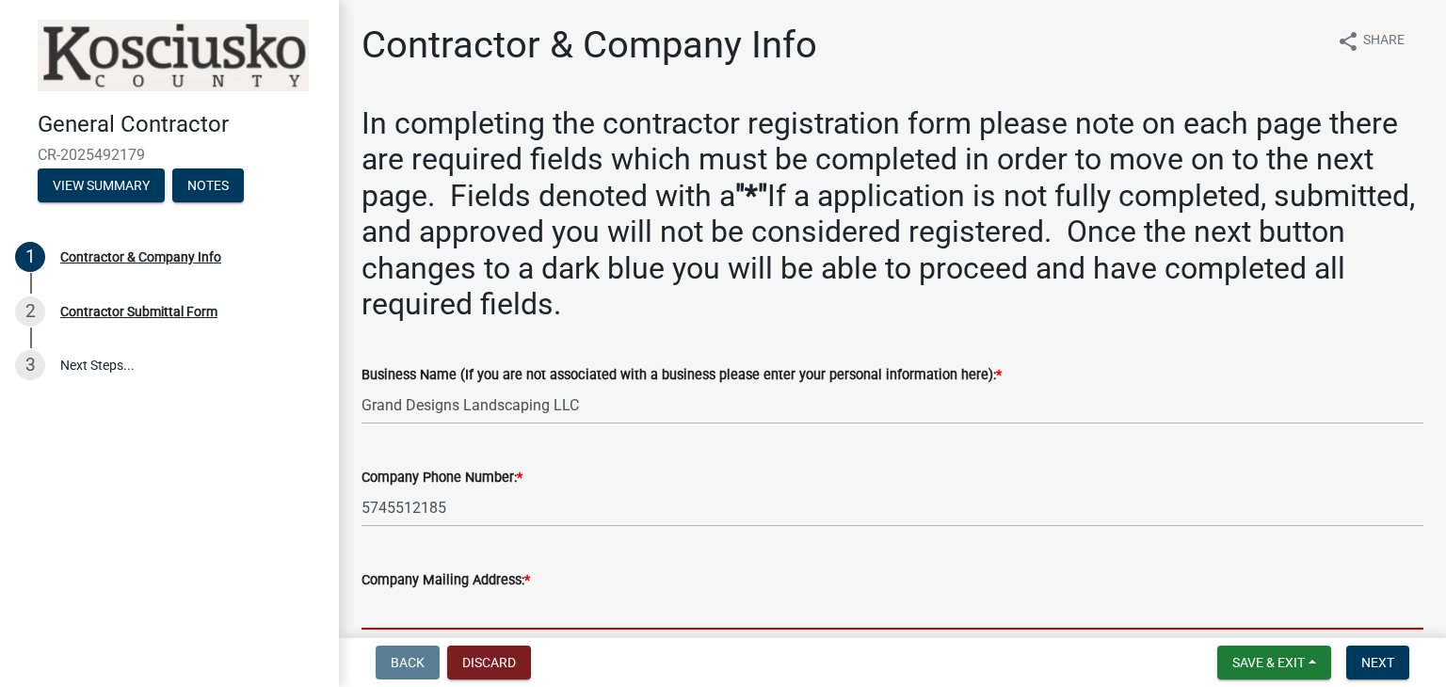
click at [604, 593] on input "Company Mailing Address: *" at bounding box center [893, 610] width 1062 height 39
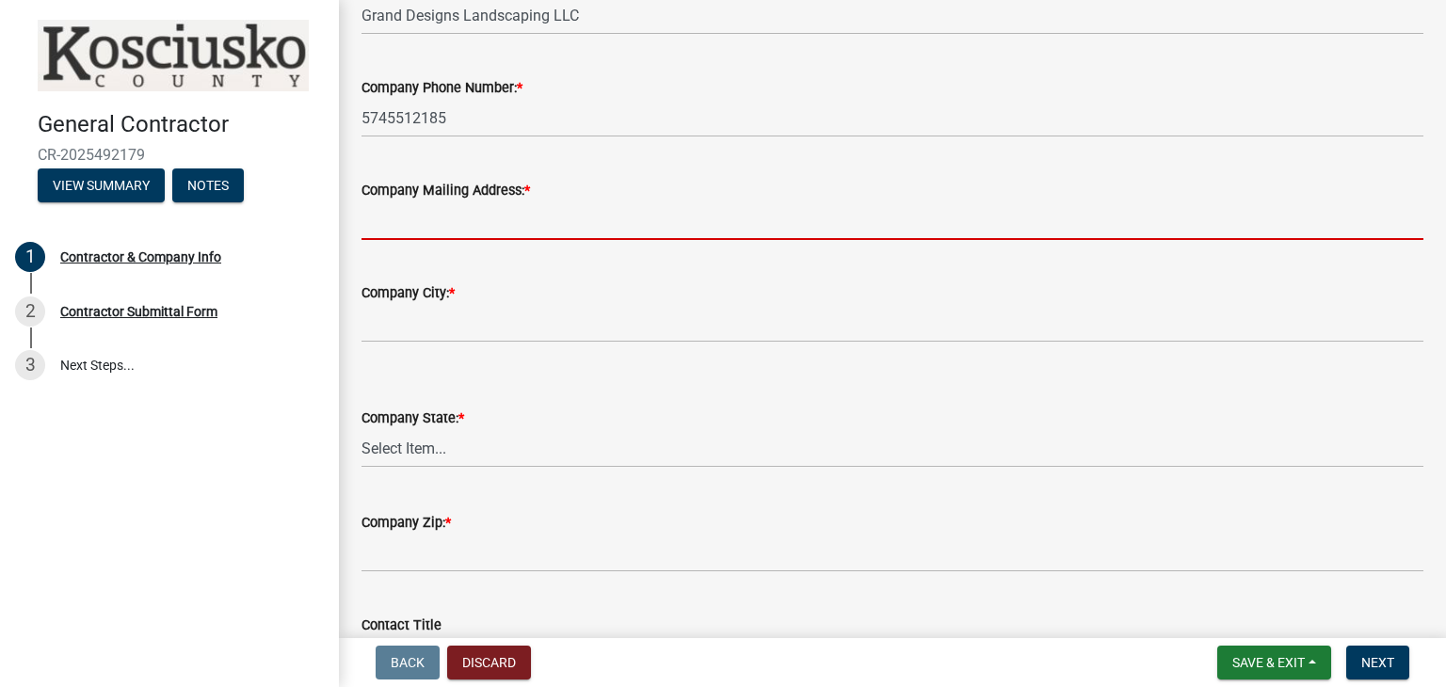
scroll to position [391, 0]
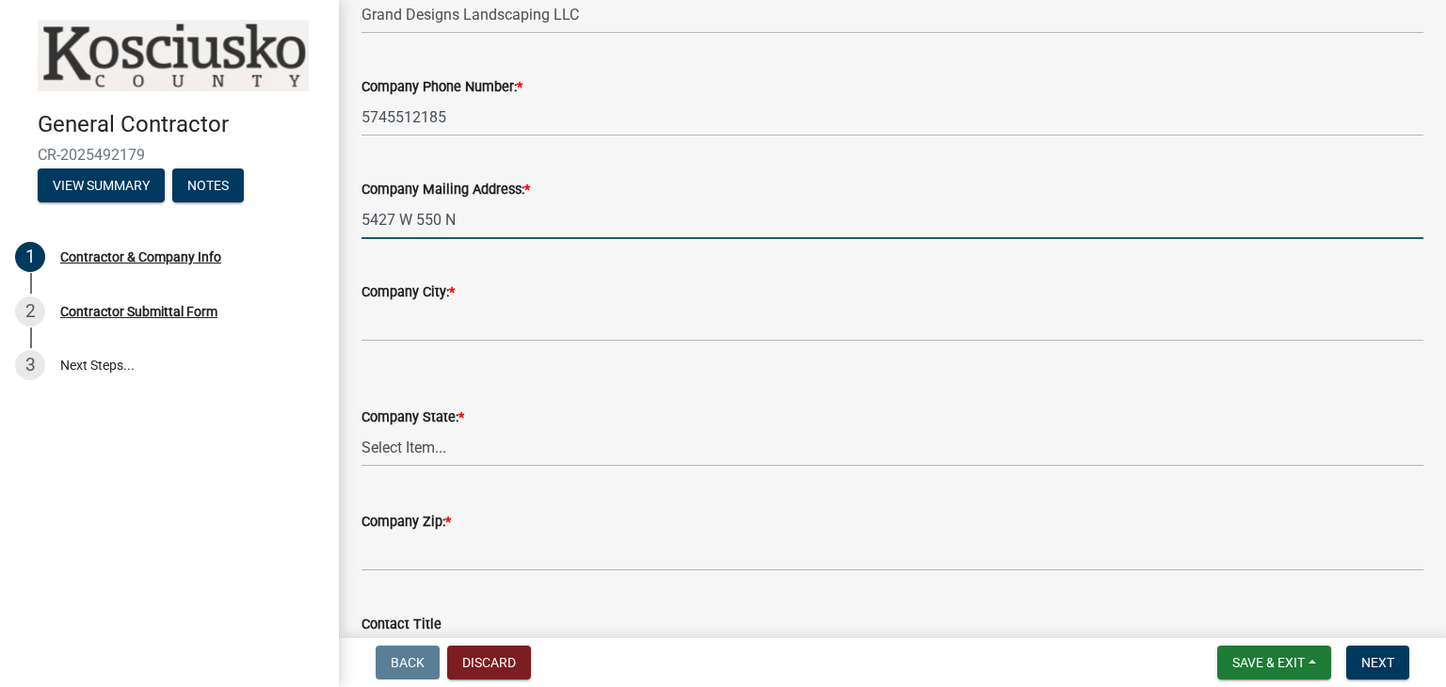
type input "5427 W 550 N"
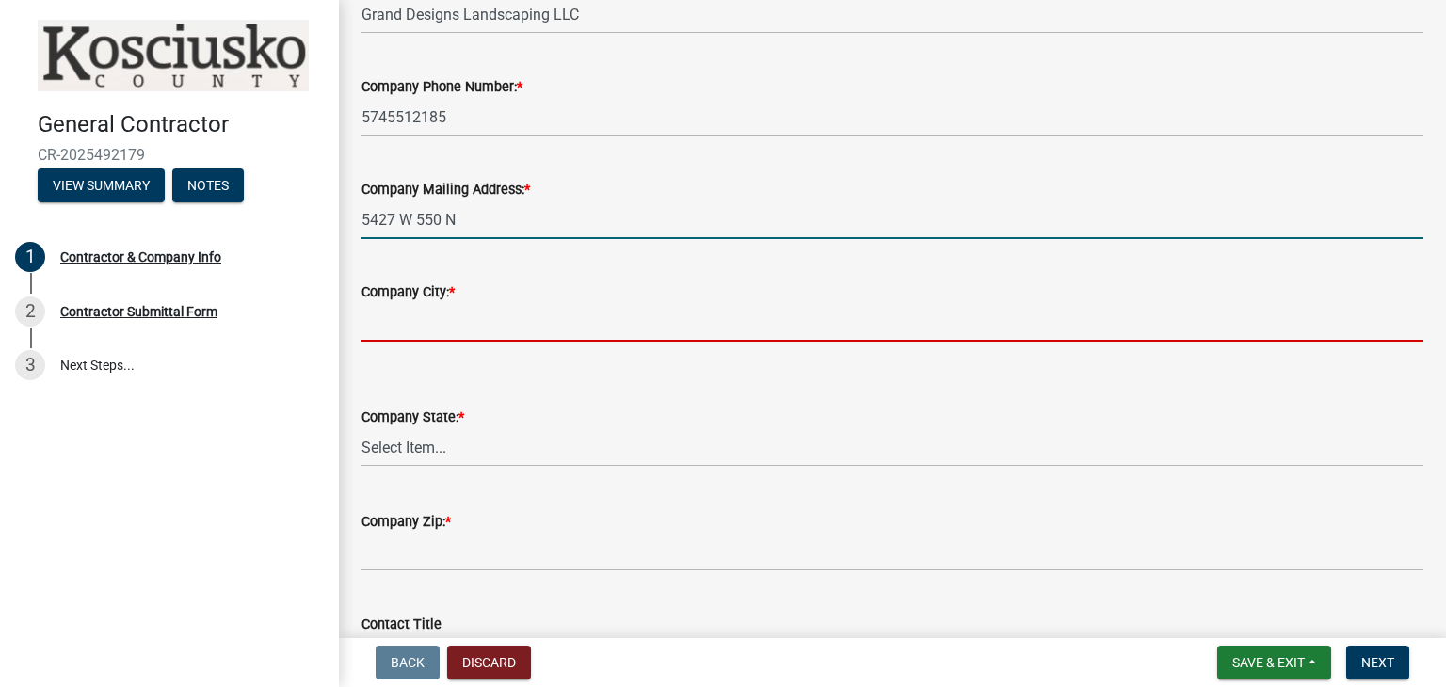
click at [402, 305] on input "Company City: *" at bounding box center [893, 322] width 1062 height 39
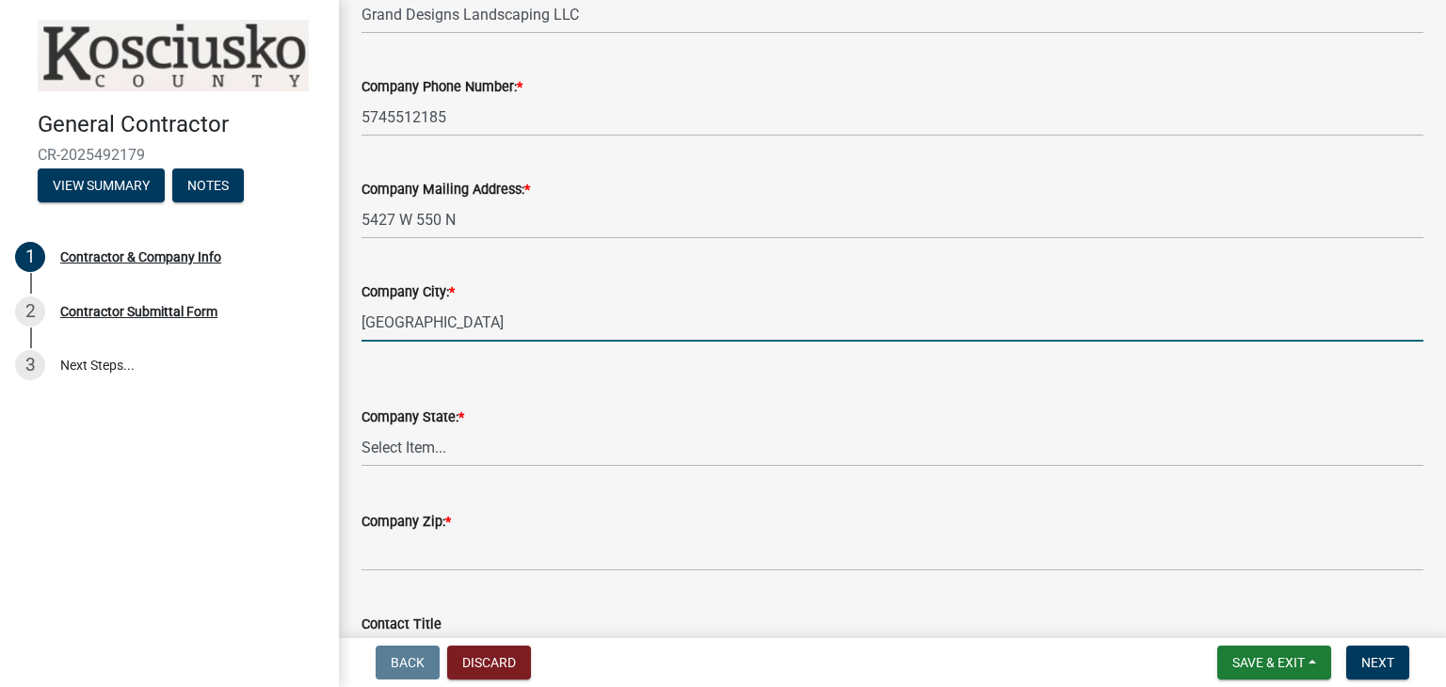
type input "[GEOGRAPHIC_DATA]"
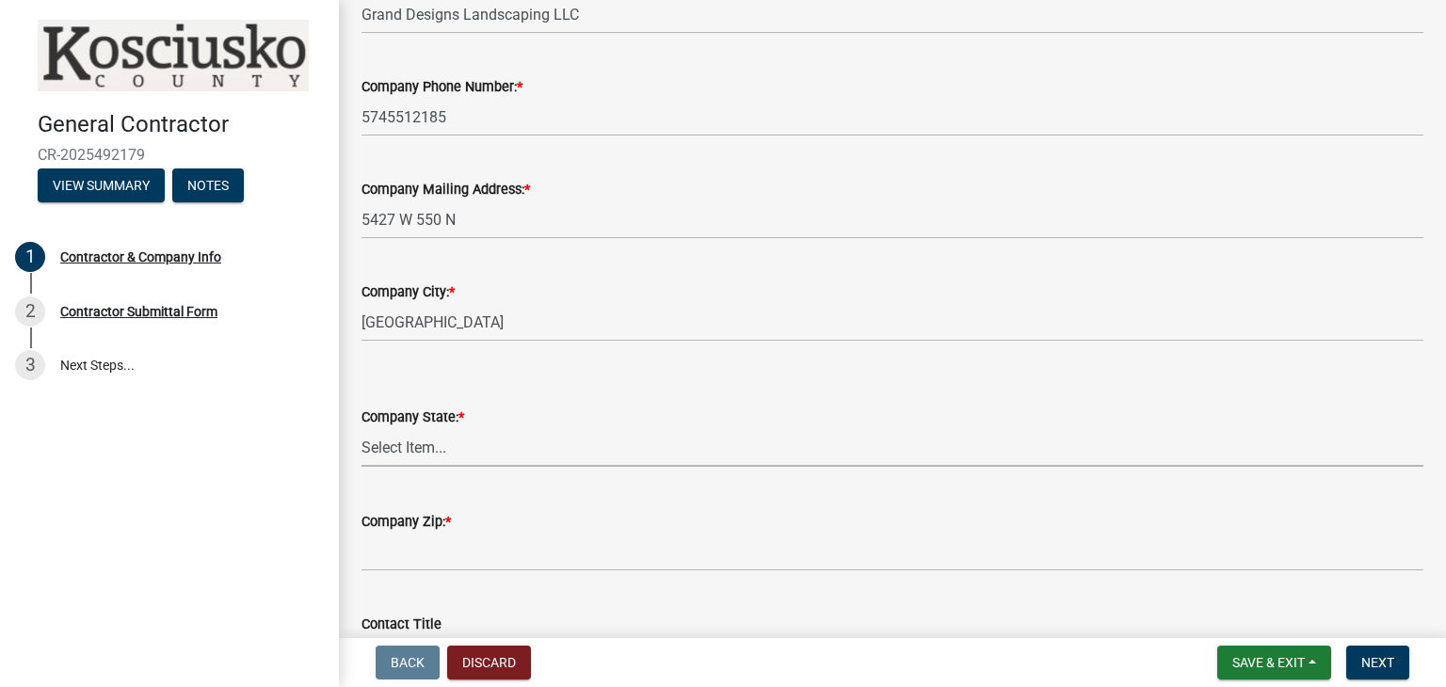
click at [654, 442] on select "Select Item... Alabama Alaska Arizona Arkansas California Colorado Connecticut …" at bounding box center [893, 447] width 1062 height 39
select select "IN"
click at [362, 428] on select "Select Item... Alabama Alaska Arizona Arkansas California Colorado Connecticut …" at bounding box center [893, 447] width 1062 height 39
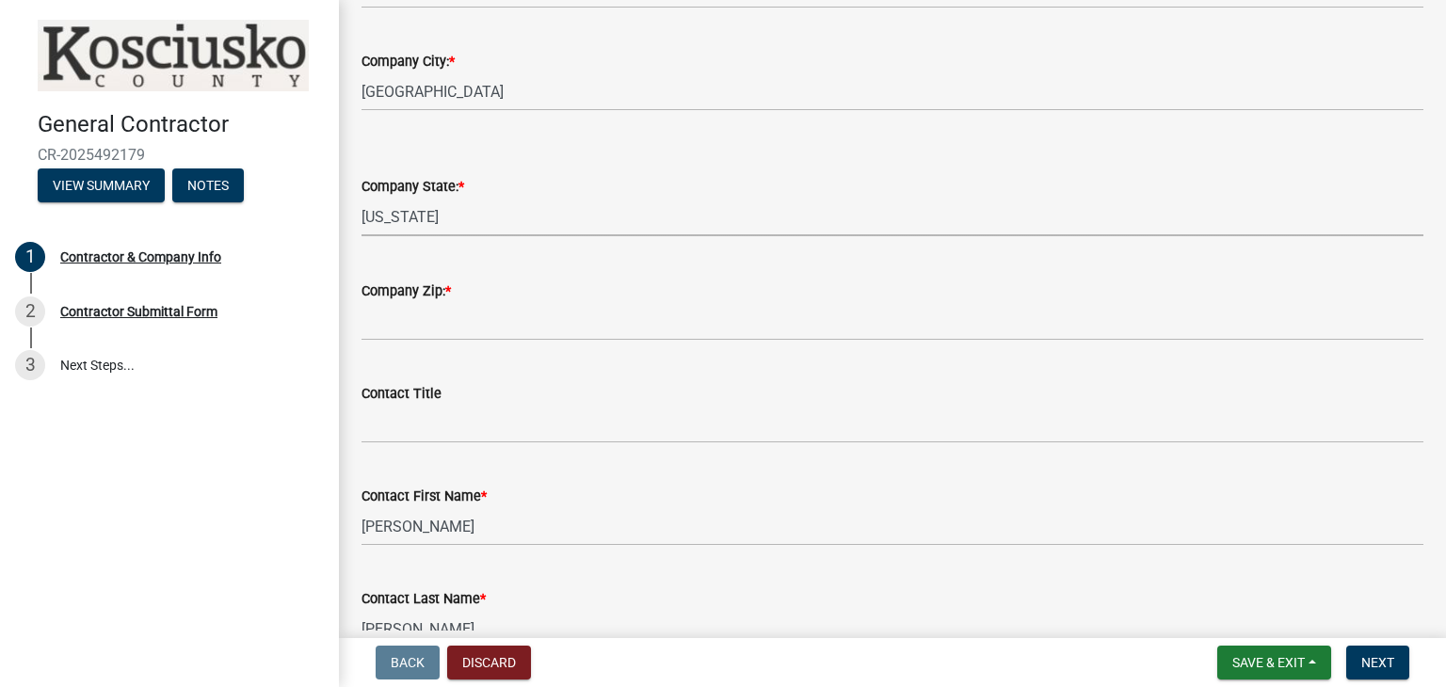
scroll to position [622, 0]
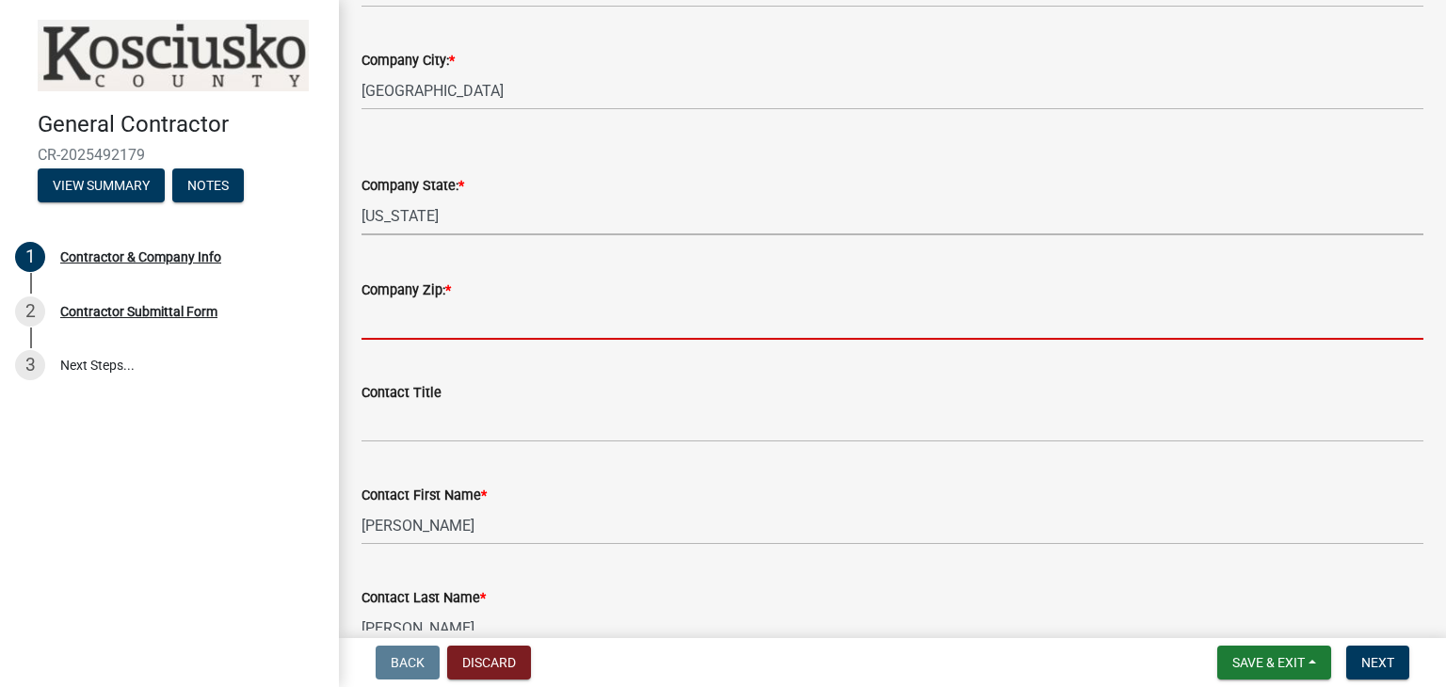
click at [521, 317] on input "Company Zip: *" at bounding box center [893, 320] width 1062 height 39
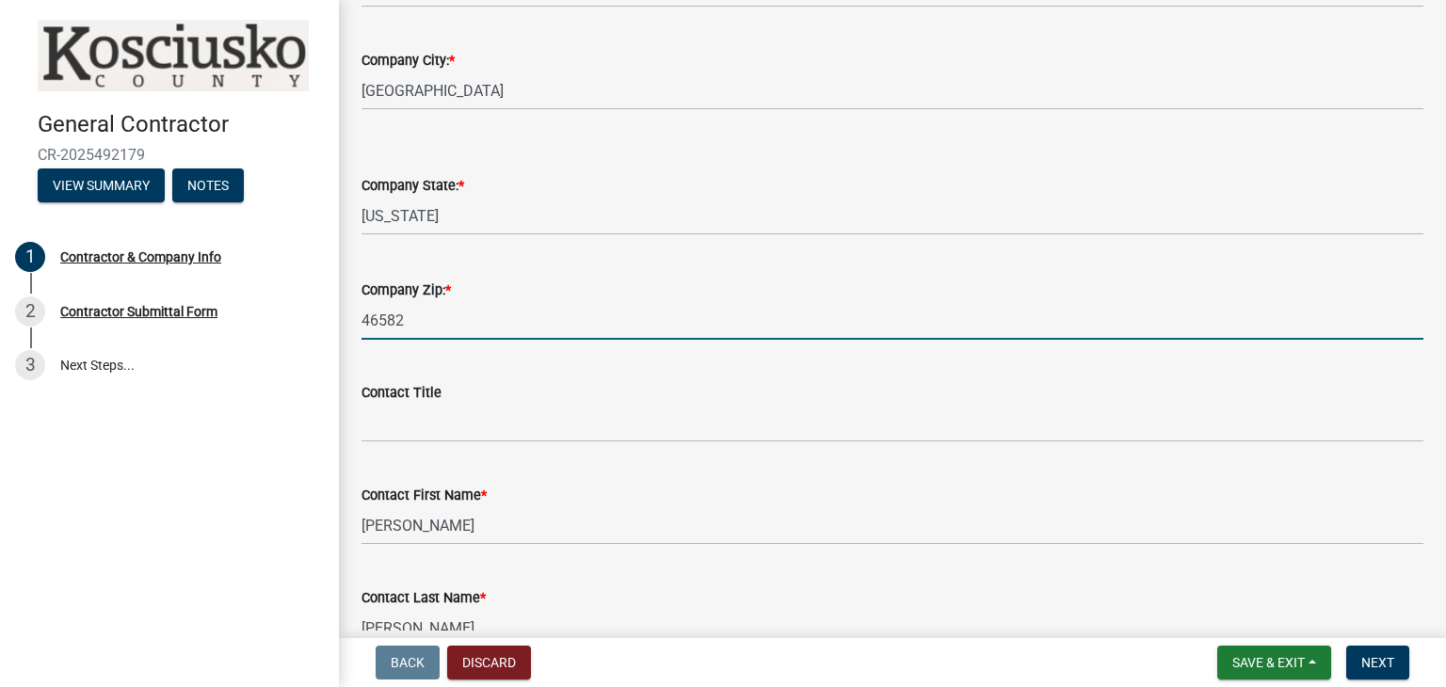
type input "46582"
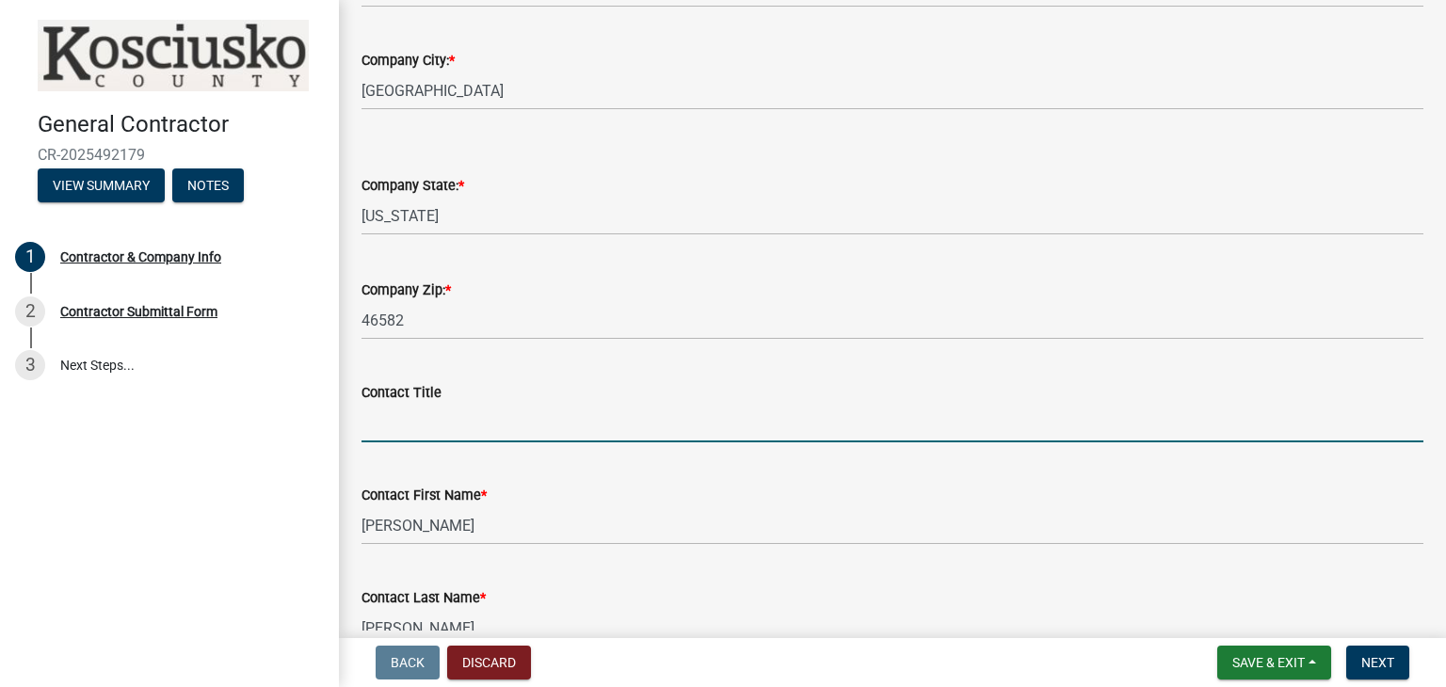
click at [403, 434] on input "Contact Title" at bounding box center [893, 423] width 1062 height 39
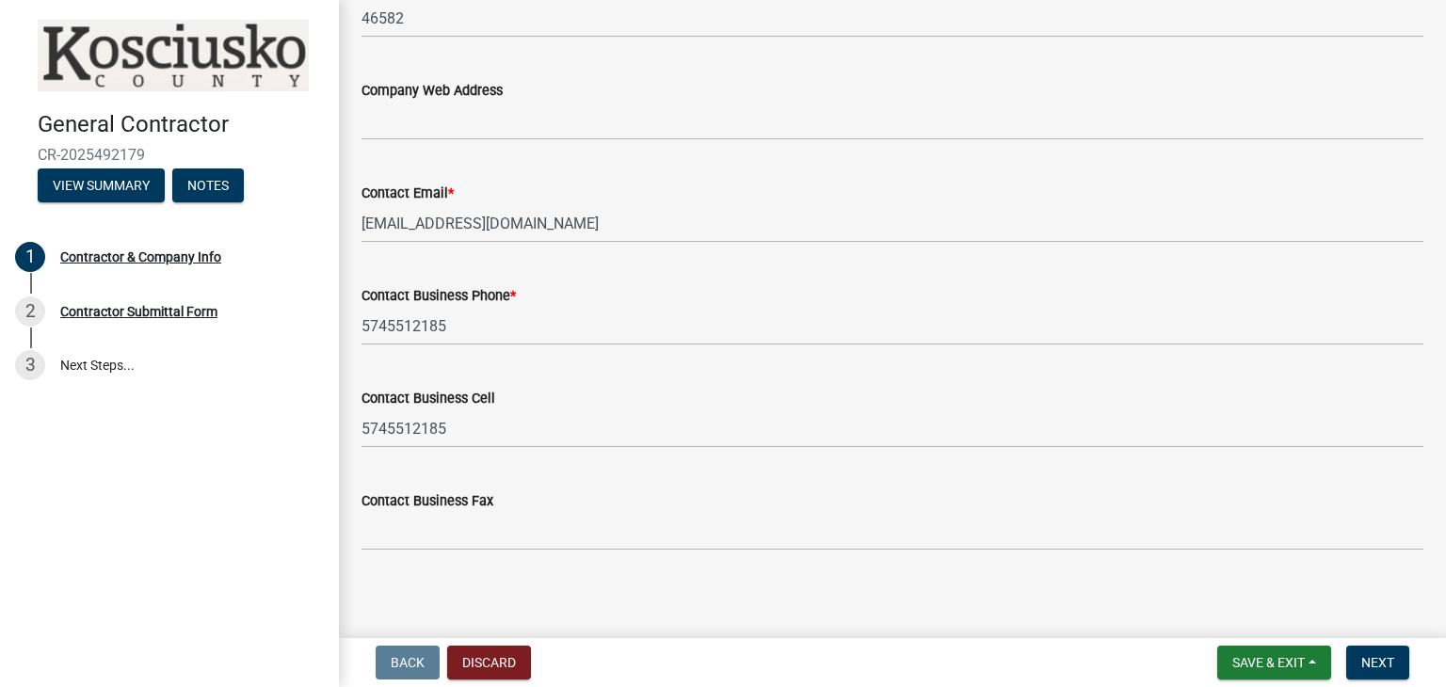
scroll to position [1778, 0]
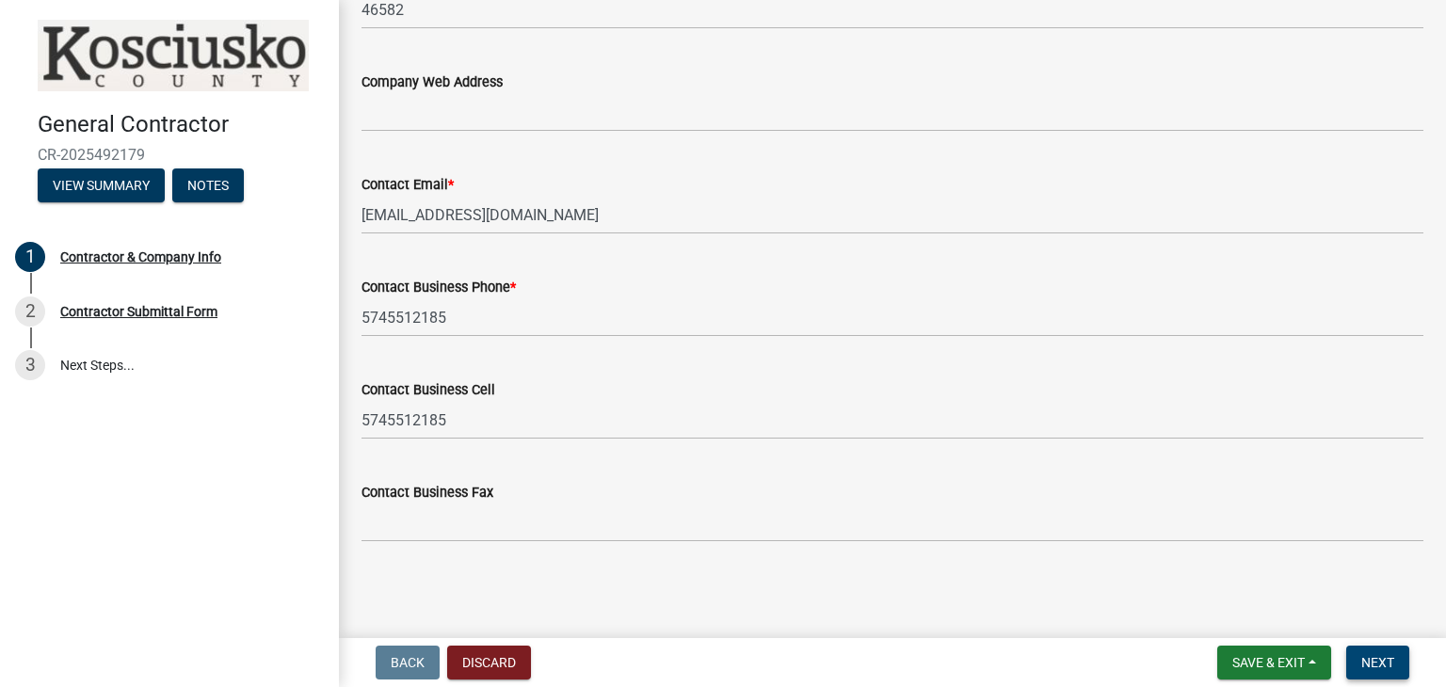
type input "Ricardo"
click at [1397, 652] on button "Next" at bounding box center [1377, 663] width 63 height 34
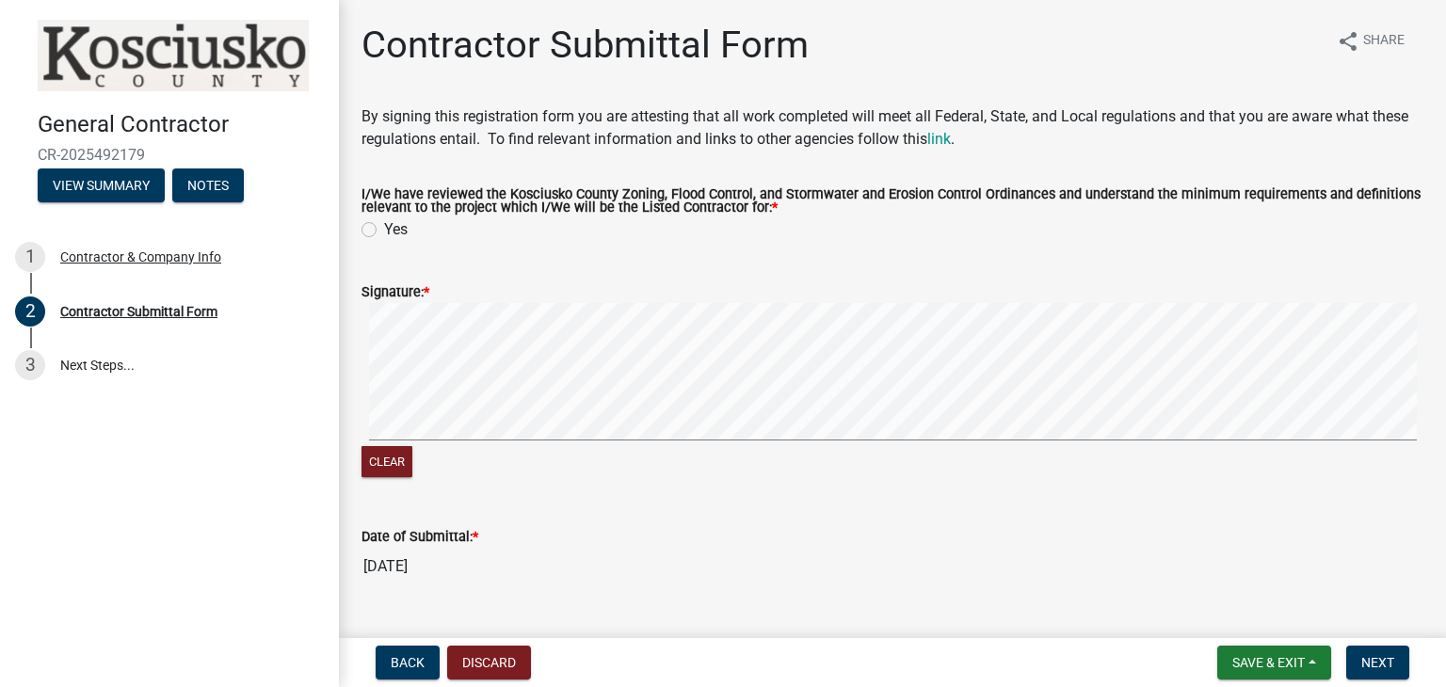
click at [384, 226] on label "Yes" at bounding box center [396, 229] width 24 height 23
click at [384, 226] on input "Yes" at bounding box center [390, 224] width 12 height 12
radio input "true"
click at [845, 389] on form "Signature: * Clear" at bounding box center [893, 369] width 1062 height 223
click at [1384, 671] on button "Next" at bounding box center [1377, 663] width 63 height 34
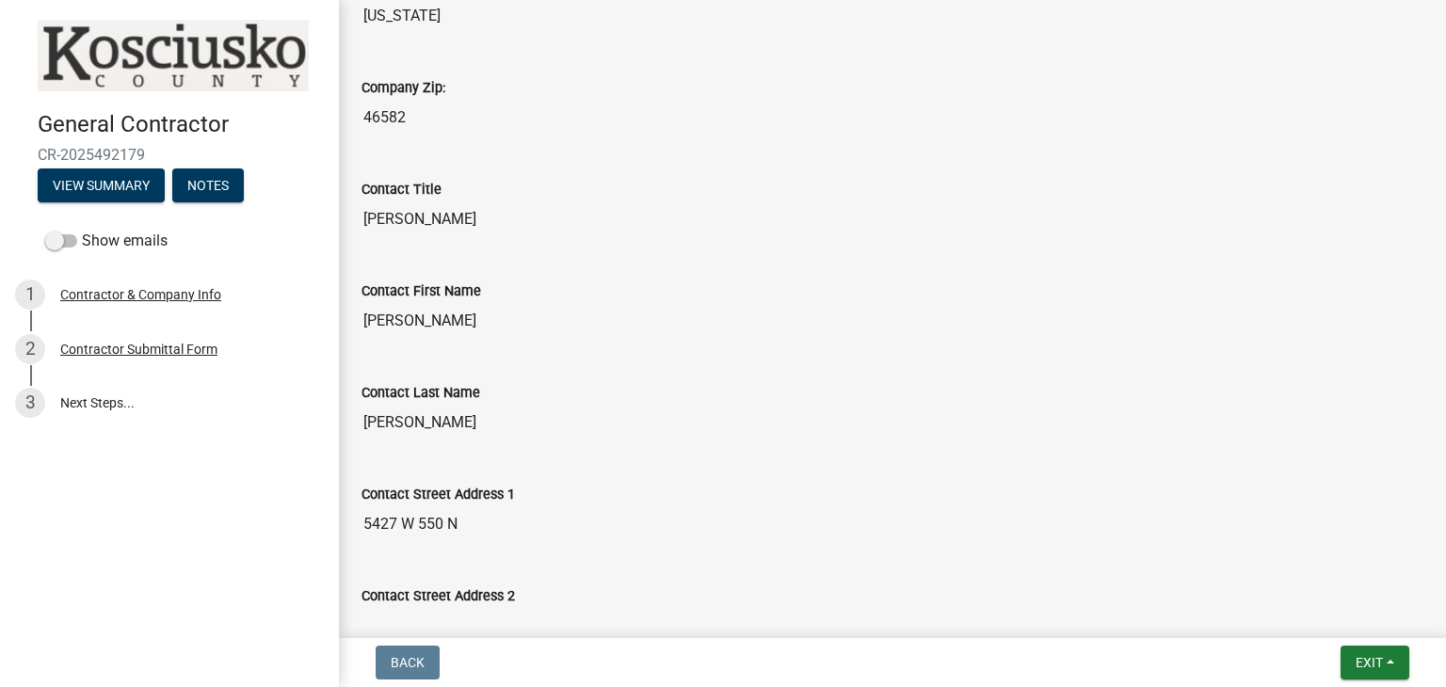
scroll to position [1847, 0]
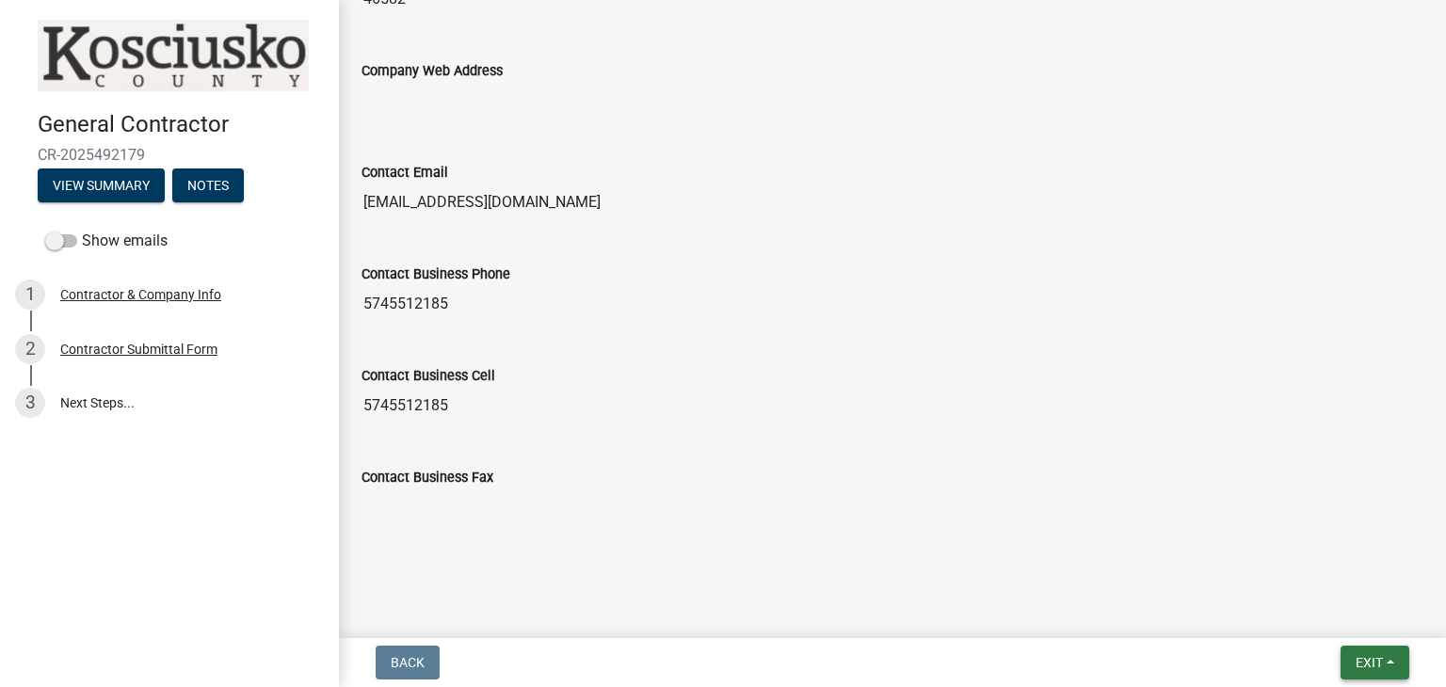
click at [1391, 660] on button "Exit" at bounding box center [1375, 663] width 69 height 34
click at [1122, 501] on input "Contact Business Fax" at bounding box center [893, 508] width 1062 height 38
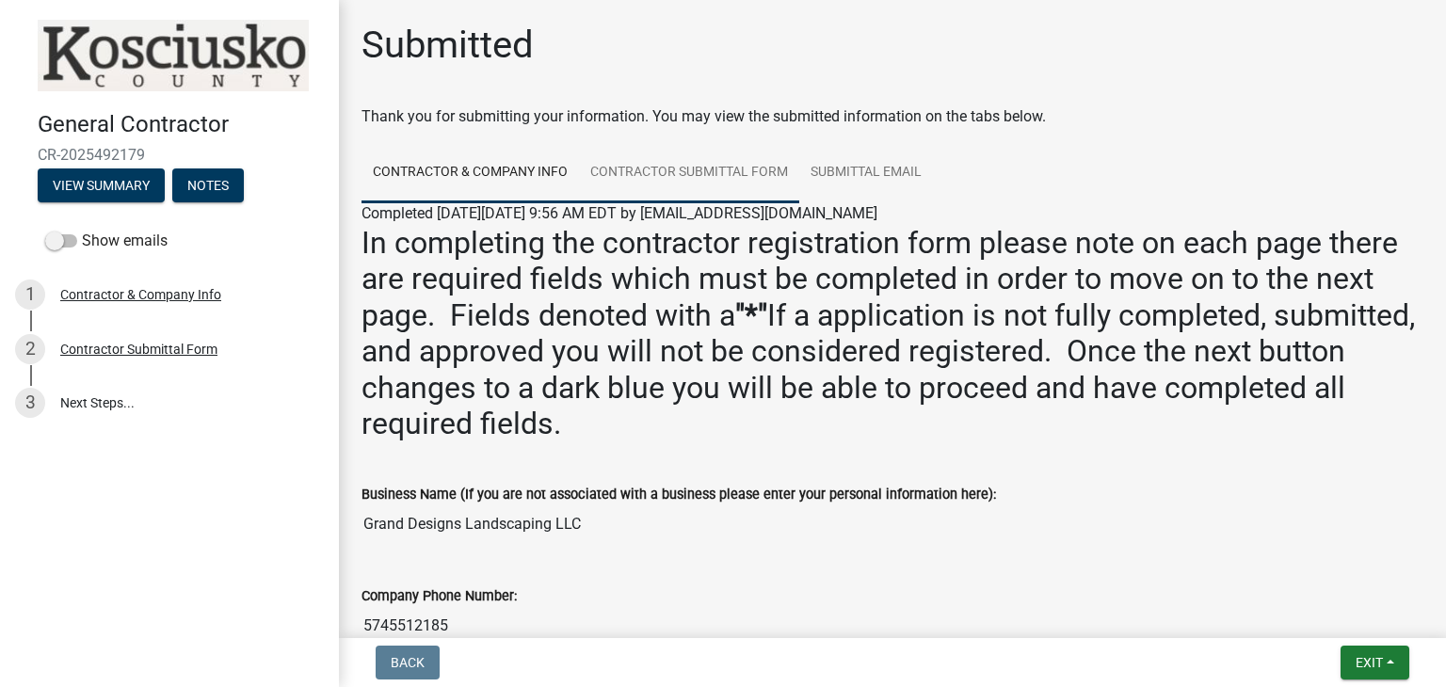
click at [736, 168] on link "Contractor Submittal Form" at bounding box center [689, 173] width 220 height 60
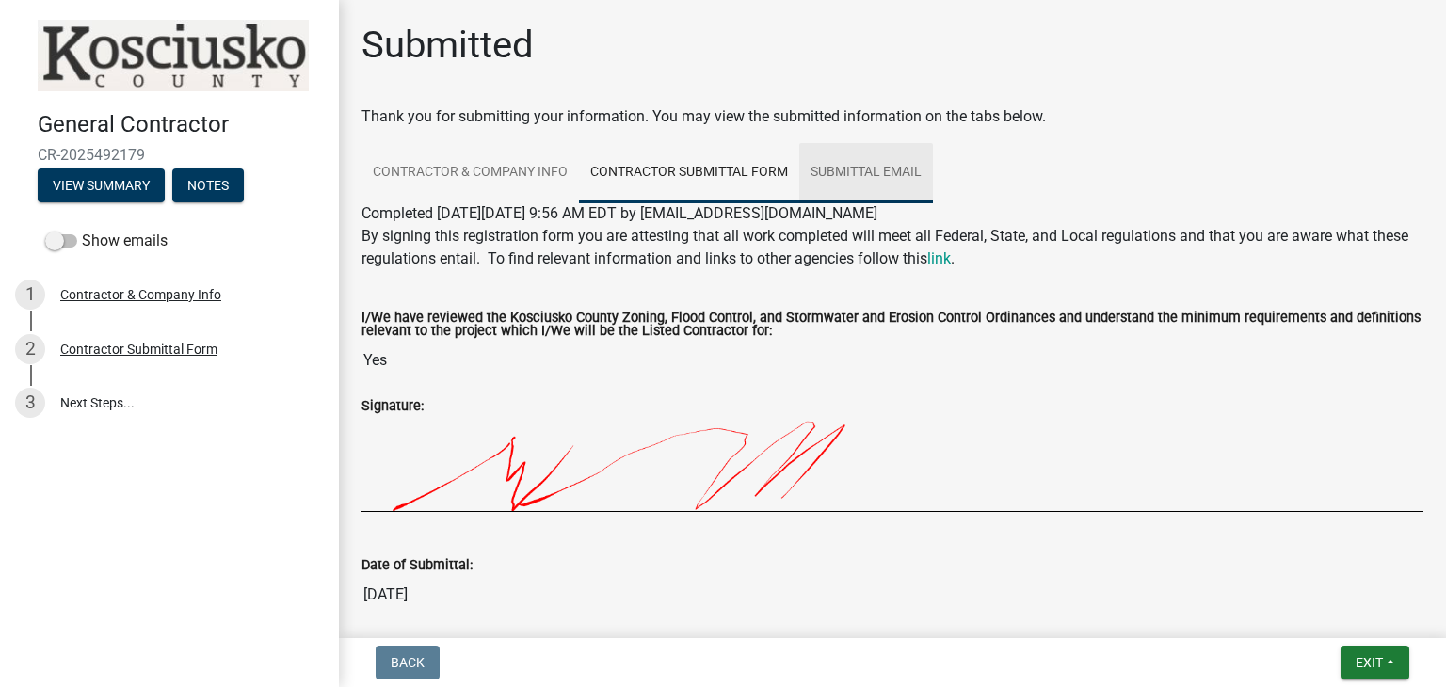
click at [840, 168] on link "Submittal Email" at bounding box center [866, 173] width 134 height 60
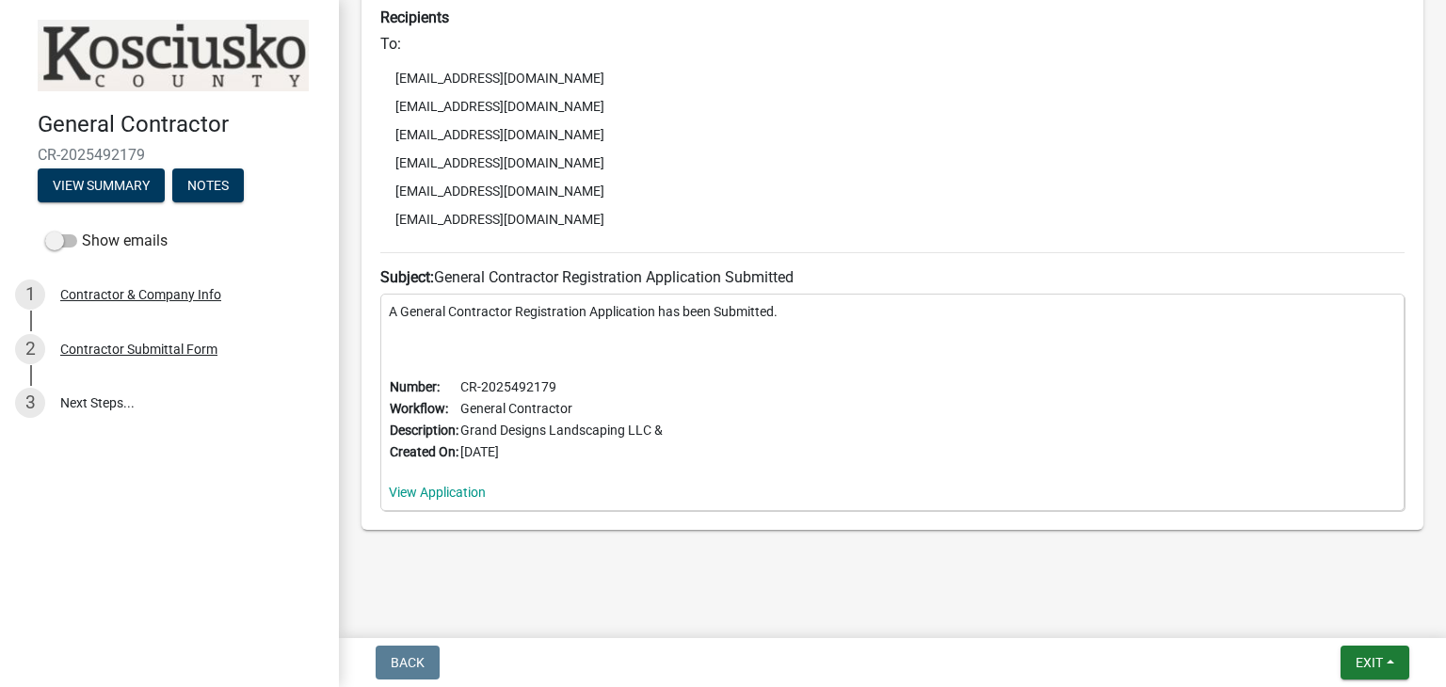
scroll to position [428, 0]
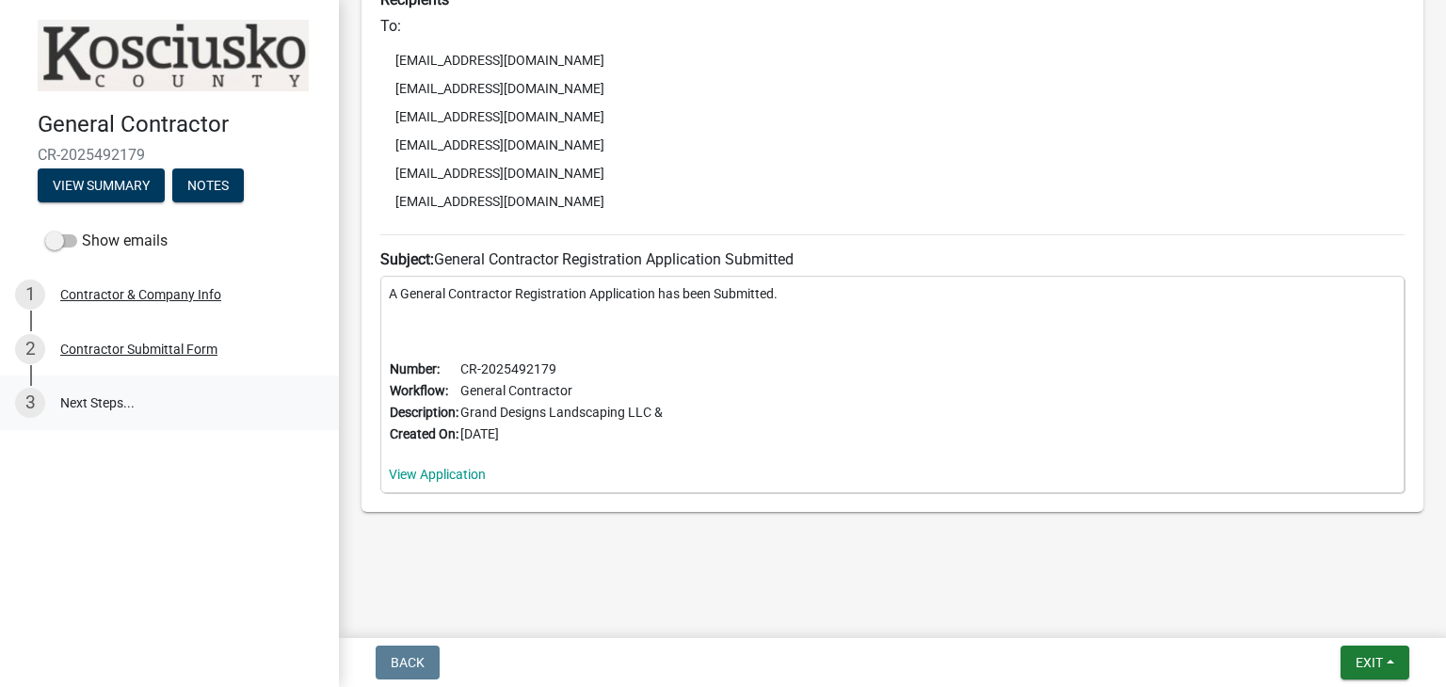
click at [116, 408] on link "3 Next Steps..." at bounding box center [169, 403] width 339 height 55
click at [104, 405] on link "3 Next Steps..." at bounding box center [169, 403] width 339 height 55
click at [104, 404] on link "3 Next Steps..." at bounding box center [169, 403] width 339 height 55
click at [67, 247] on span at bounding box center [61, 240] width 32 height 13
click at [82, 230] on input "Show emails" at bounding box center [82, 230] width 0 height 0
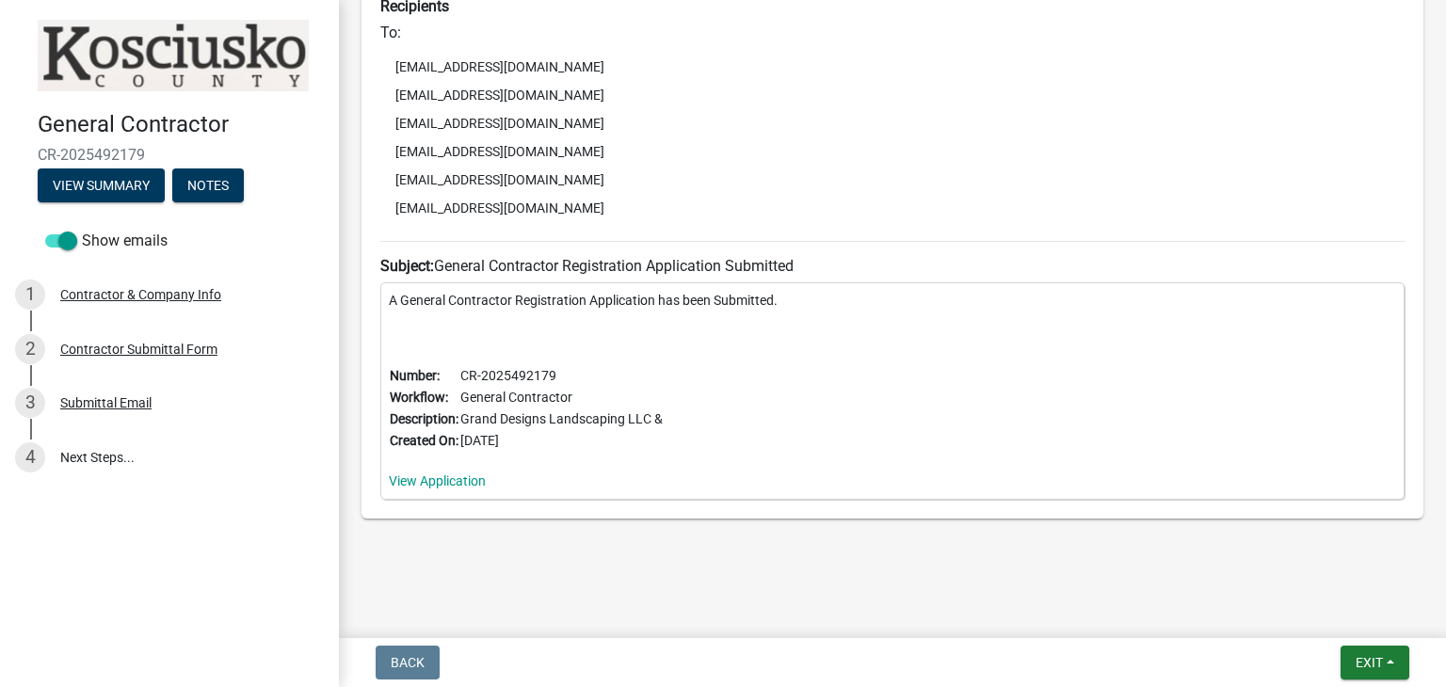
scroll to position [421, 0]
click at [1377, 668] on span "Exit" at bounding box center [1369, 662] width 27 height 15
click at [1306, 568] on button "Save" at bounding box center [1335, 568] width 151 height 45
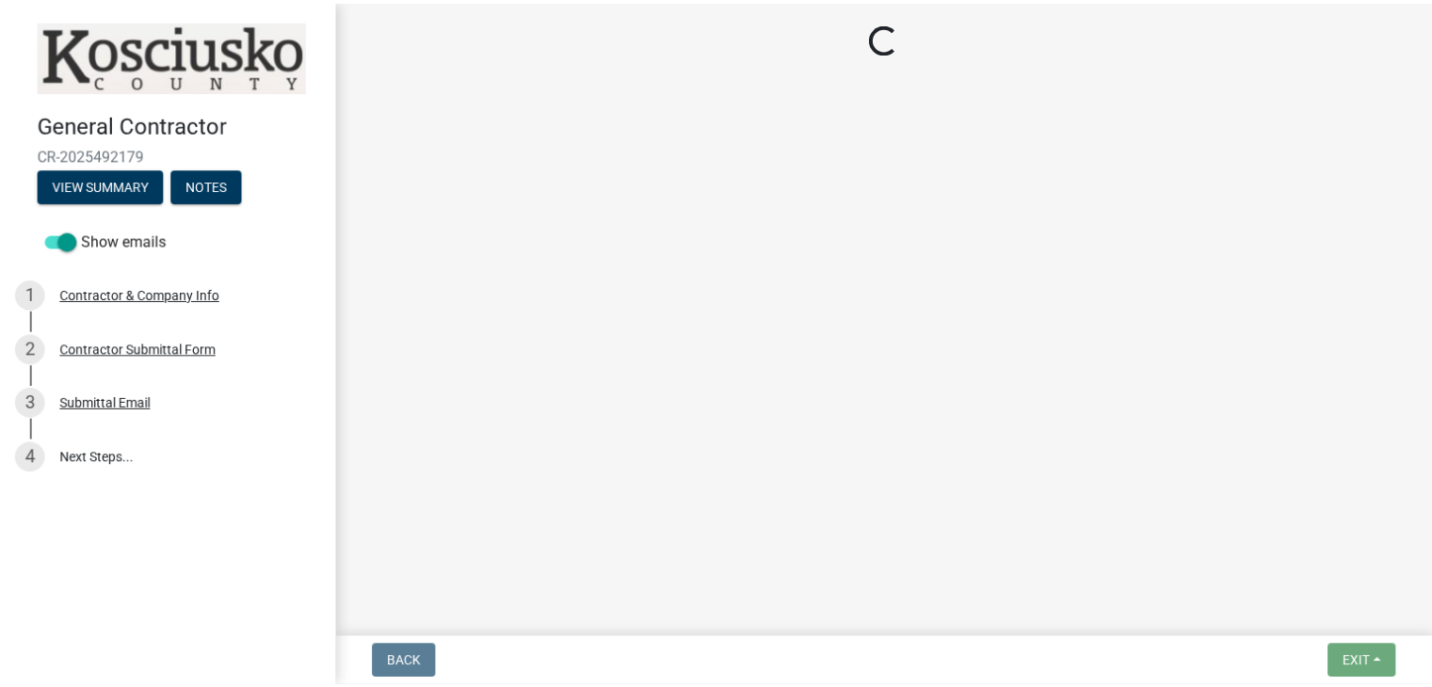
scroll to position [0, 0]
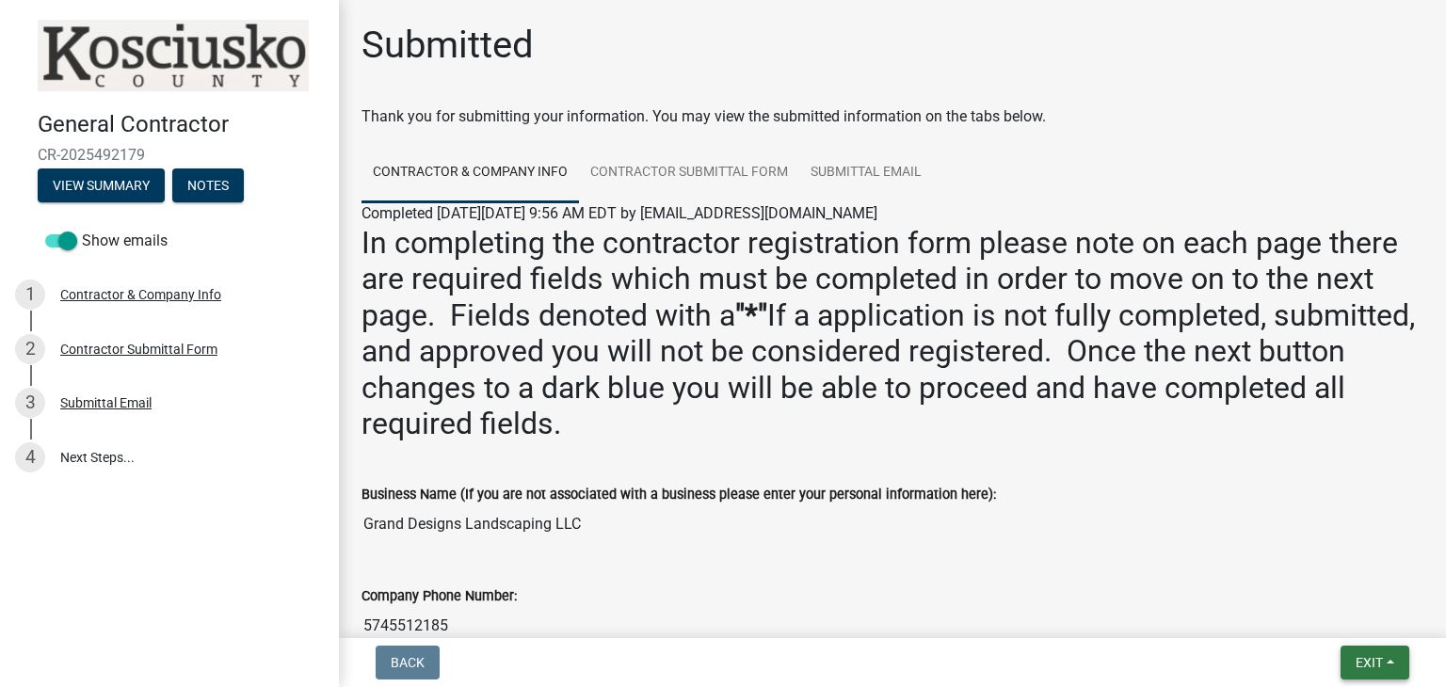
click at [1363, 665] on span "Exit" at bounding box center [1369, 662] width 27 height 15
click at [1344, 617] on button "Save & Exit" at bounding box center [1335, 613] width 151 height 45
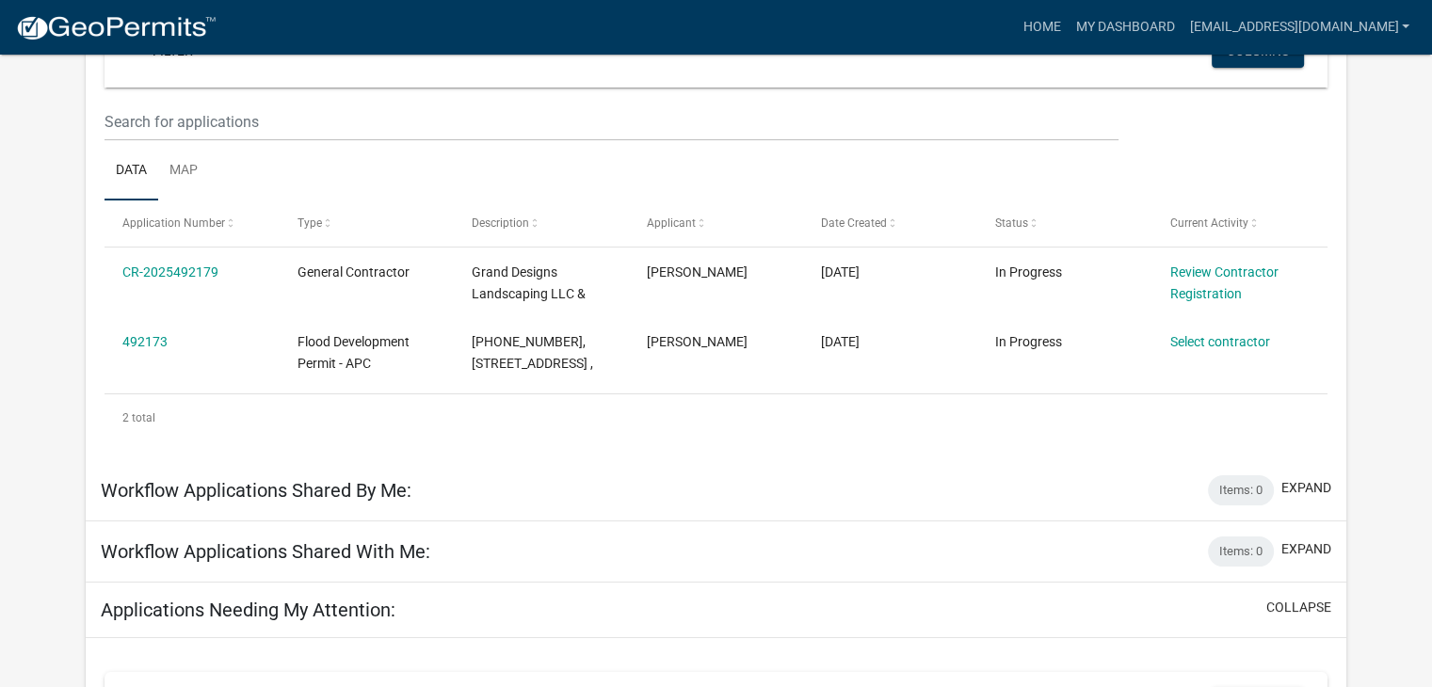
scroll to position [187, 0]
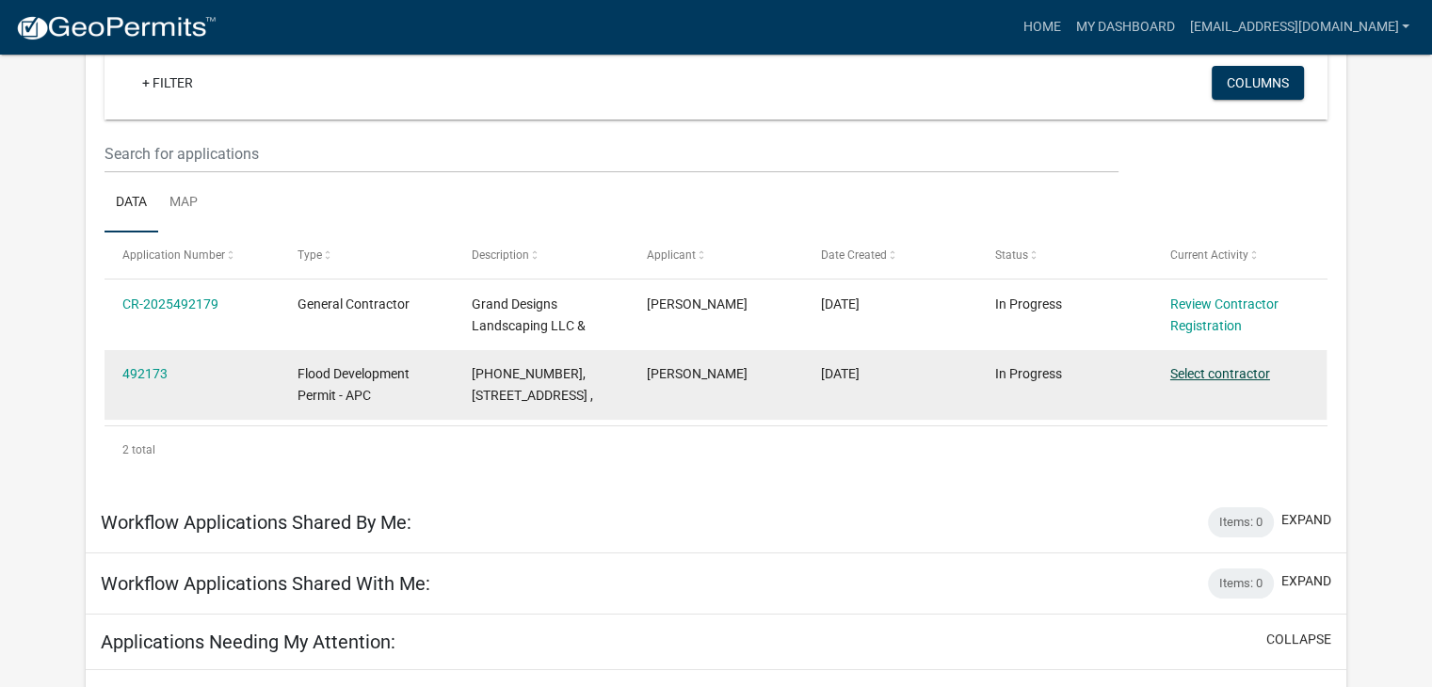
click at [1243, 372] on link "Select contractor" at bounding box center [1220, 373] width 100 height 15
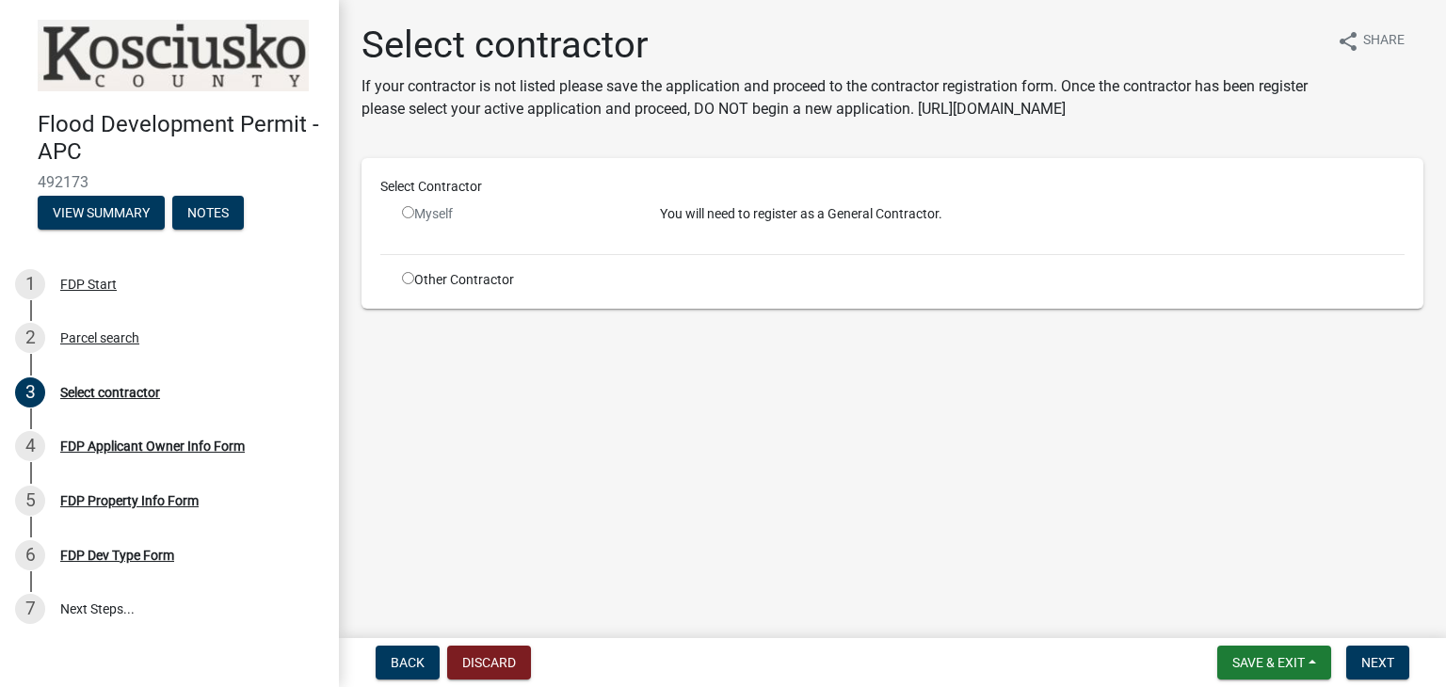
click at [407, 278] on input "radio" at bounding box center [408, 278] width 12 height 12
radio input "true"
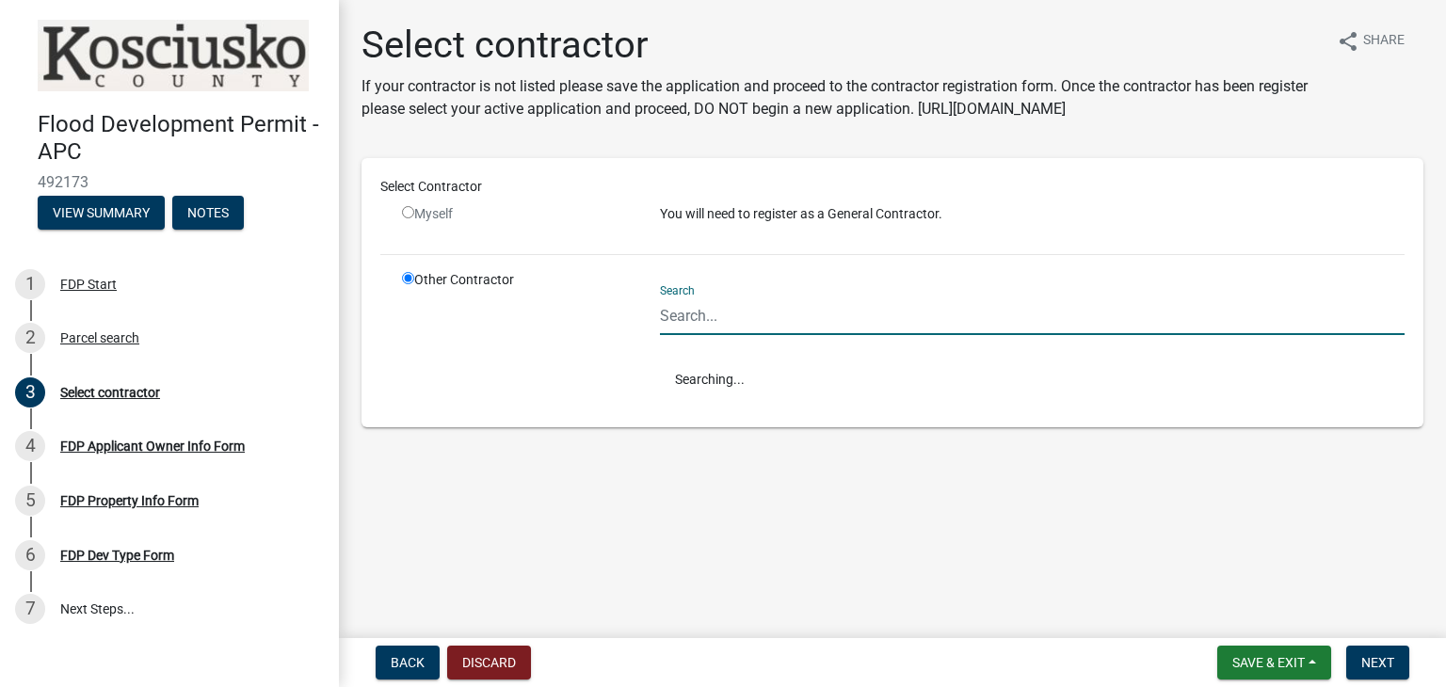
click at [802, 302] on input "Search" at bounding box center [1032, 316] width 745 height 39
type input "Grand Designs Landscaping"
